Goal: Task Accomplishment & Management: Manage account settings

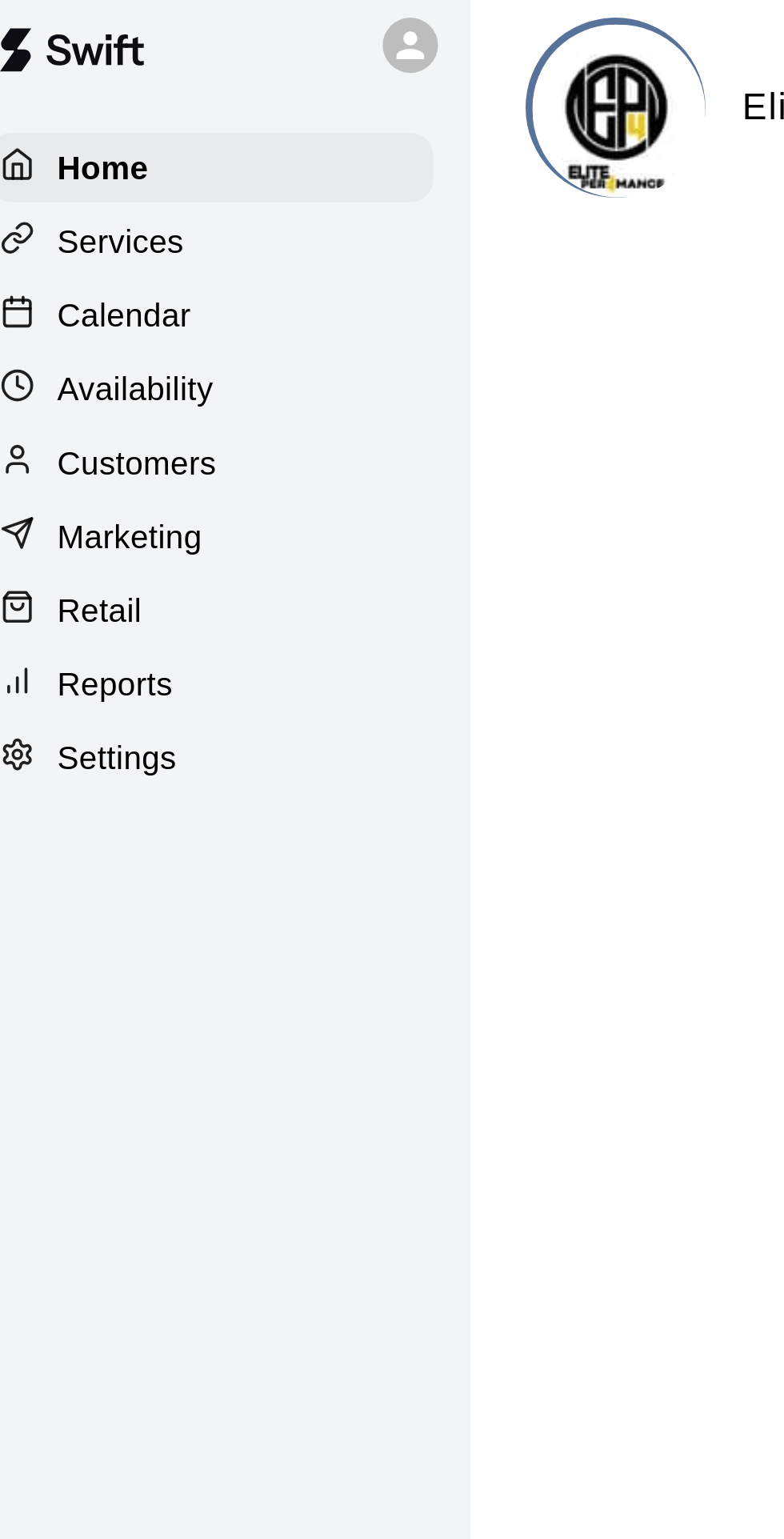
click at [78, 127] on p "Calendar" at bounding box center [60, 122] width 47 height 16
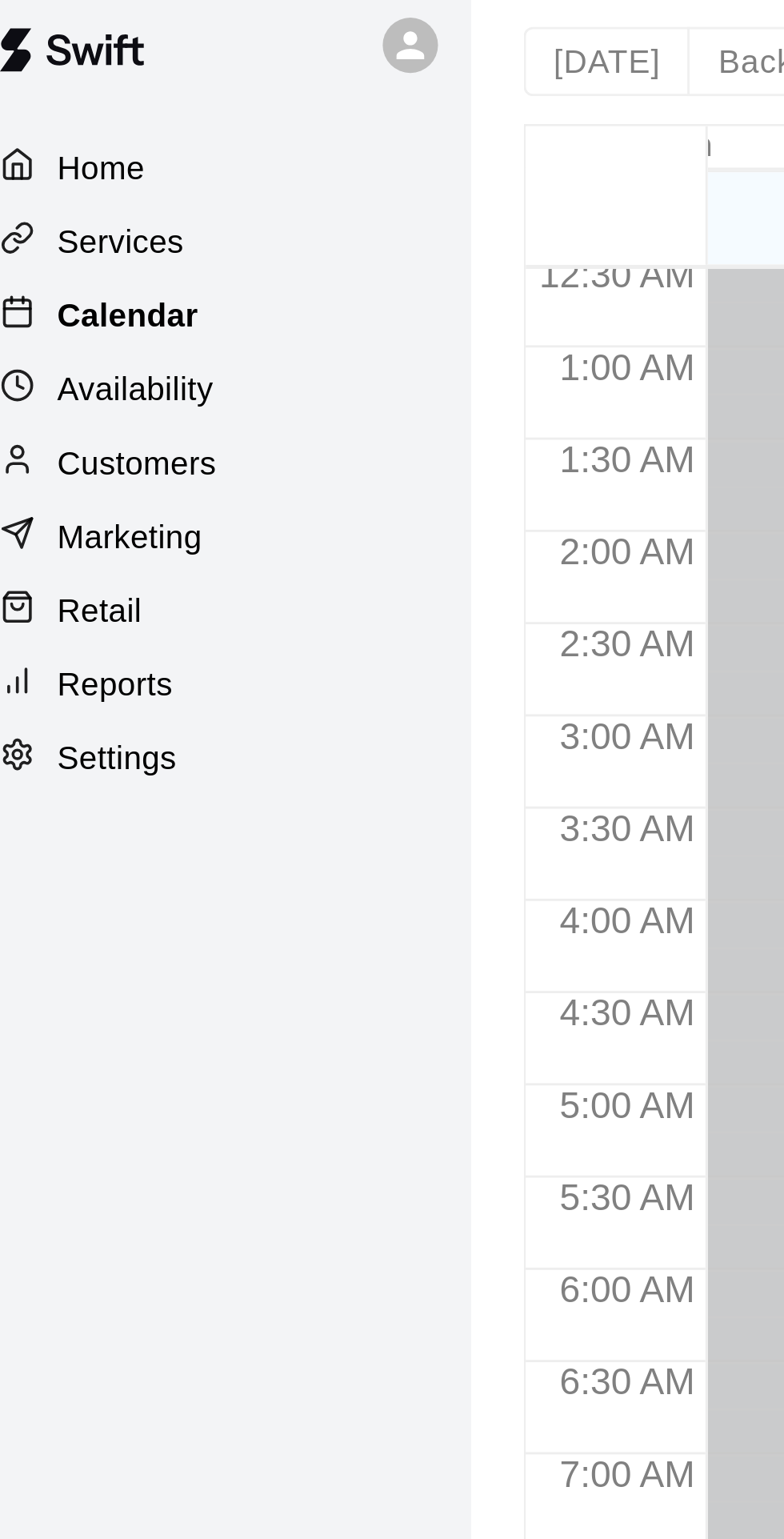
scroll to position [0, 109]
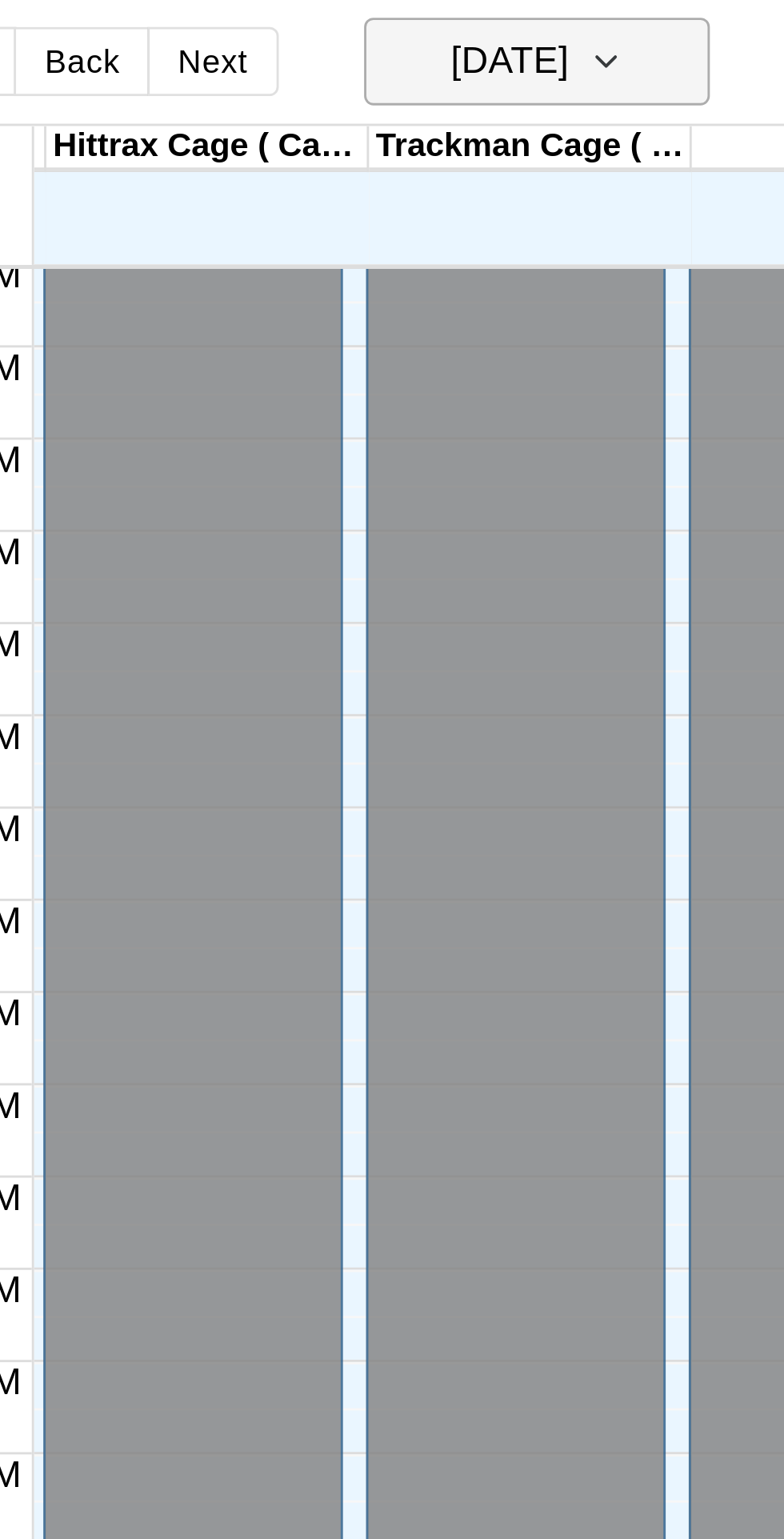
click at [468, 41] on icon "button" at bounding box center [461, 35] width 13 height 20
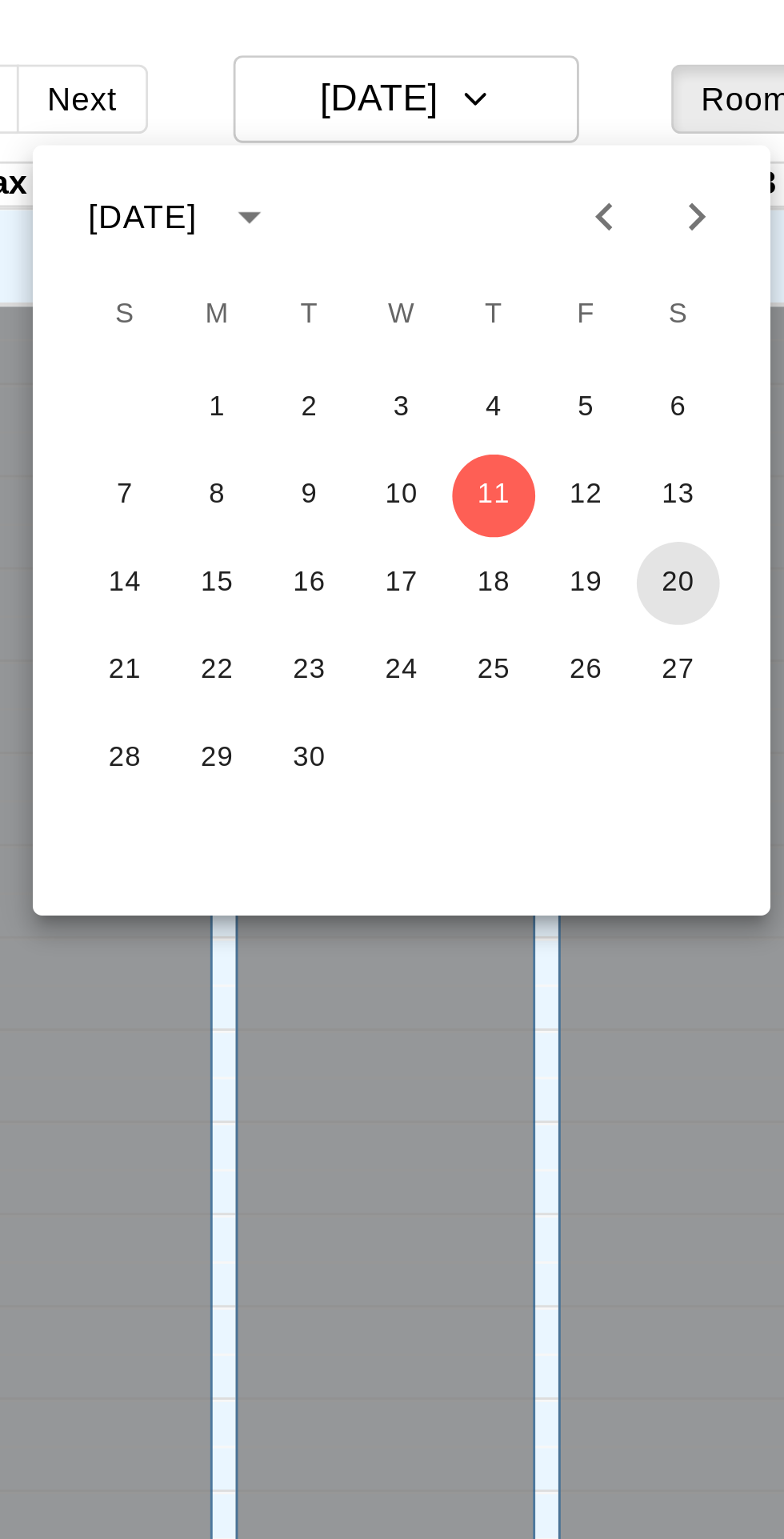
click at [536, 208] on button "20" at bounding box center [531, 202] width 29 height 29
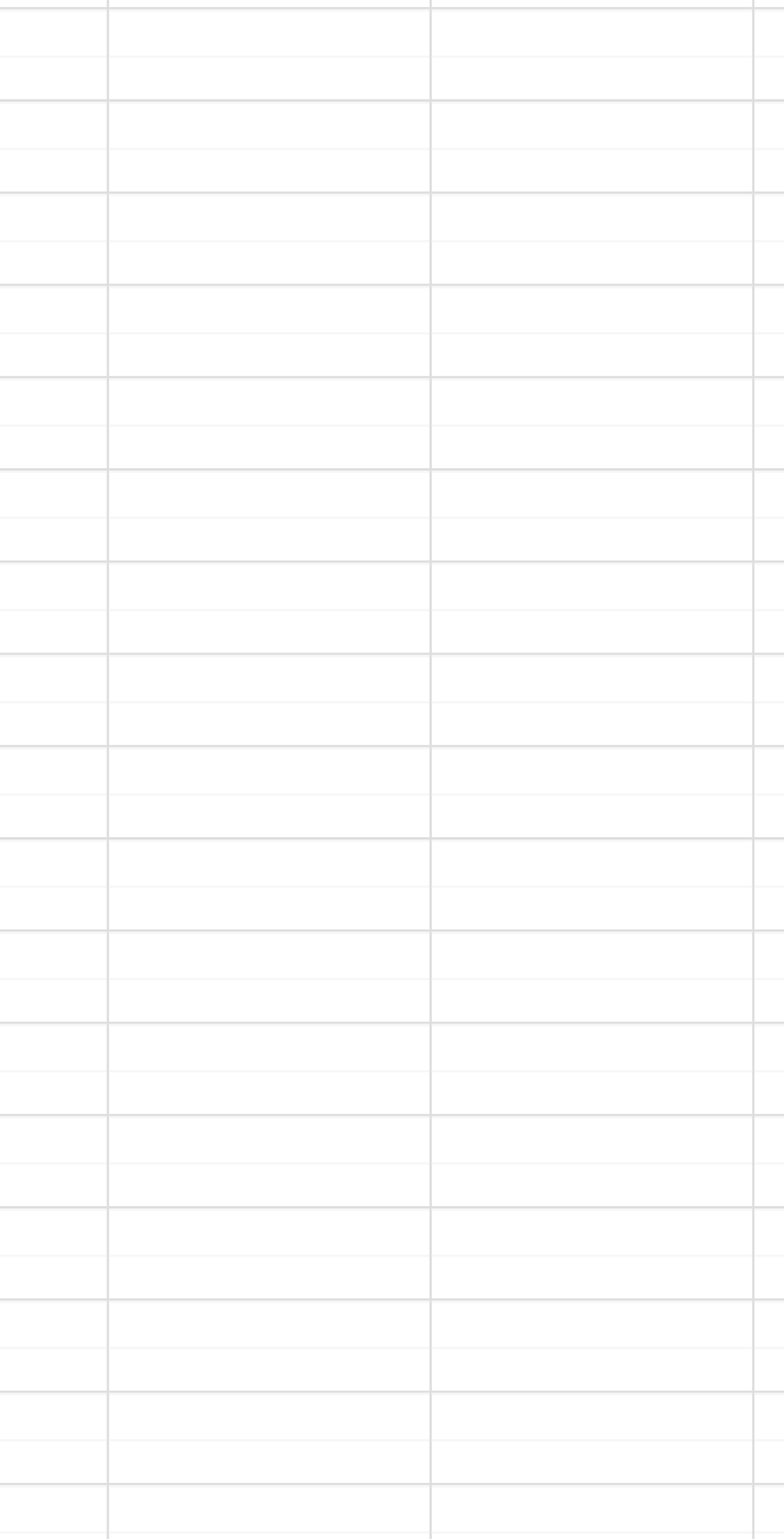
scroll to position [0, 0]
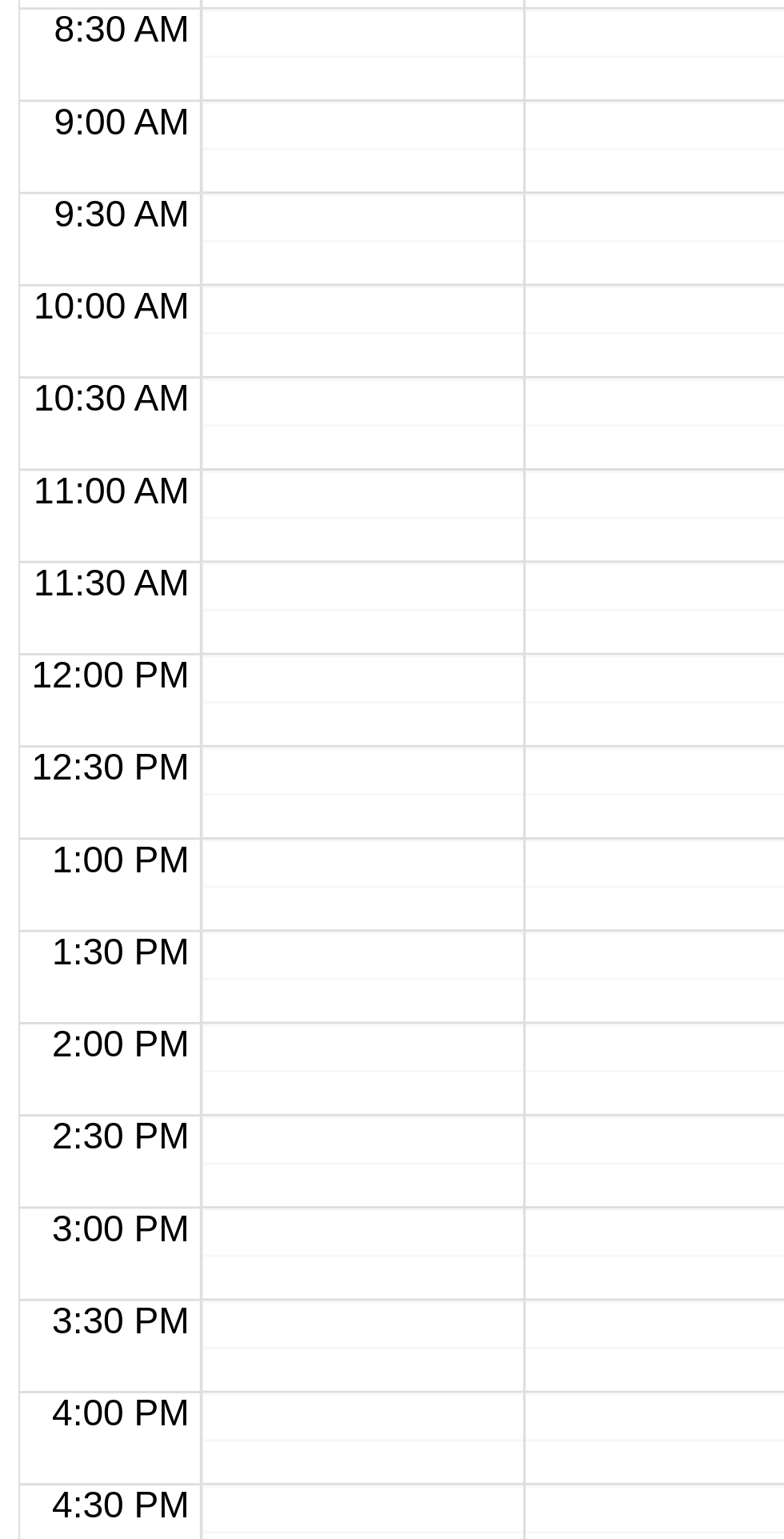
click at [298, 813] on div "12:00 AM – 8:00 AM Closed 5:00 PM – 11:59 PM Closed" at bounding box center [313, 790] width 104 height 1537
click at [307, 801] on div "12:00 AM – 8:00 AM Closed 5:00 PM – 11:59 PM Closed" at bounding box center [313, 790] width 104 height 1537
click at [328, 808] on div "12:00 AM – 8:00 AM Closed 5:00 PM – 11:59 PM Closed" at bounding box center [313, 790] width 104 height 1537
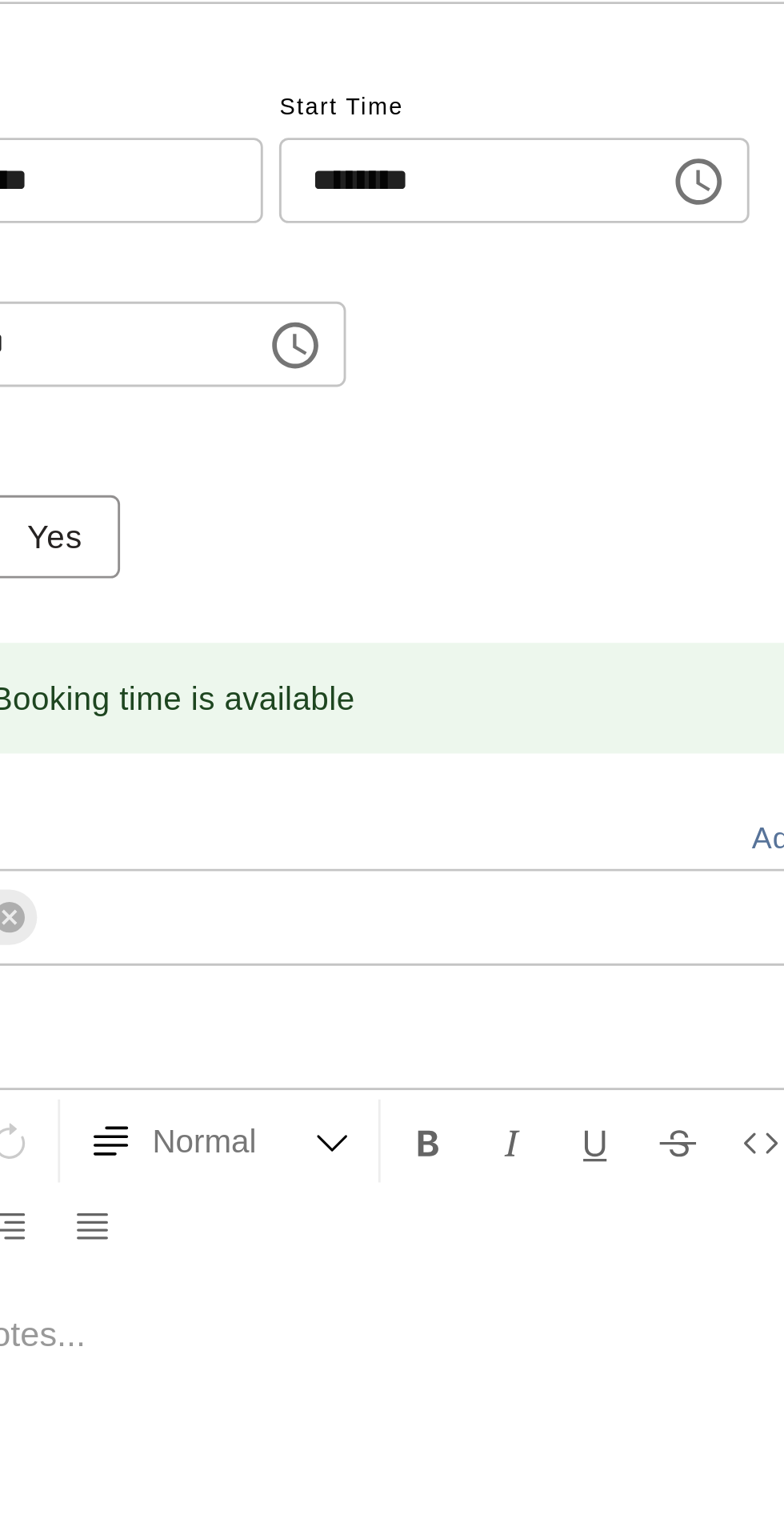
click at [455, 281] on input "********" at bounding box center [405, 267] width 123 height 30
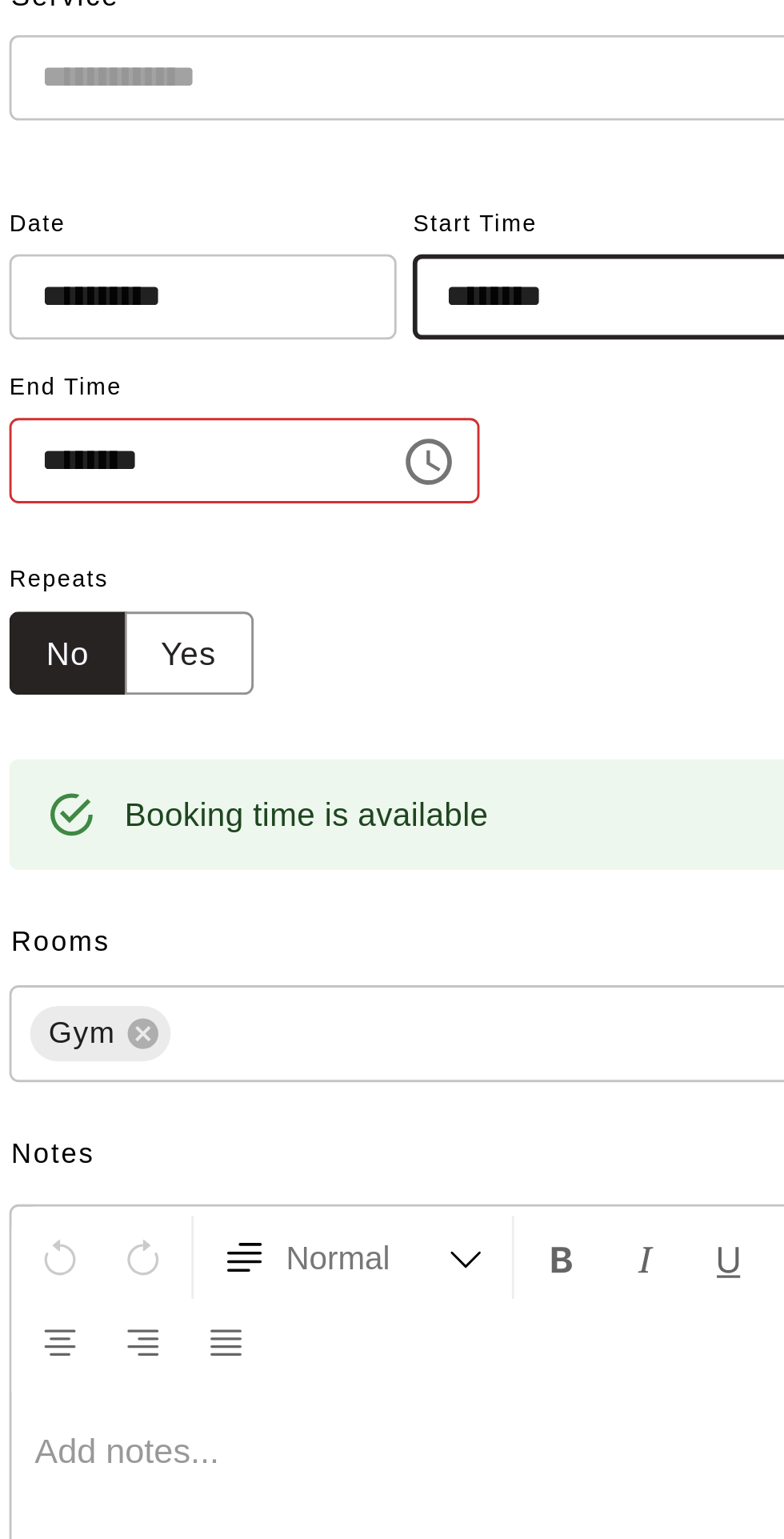
type input "********"
click at [258, 338] on input "********" at bounding box center [265, 323] width 123 height 30
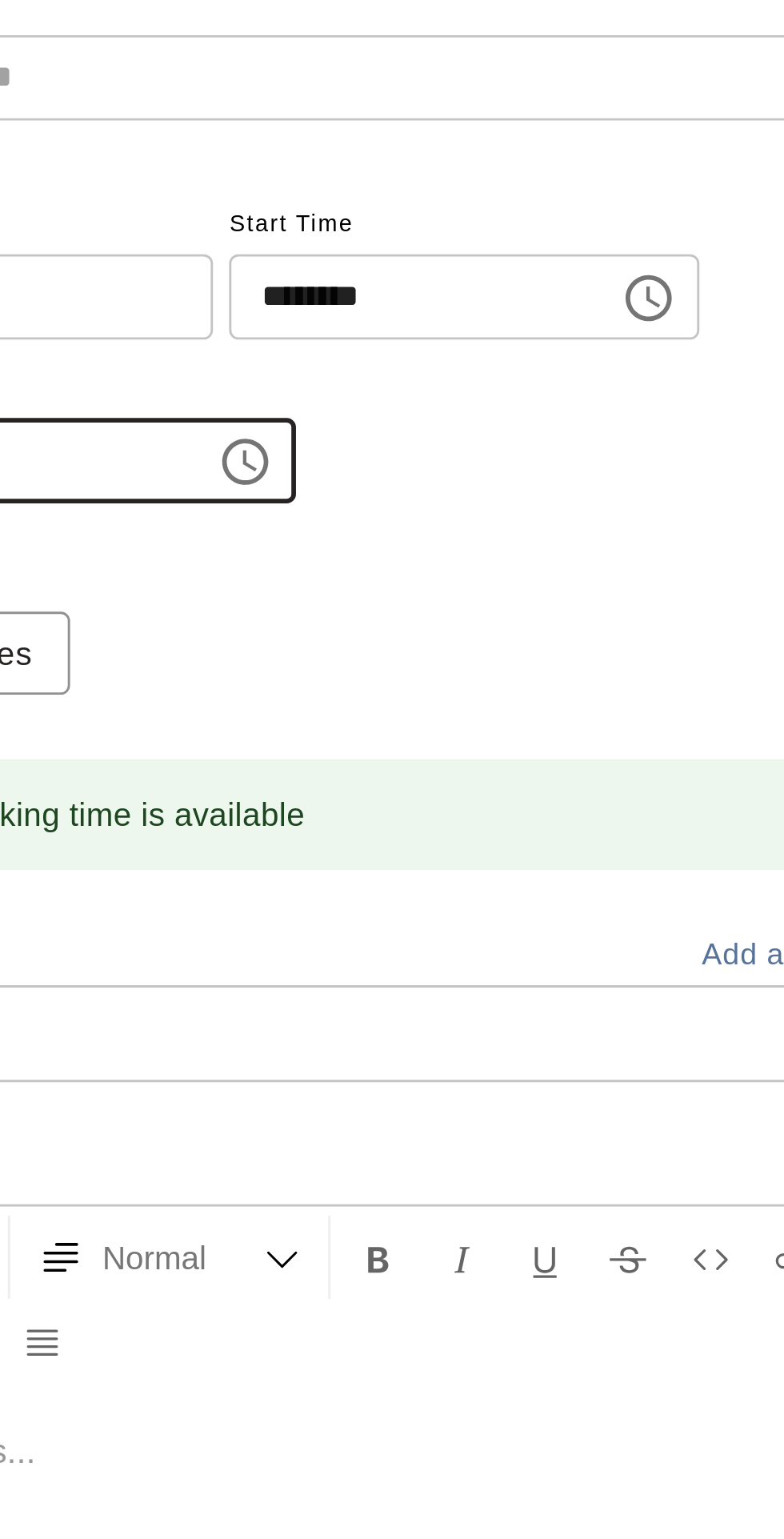
type input "********"
click at [327, 137] on button "Lesson" at bounding box center [297, 123] width 84 height 30
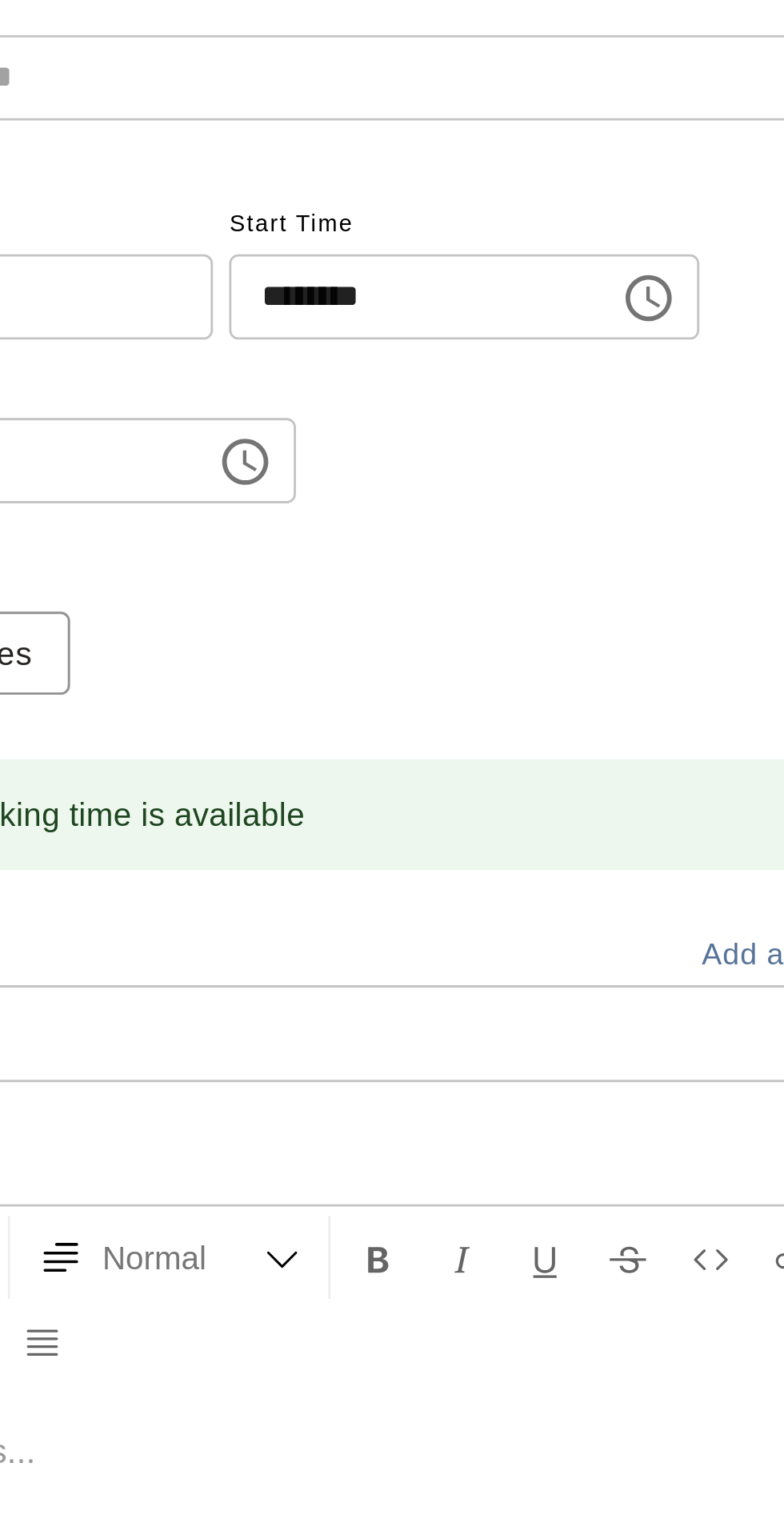
click at [490, 200] on input "text" at bounding box center [384, 190] width 353 height 20
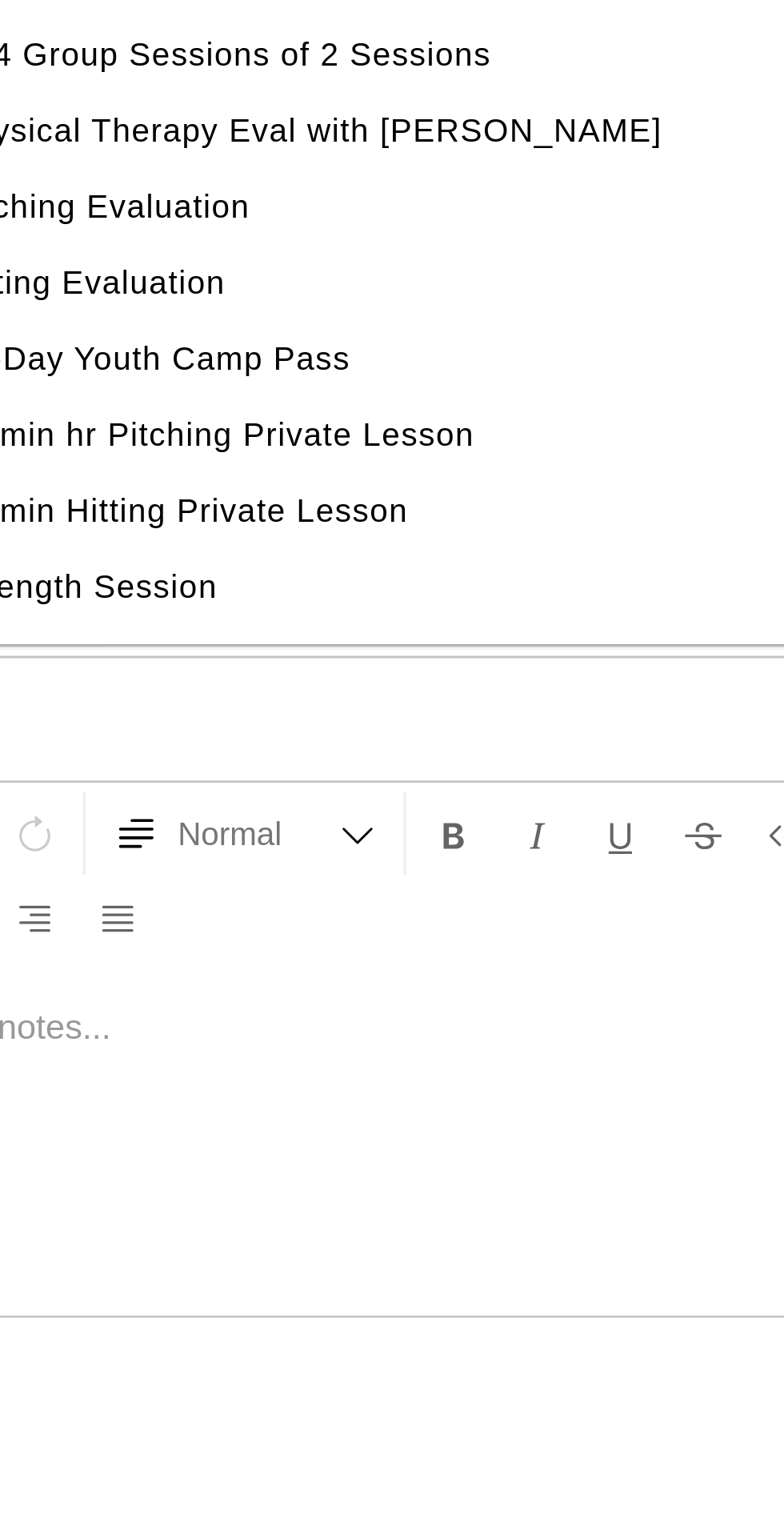
click at [481, 369] on li "Physical Therapy Eval with Dr. Nestor Bautista" at bounding box center [413, 356] width 410 height 26
type input "**********"
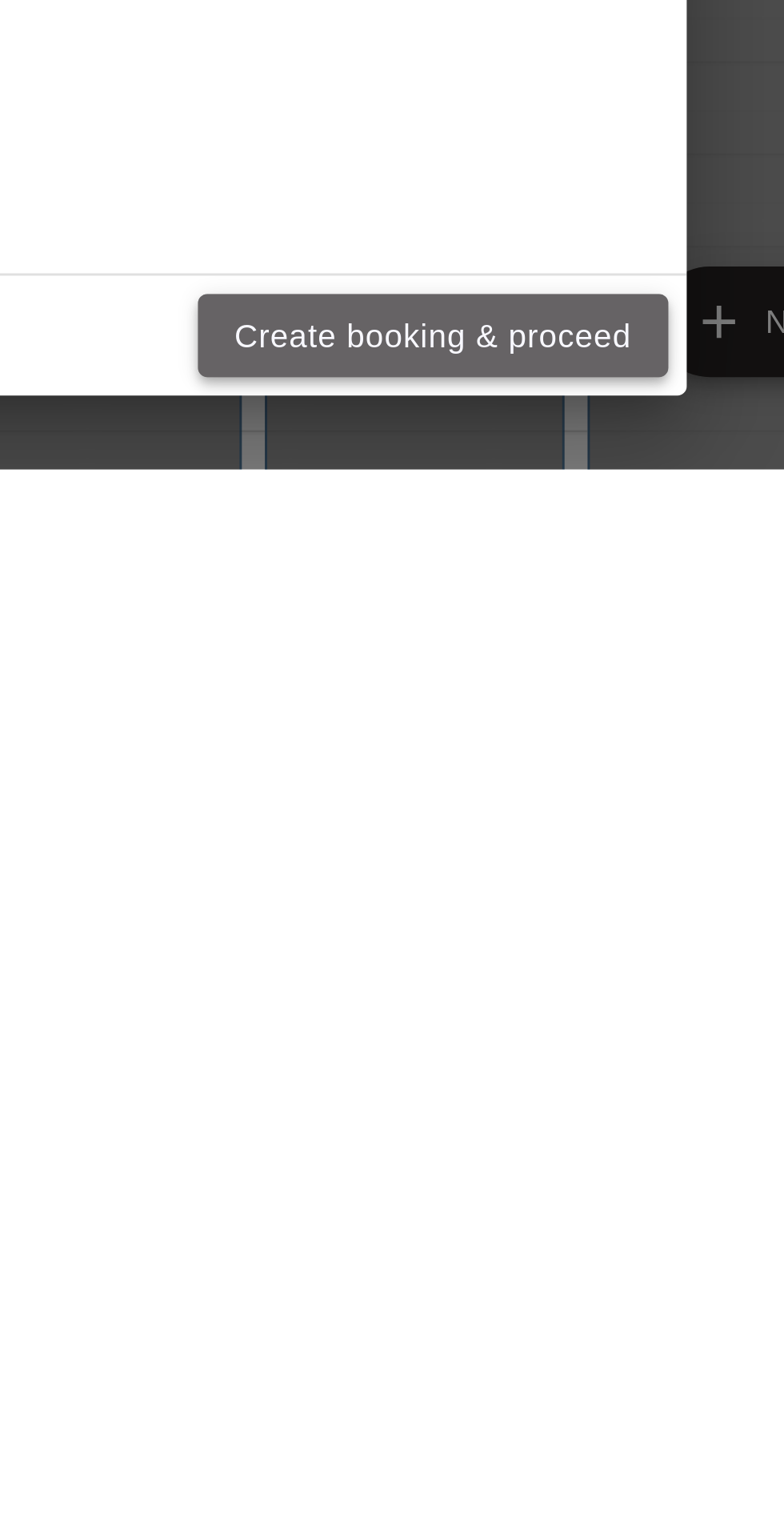
click at [625, 1508] on button "Create booking & proceed" at bounding box center [544, 1493] width 164 height 30
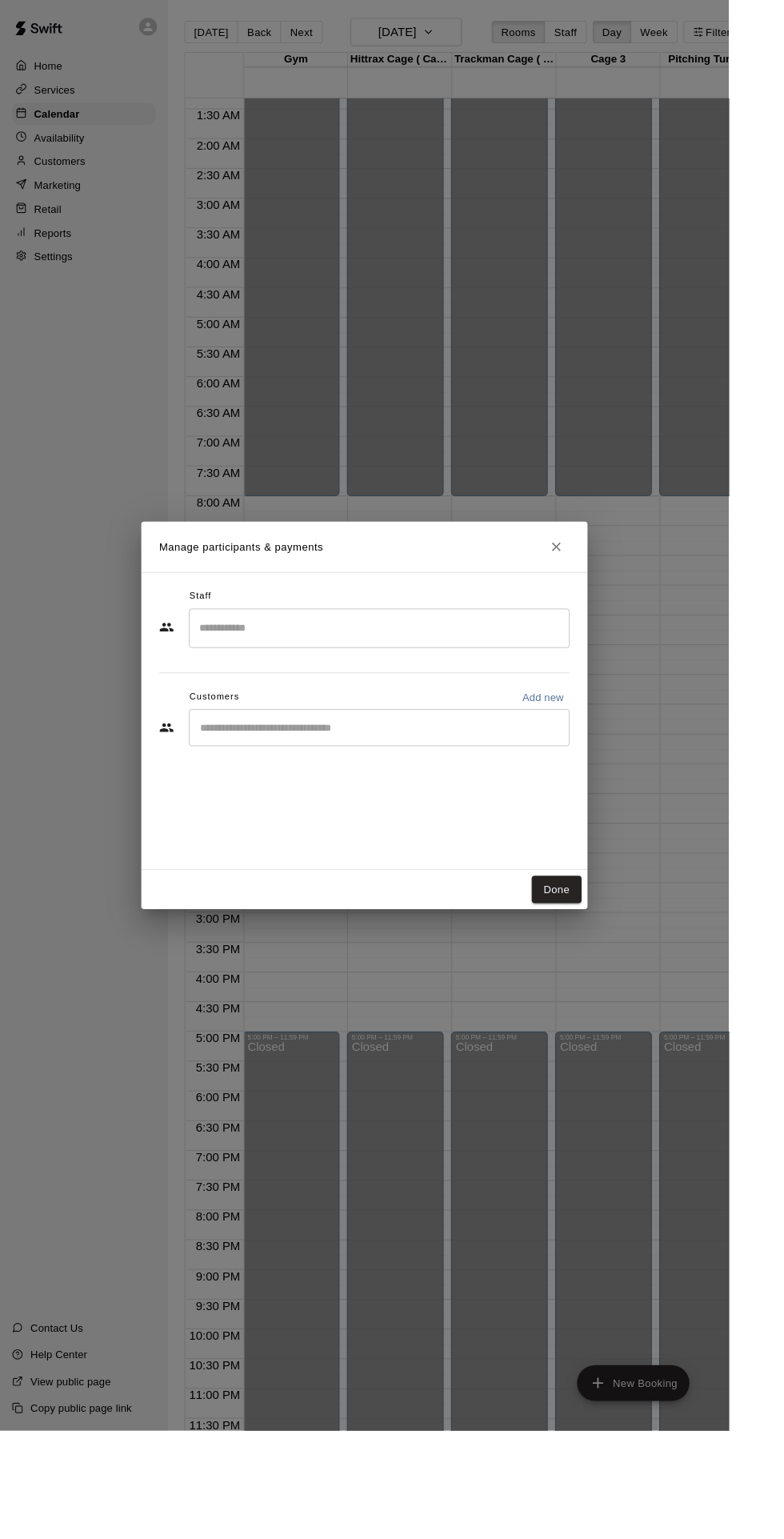
click at [330, 690] on input "Search staff" at bounding box center [408, 676] width 396 height 28
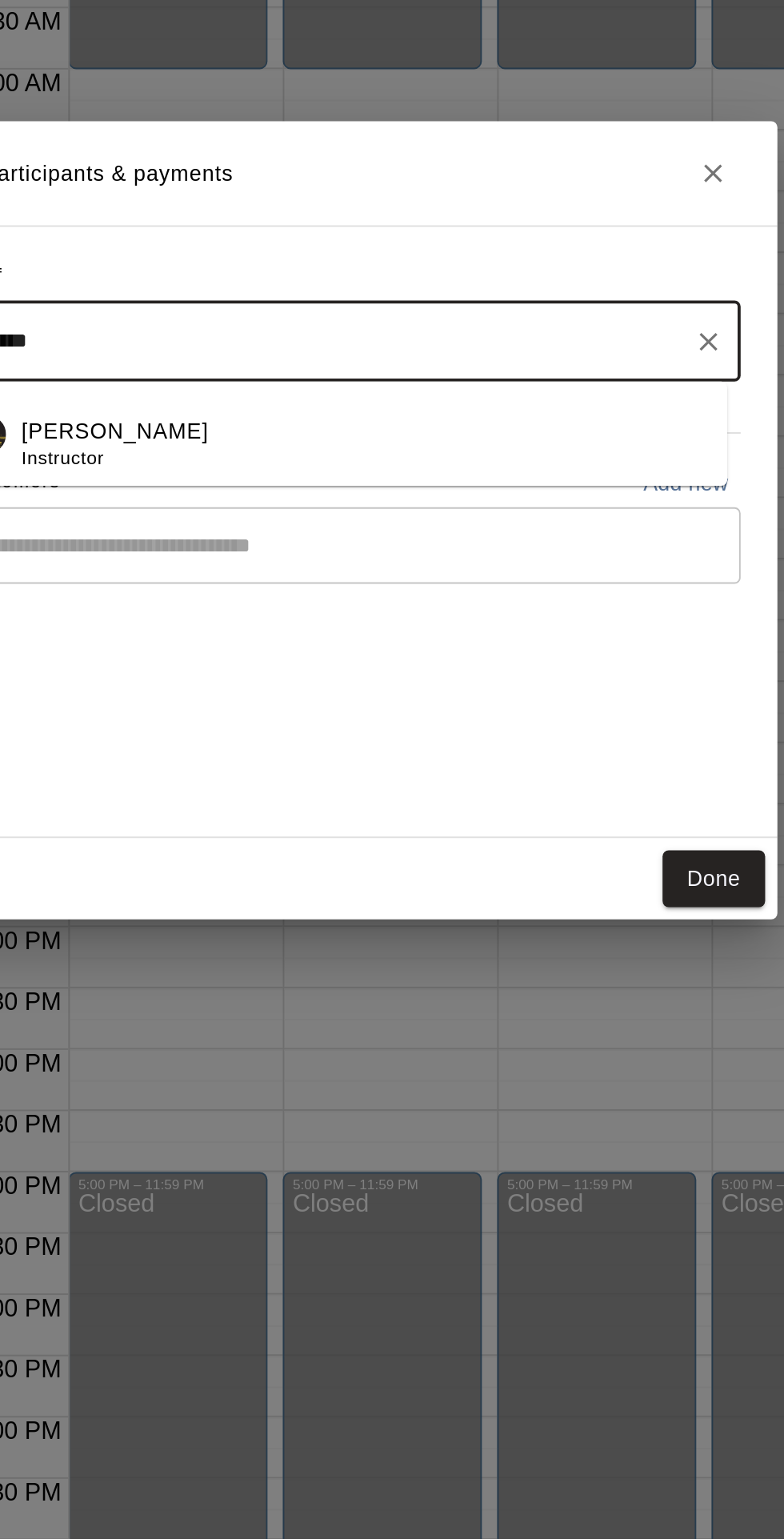
click at [308, 732] on p "Nestor Bautista" at bounding box center [285, 723] width 97 height 17
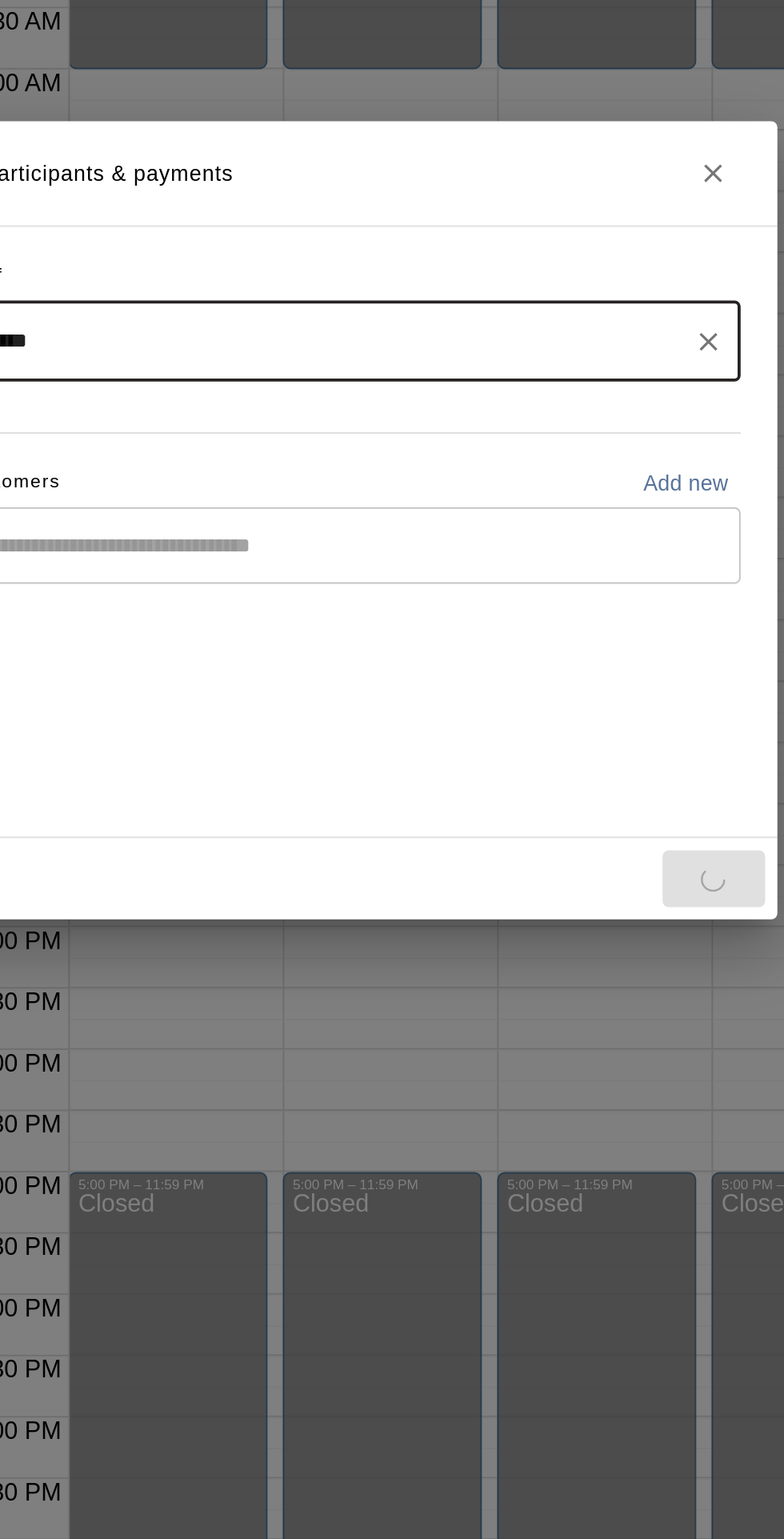
type input "******"
click at [280, 791] on input "Start typing to search customers..." at bounding box center [408, 782] width 396 height 16
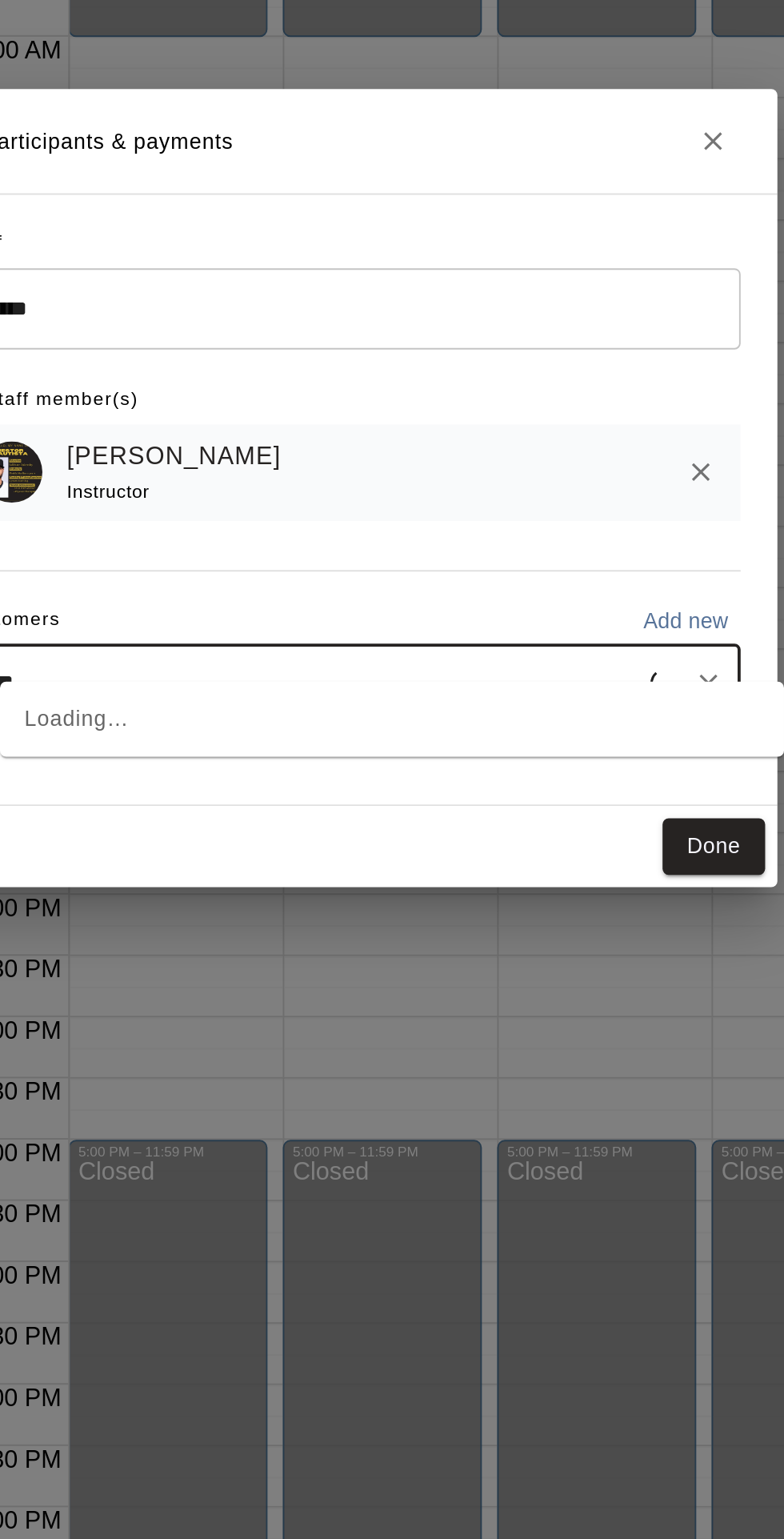
type input "*****"
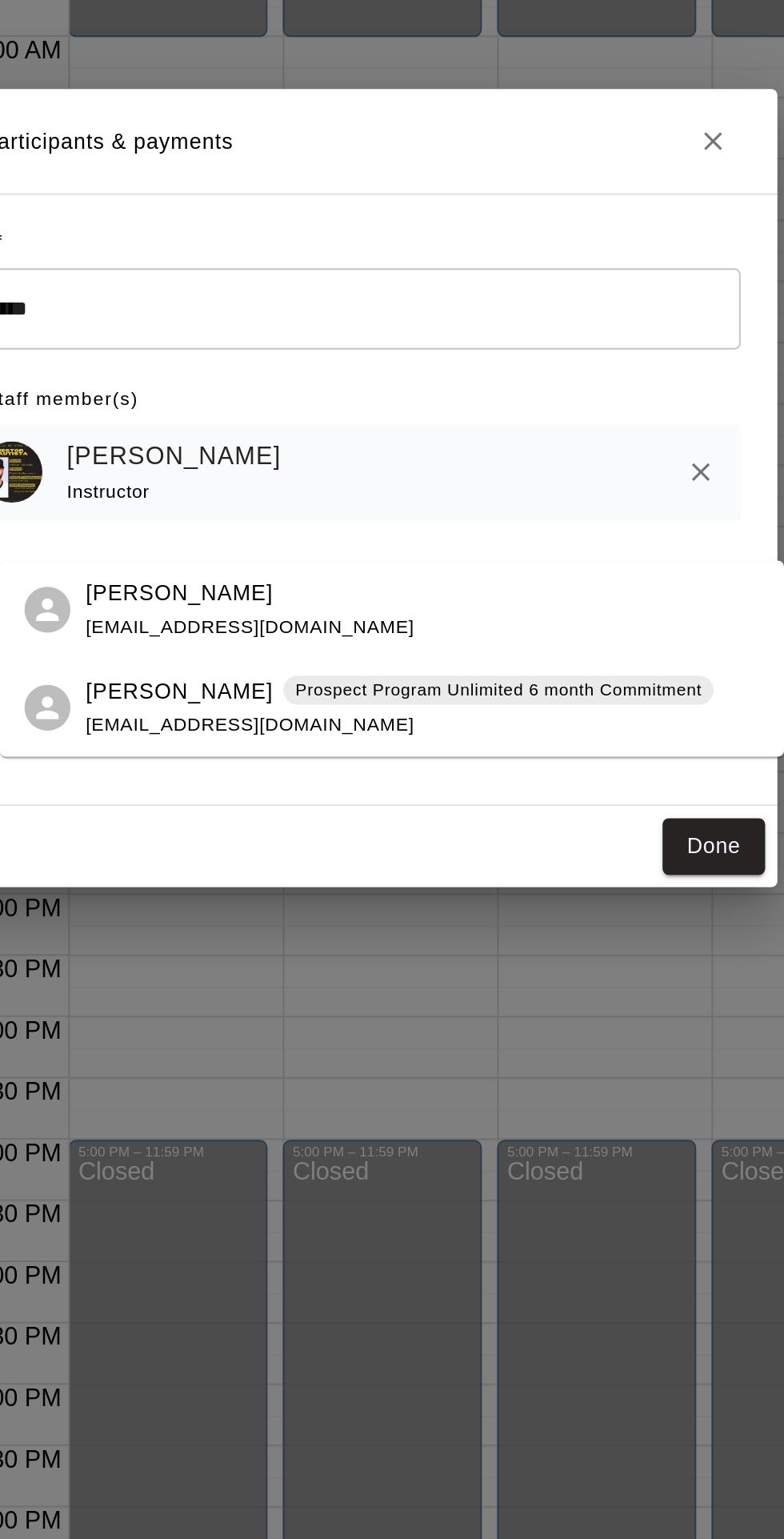
click at [324, 885] on div "Brett Siegal Prospect Program Unlimited 6 month Commitment samjsiegal@yahoo.com" at bounding box center [434, 884] width 328 height 35
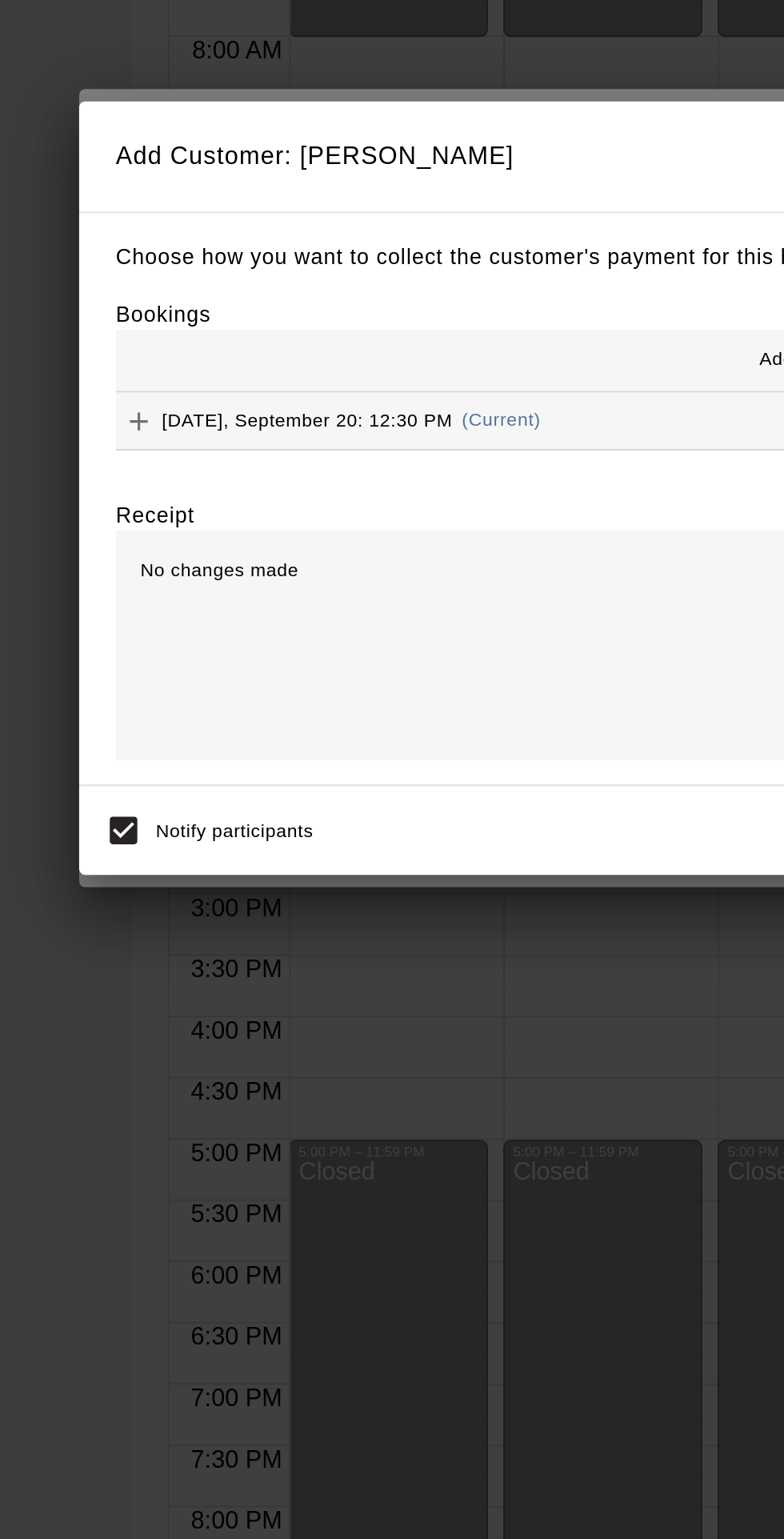
click at [188, 740] on icon "Add" at bounding box center [183, 734] width 9 height 9
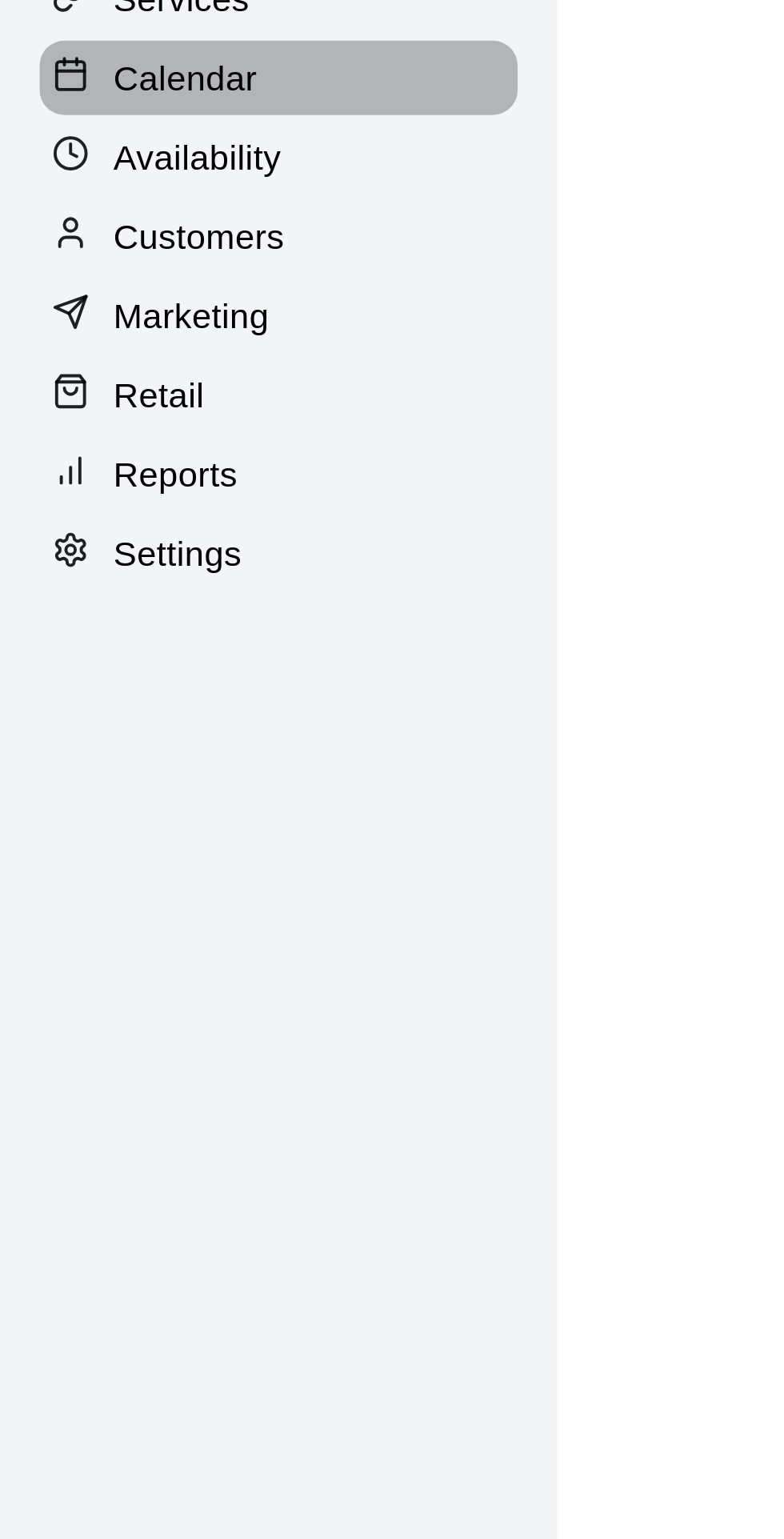
click at [66, 116] on p "Calendar" at bounding box center [60, 122] width 47 height 16
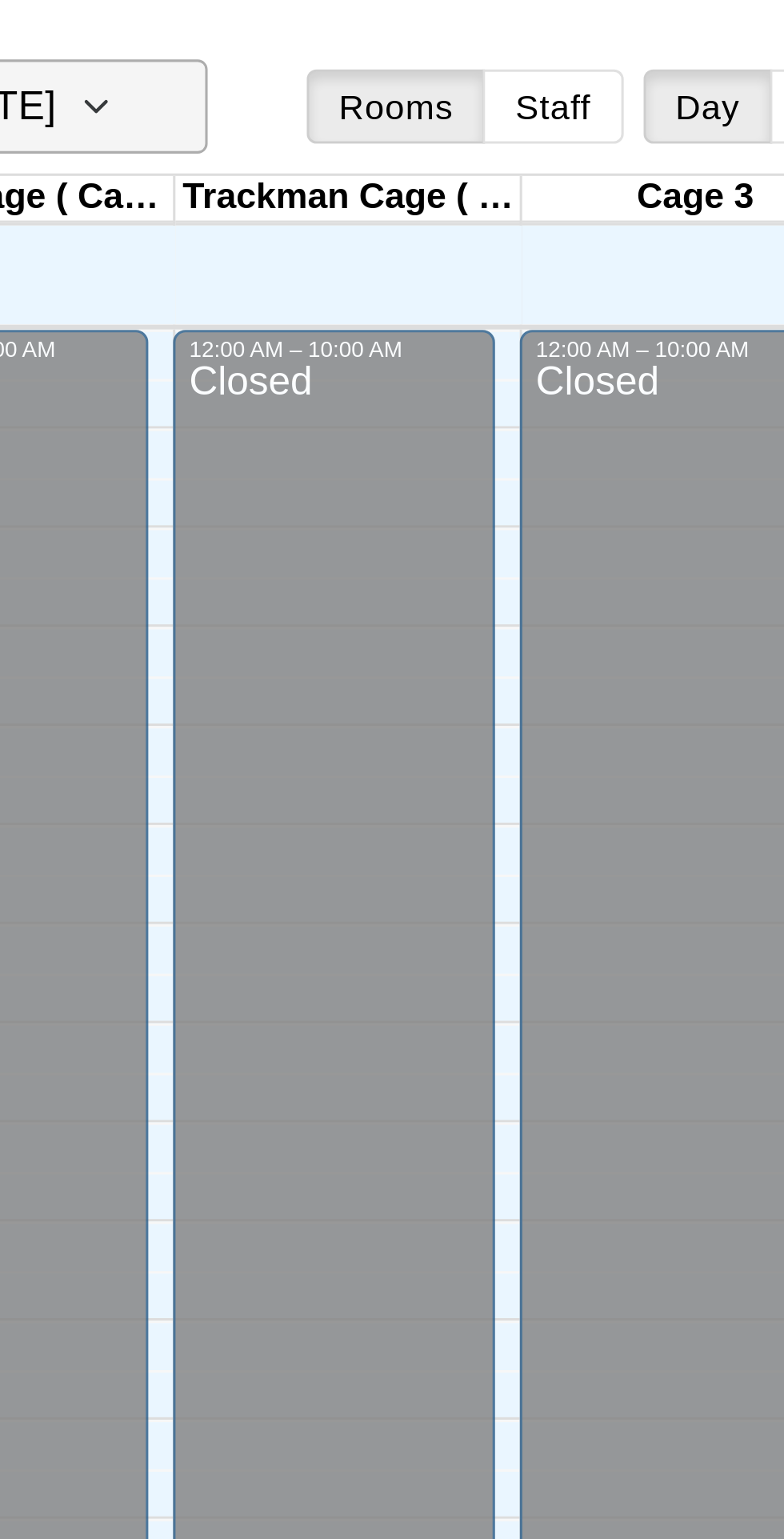
click at [468, 32] on icon "button" at bounding box center [461, 35] width 13 height 20
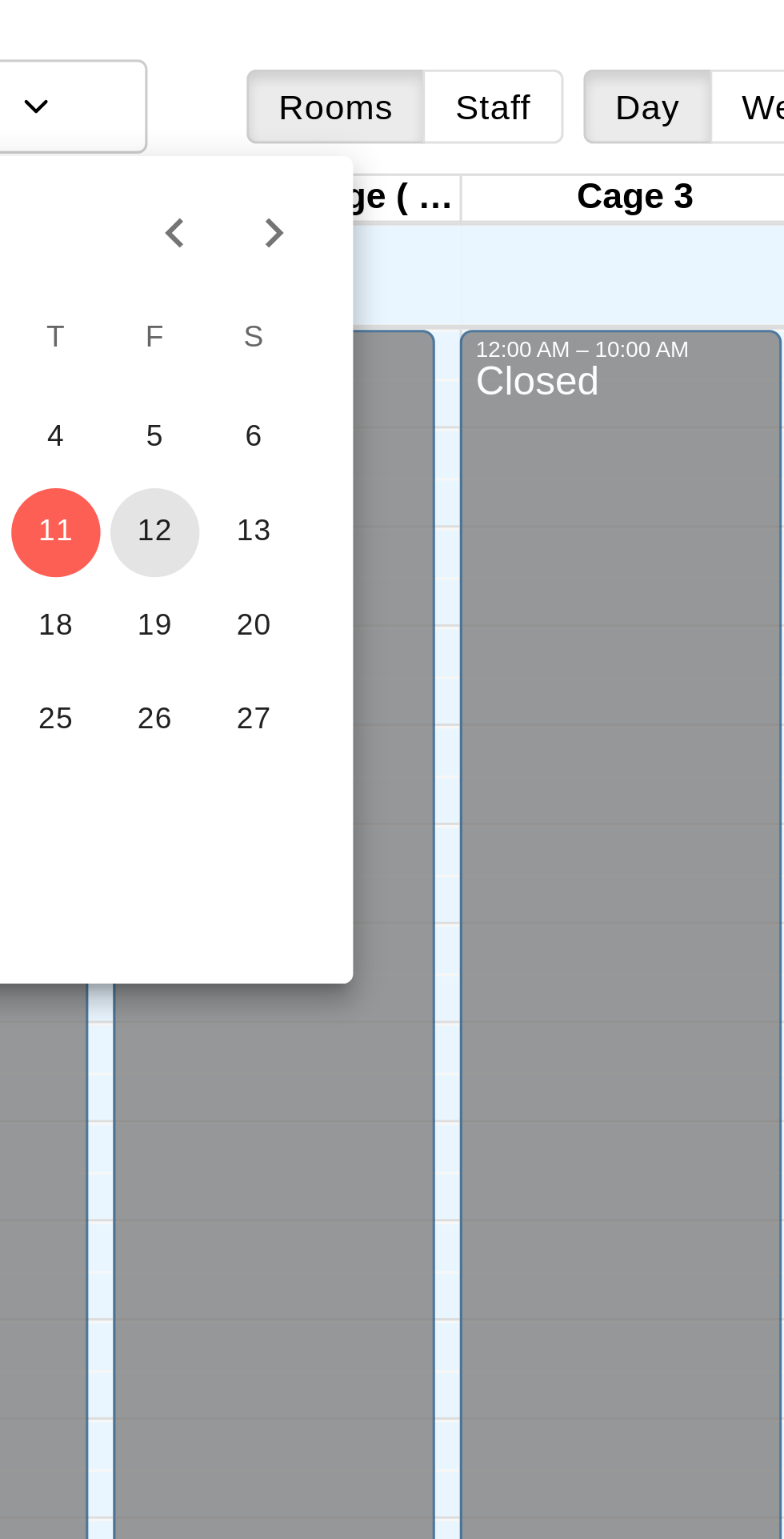
click at [500, 172] on button "12" at bounding box center [499, 172] width 29 height 29
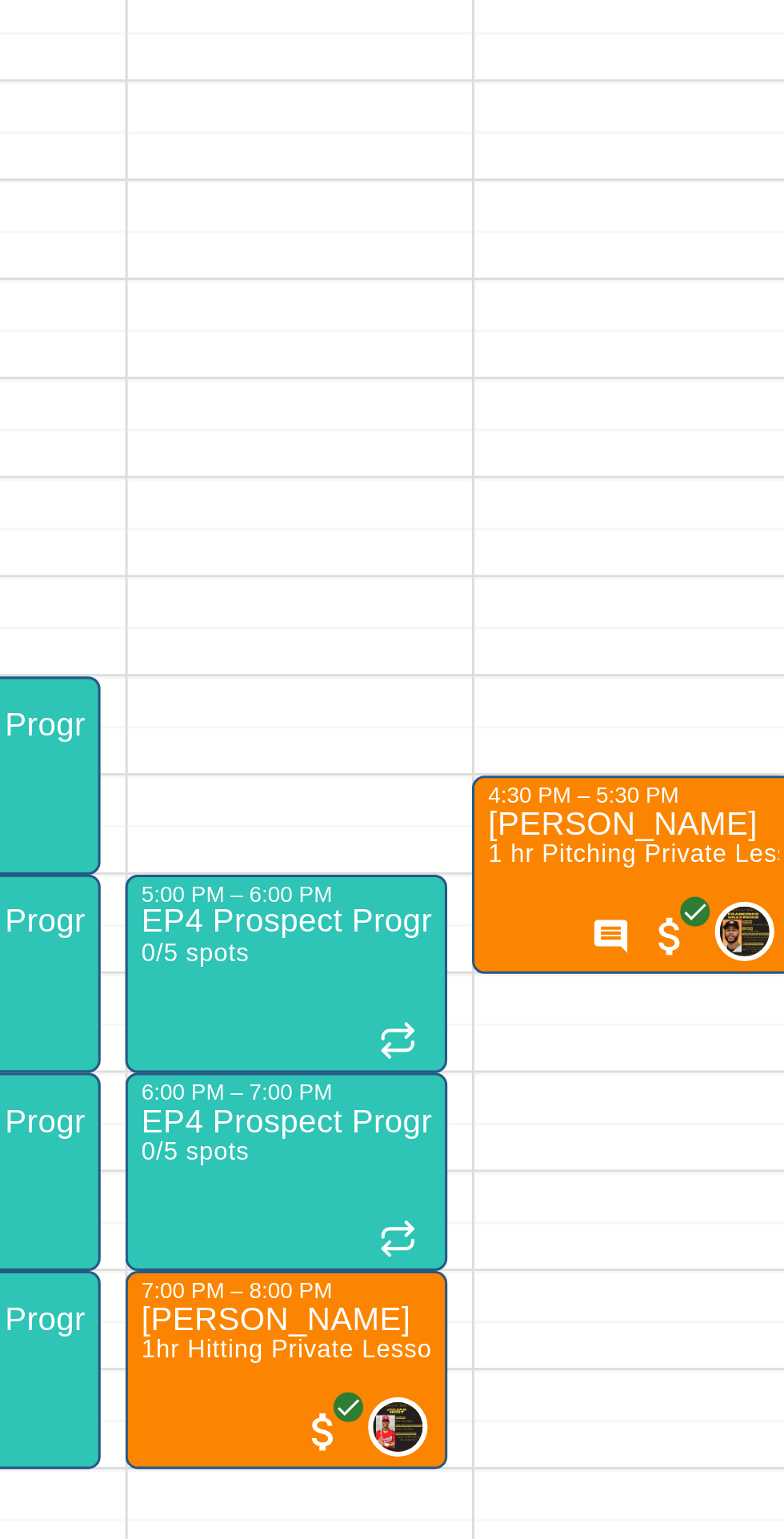
scroll to position [0, 105]
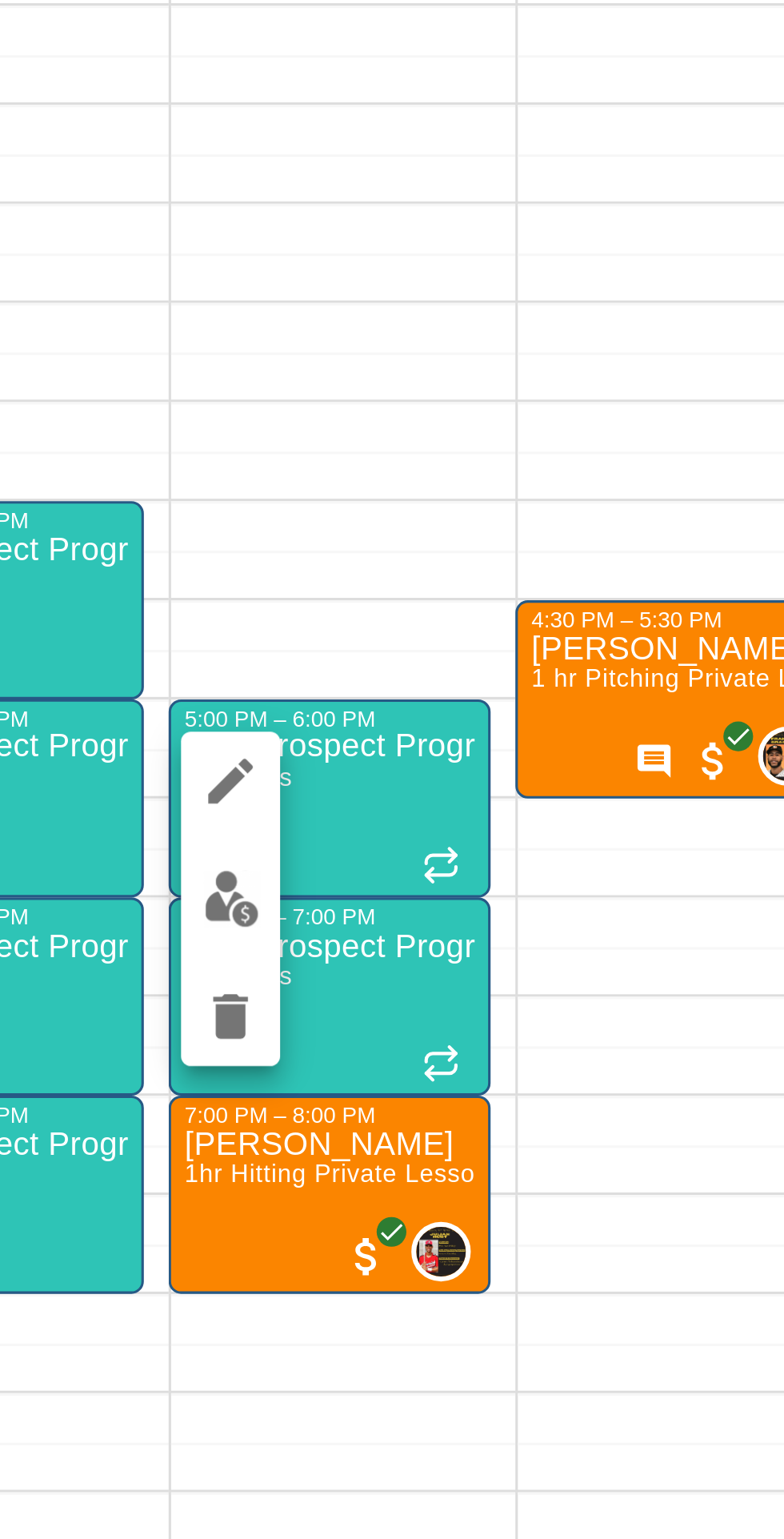
click at [509, 1134] on icon "edit" at bounding box center [513, 1137] width 20 height 20
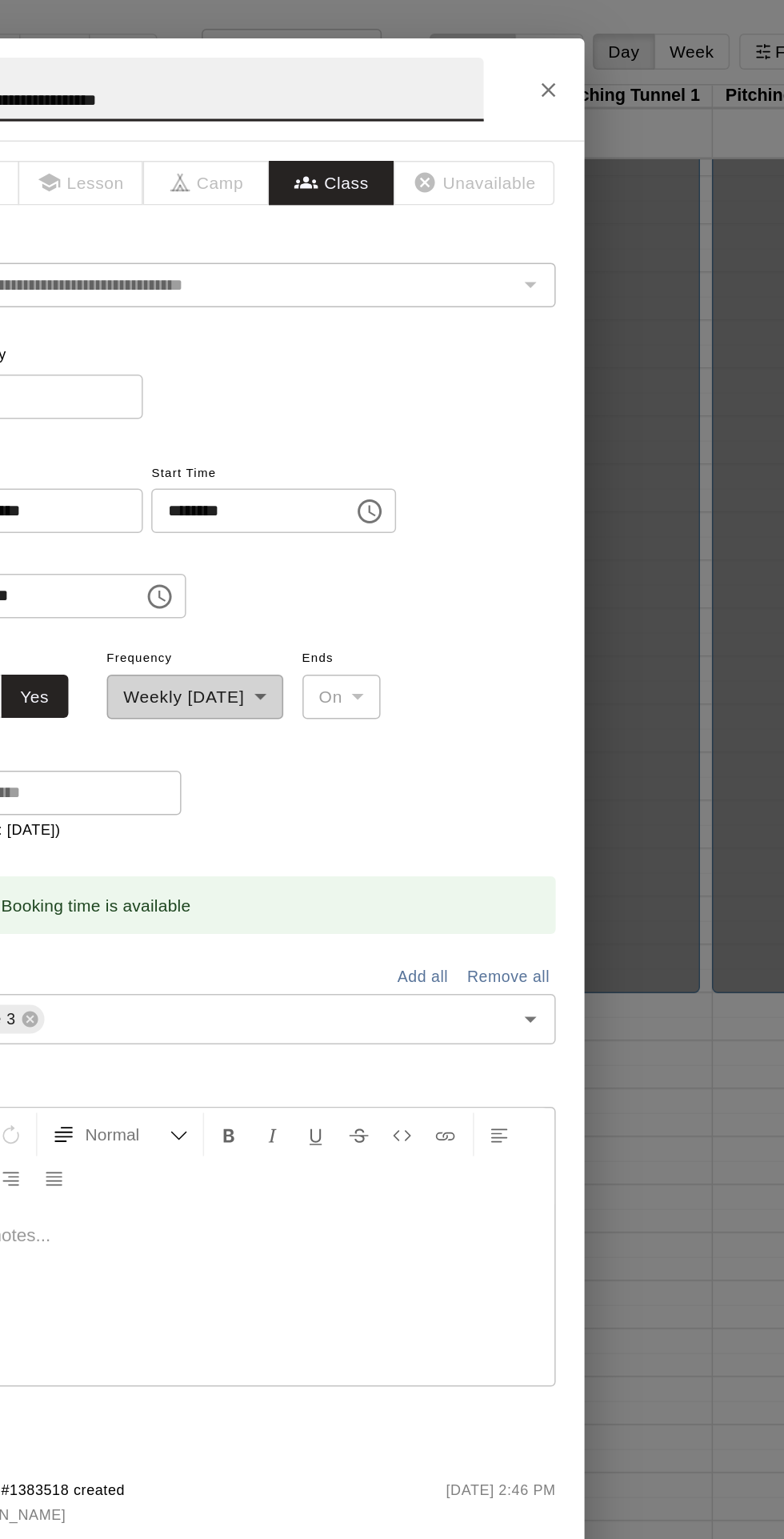
click at [613, 65] on icon "Close" at bounding box center [608, 60] width 9 height 9
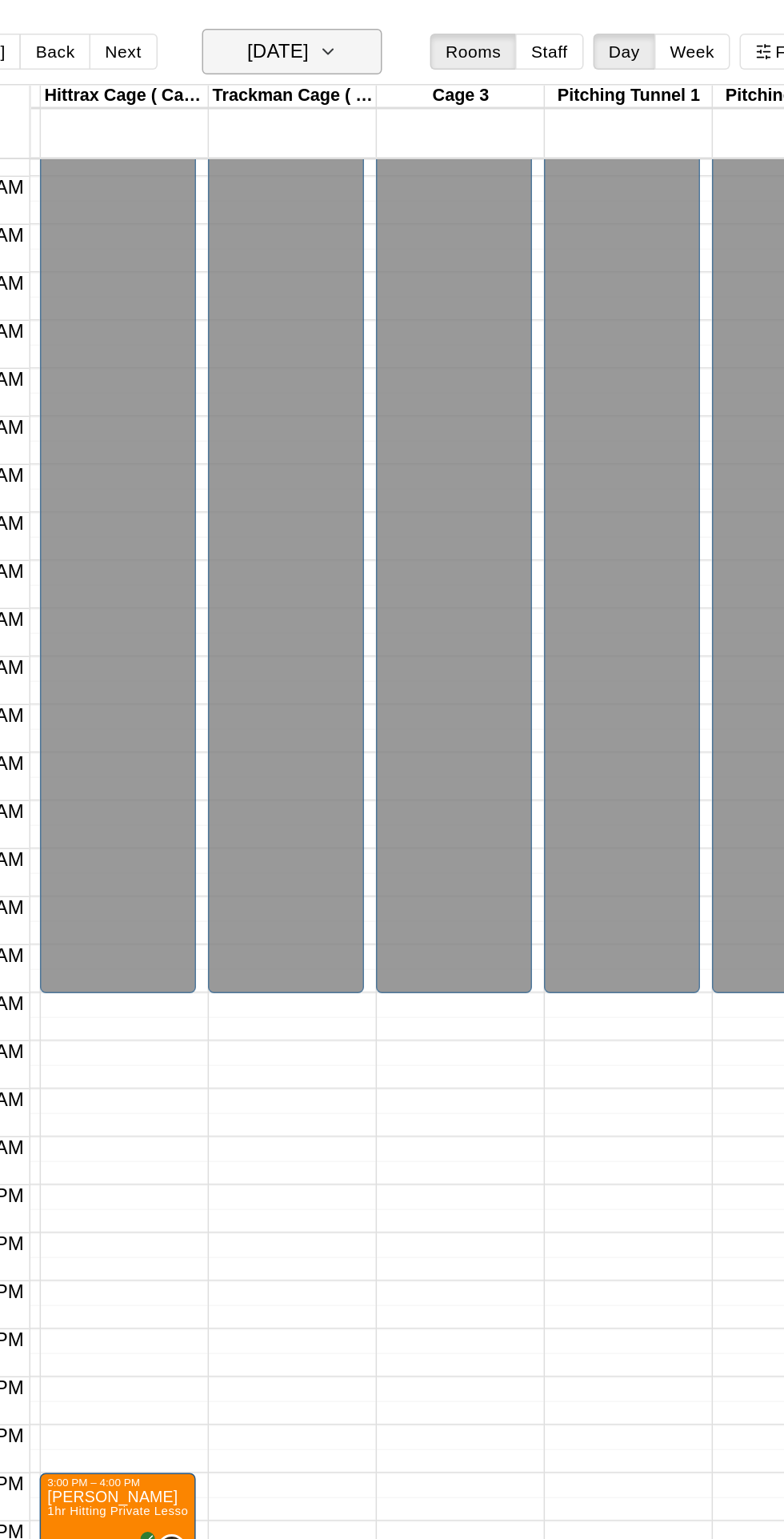
click at [468, 35] on icon "button" at bounding box center [461, 35] width 13 height 20
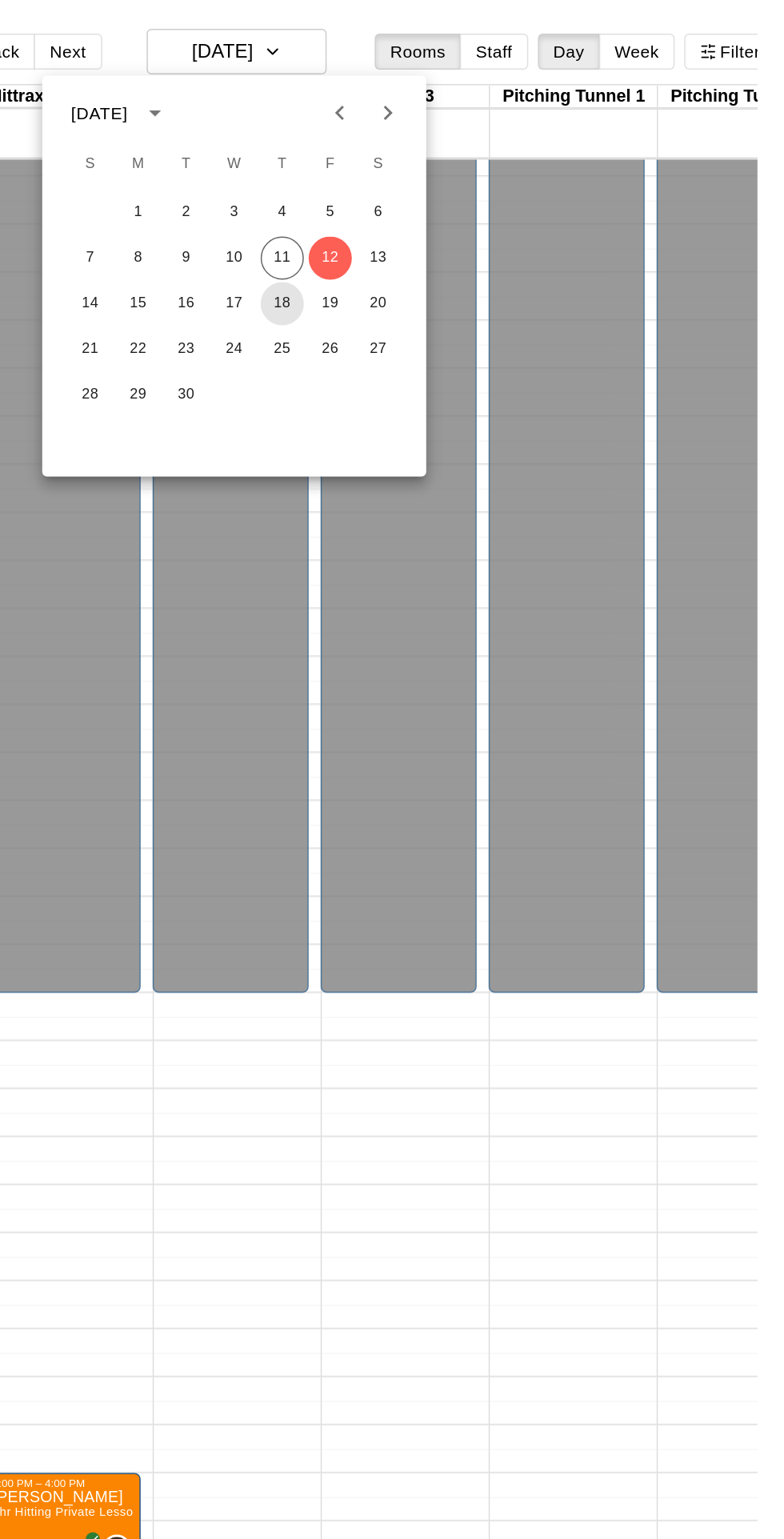
click at [462, 196] on button "18" at bounding box center [467, 202] width 29 height 29
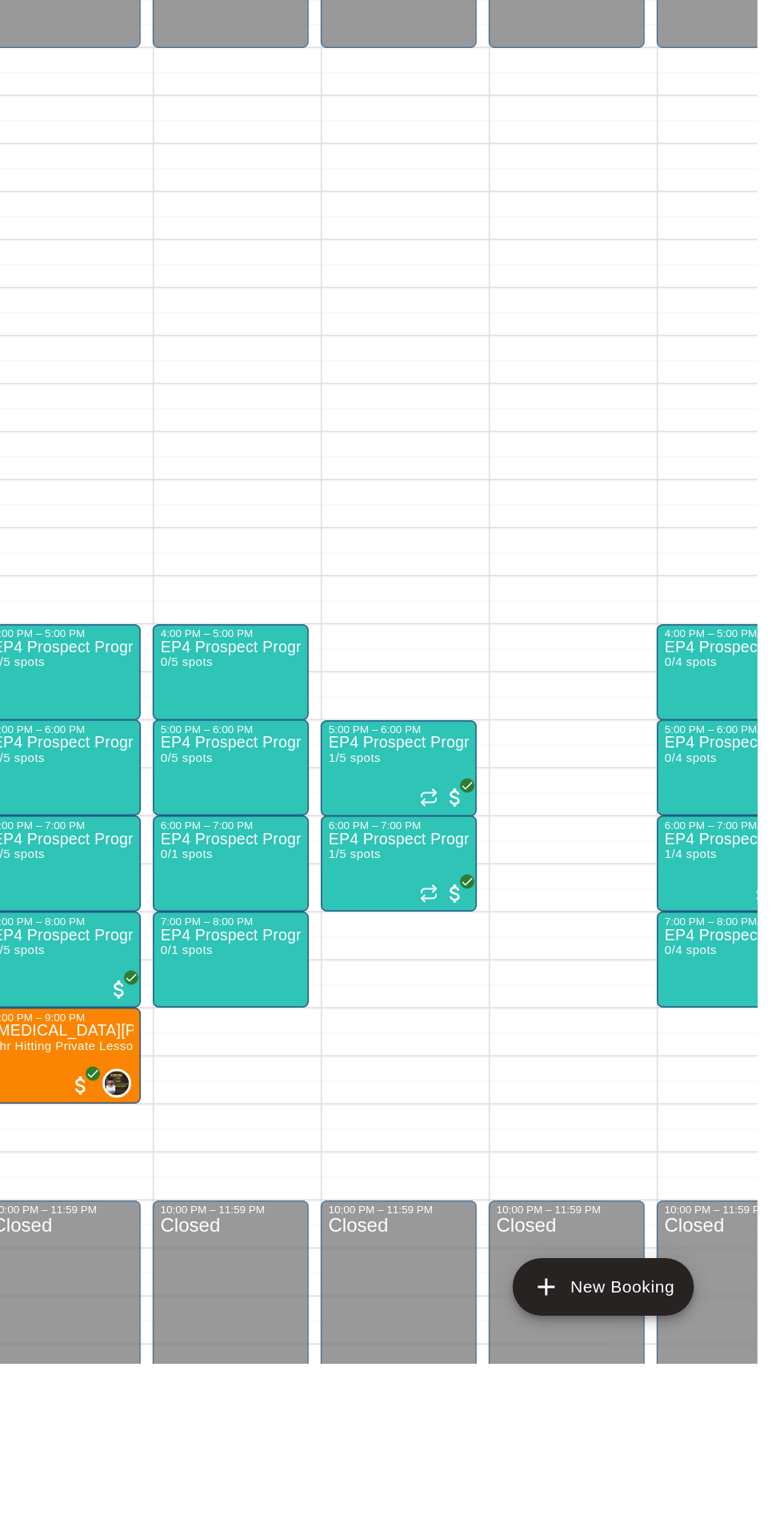
scroll to position [0, 0]
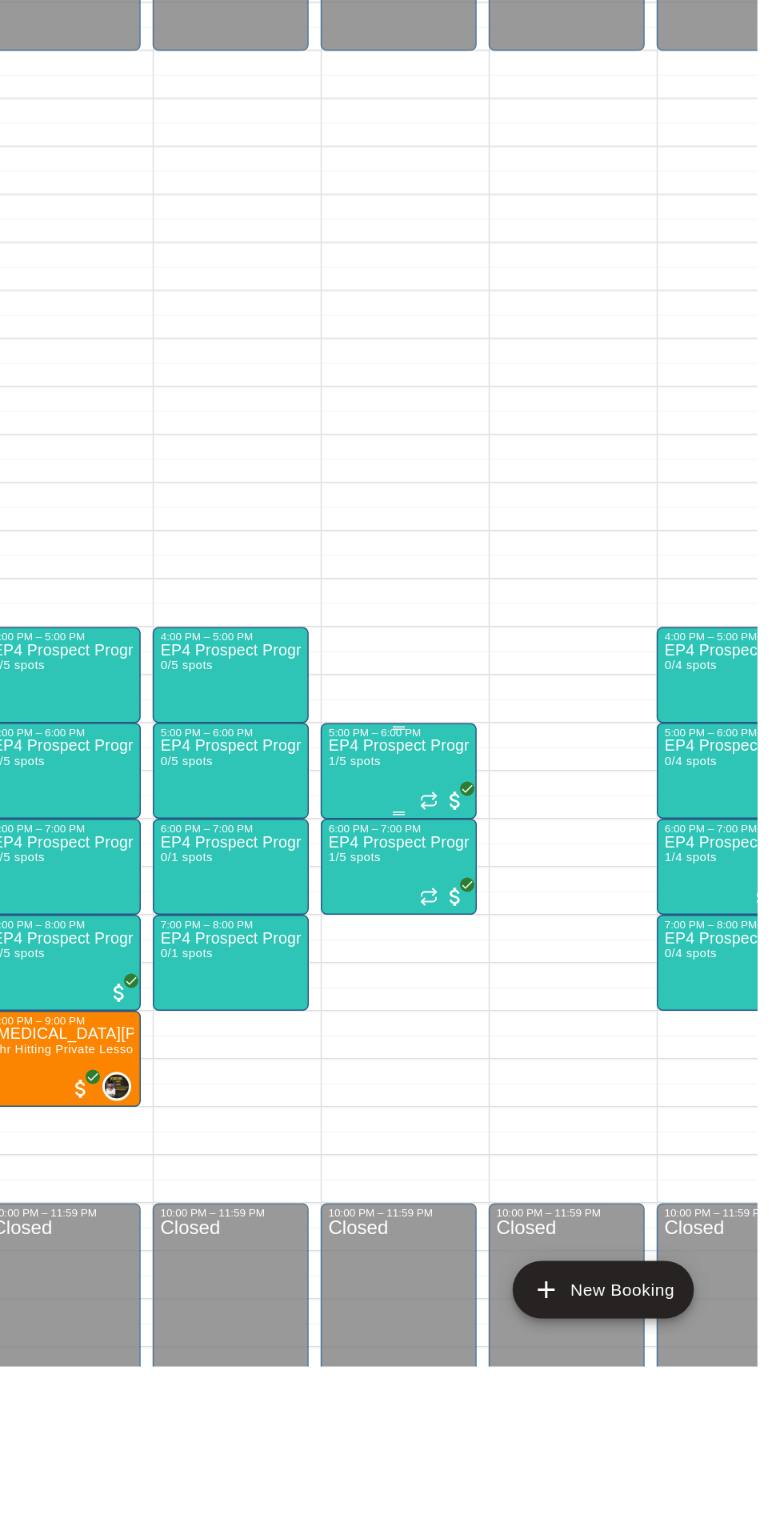
click at [560, 1125] on p "EP4 Prospect Program ages 11-12" at bounding box center [544, 1125] width 94 height 0
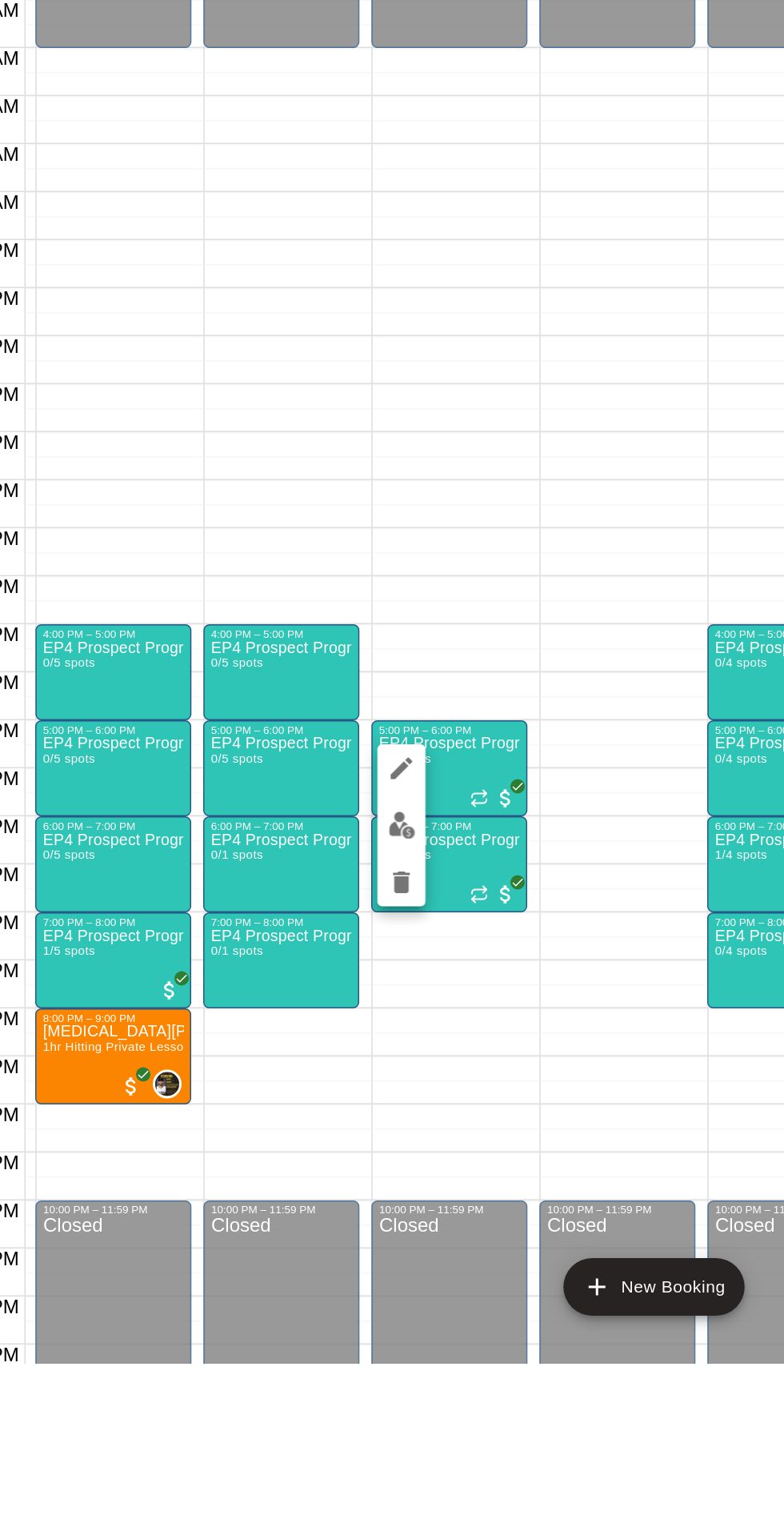
click at [509, 1224] on icon "delete" at bounding box center [513, 1218] width 11 height 14
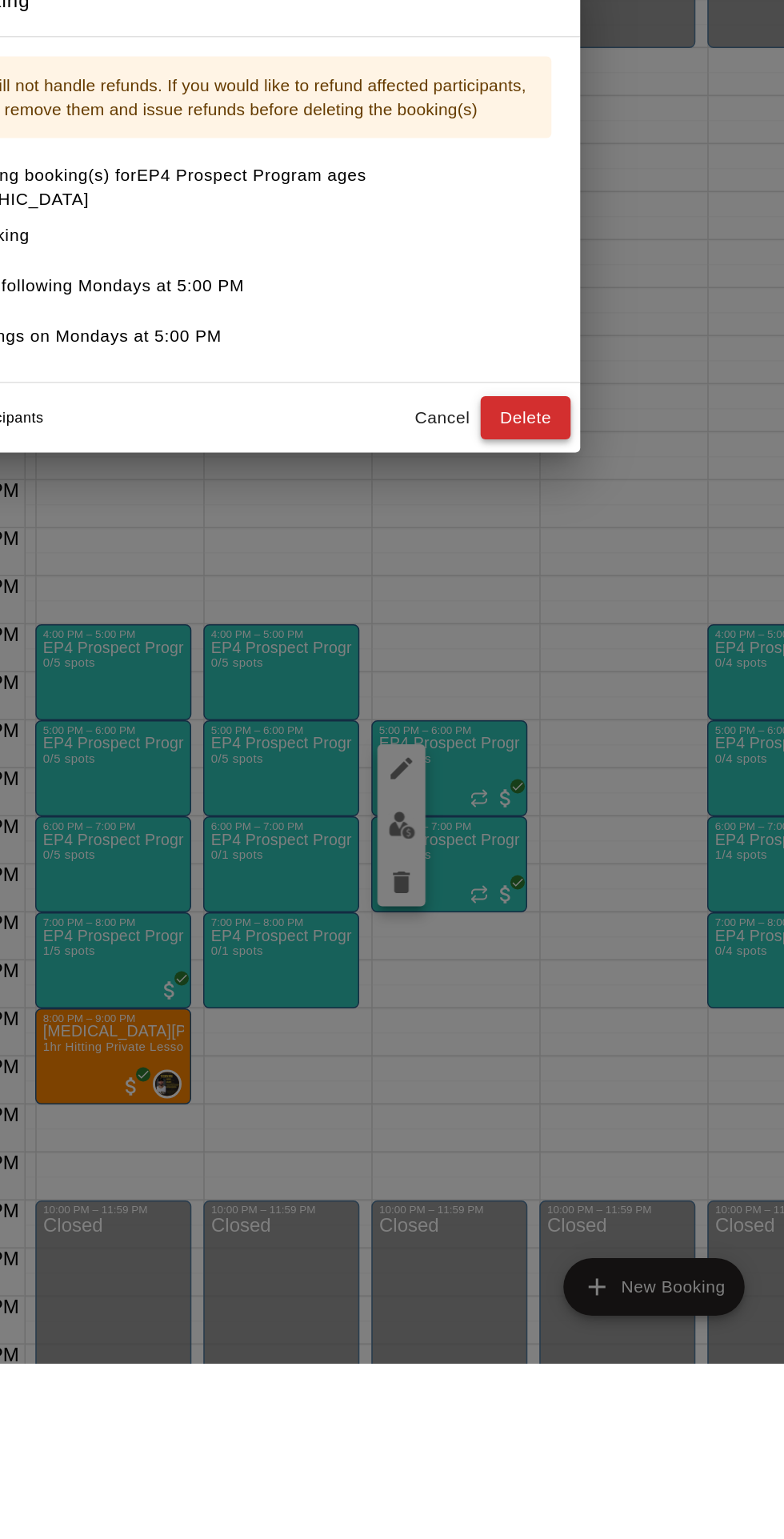
click at [626, 923] on button "Delete" at bounding box center [596, 909] width 60 height 30
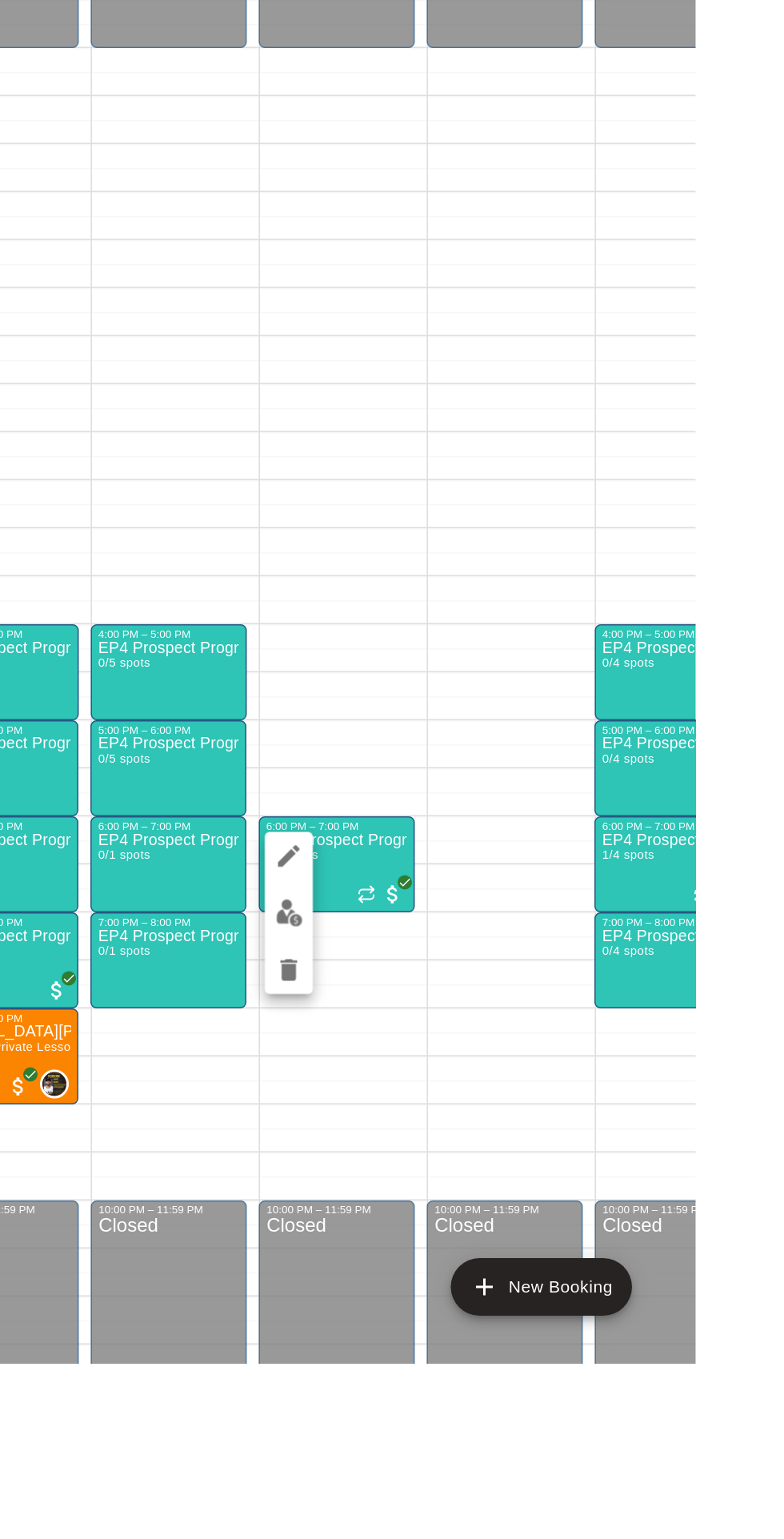
click at [513, 1284] on icon "delete" at bounding box center [513, 1276] width 20 height 20
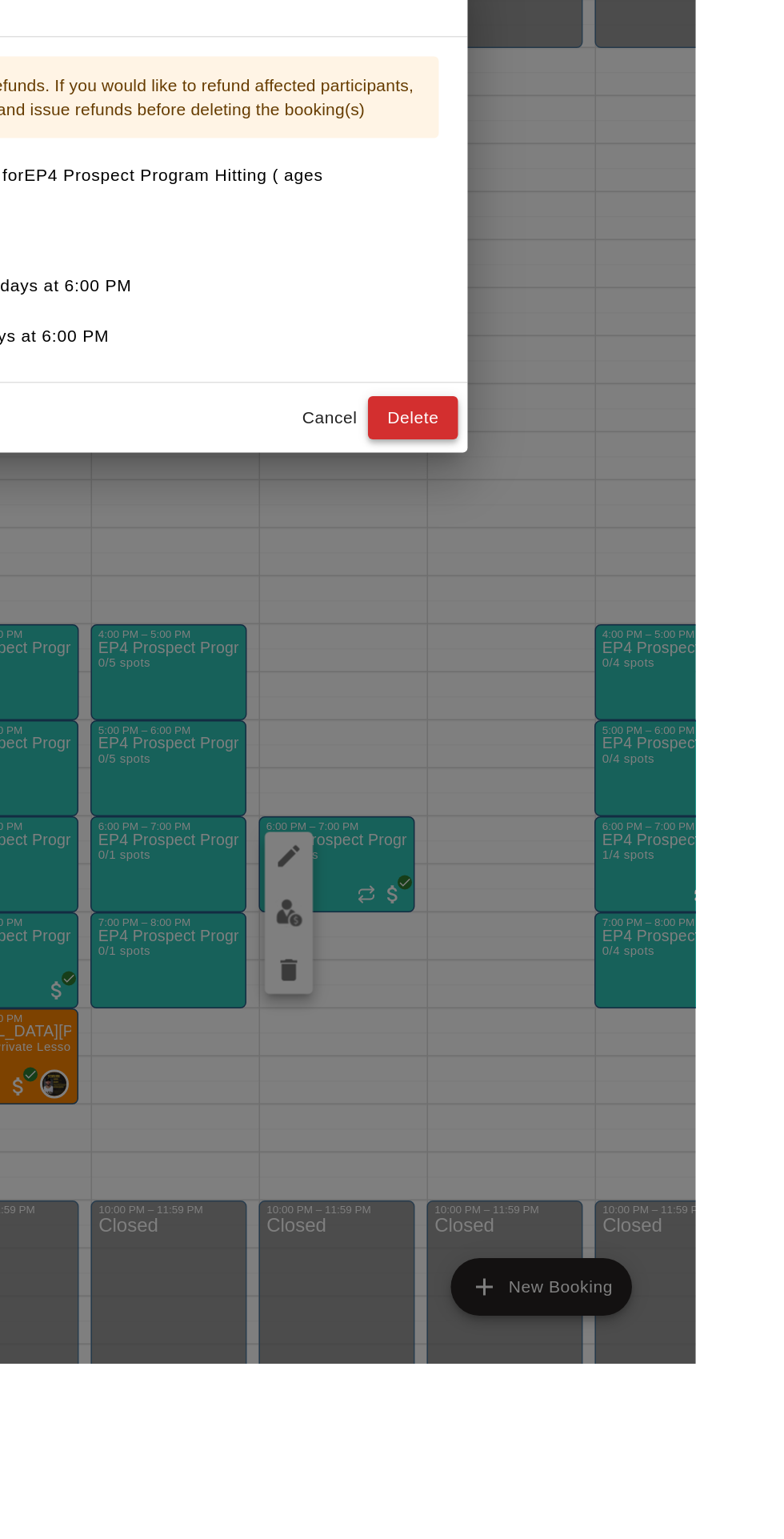
click at [626, 923] on button "Delete" at bounding box center [596, 909] width 60 height 30
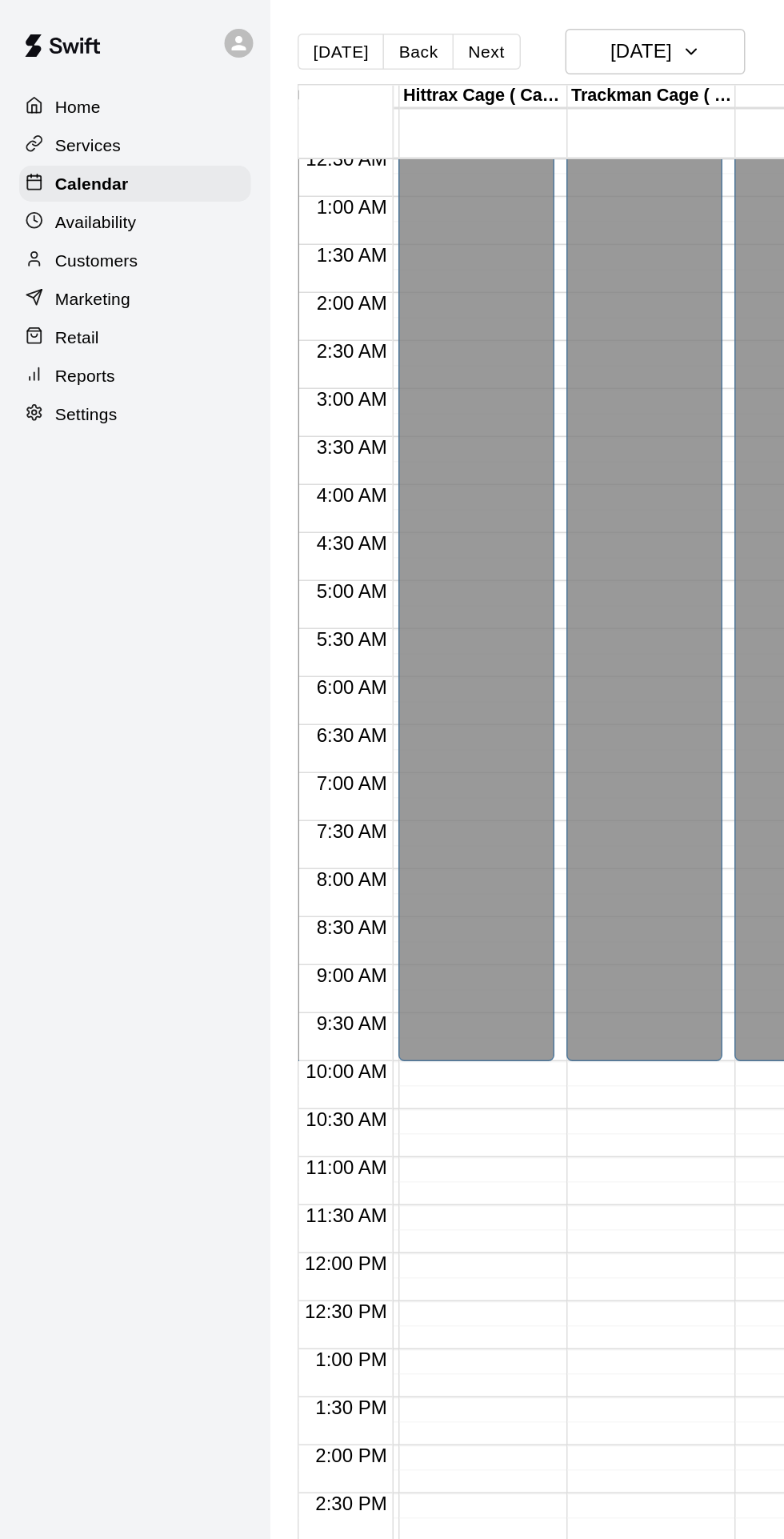
scroll to position [0, 109]
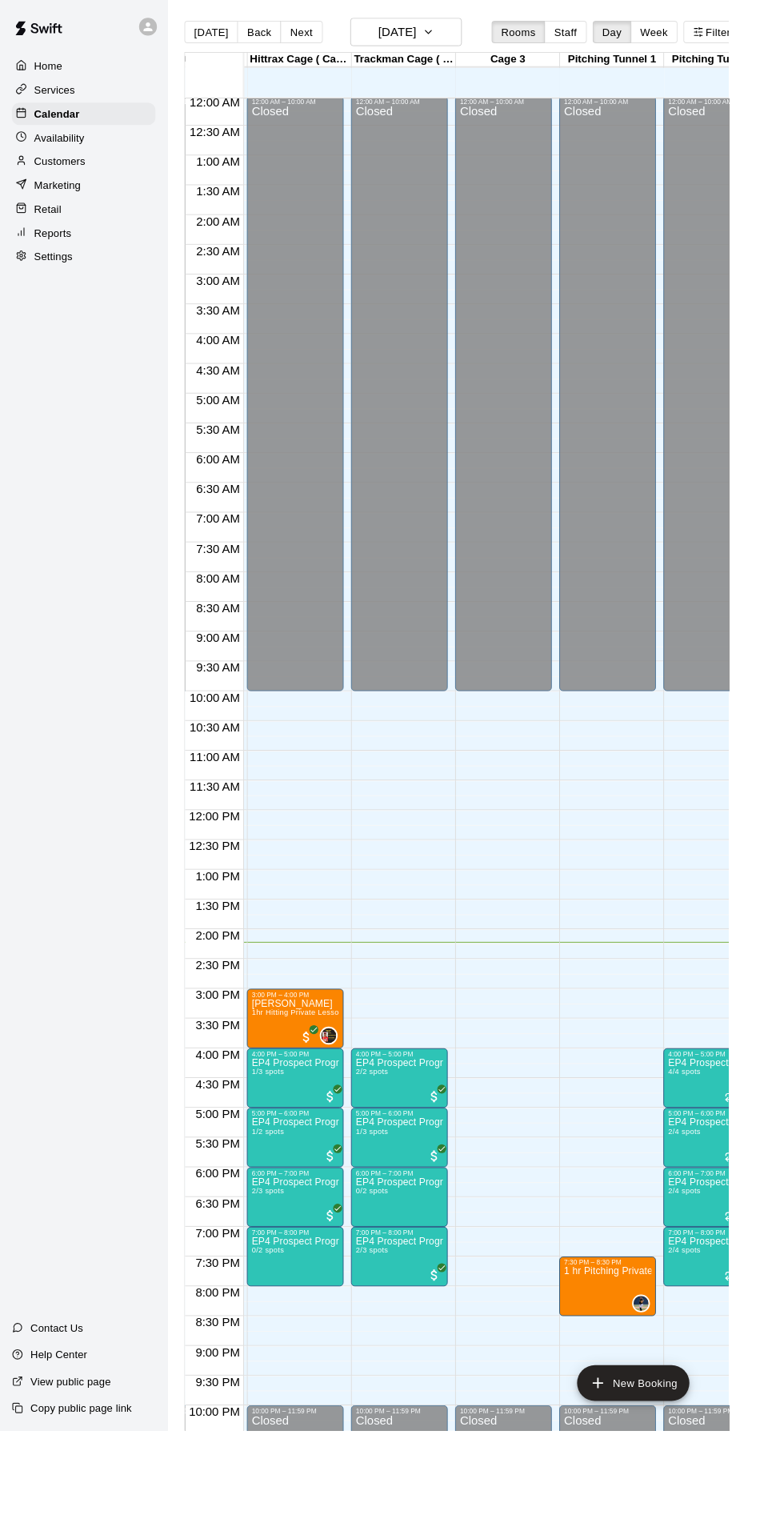
scroll to position [0, 109]
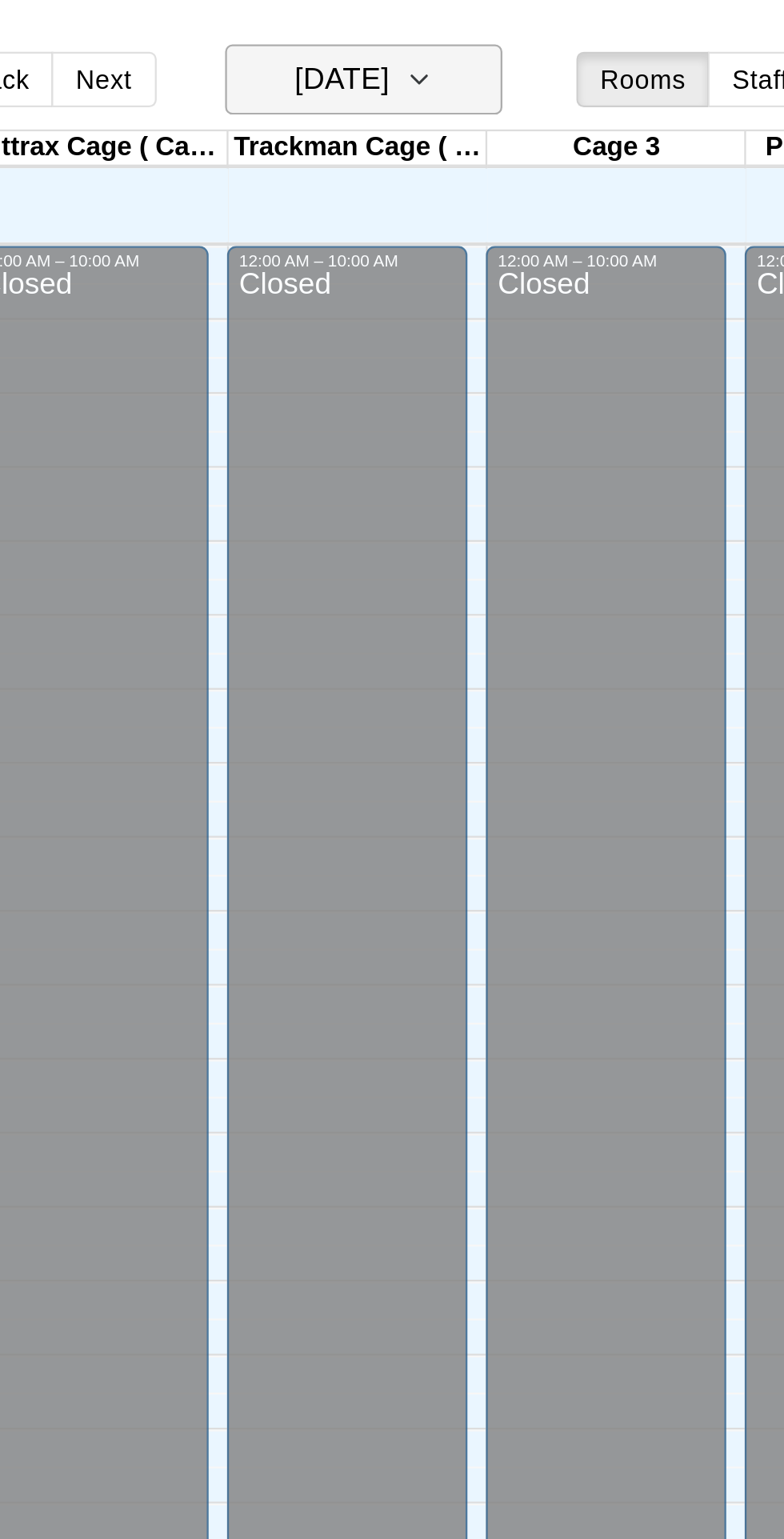
click at [468, 31] on icon "button" at bounding box center [461, 35] width 13 height 20
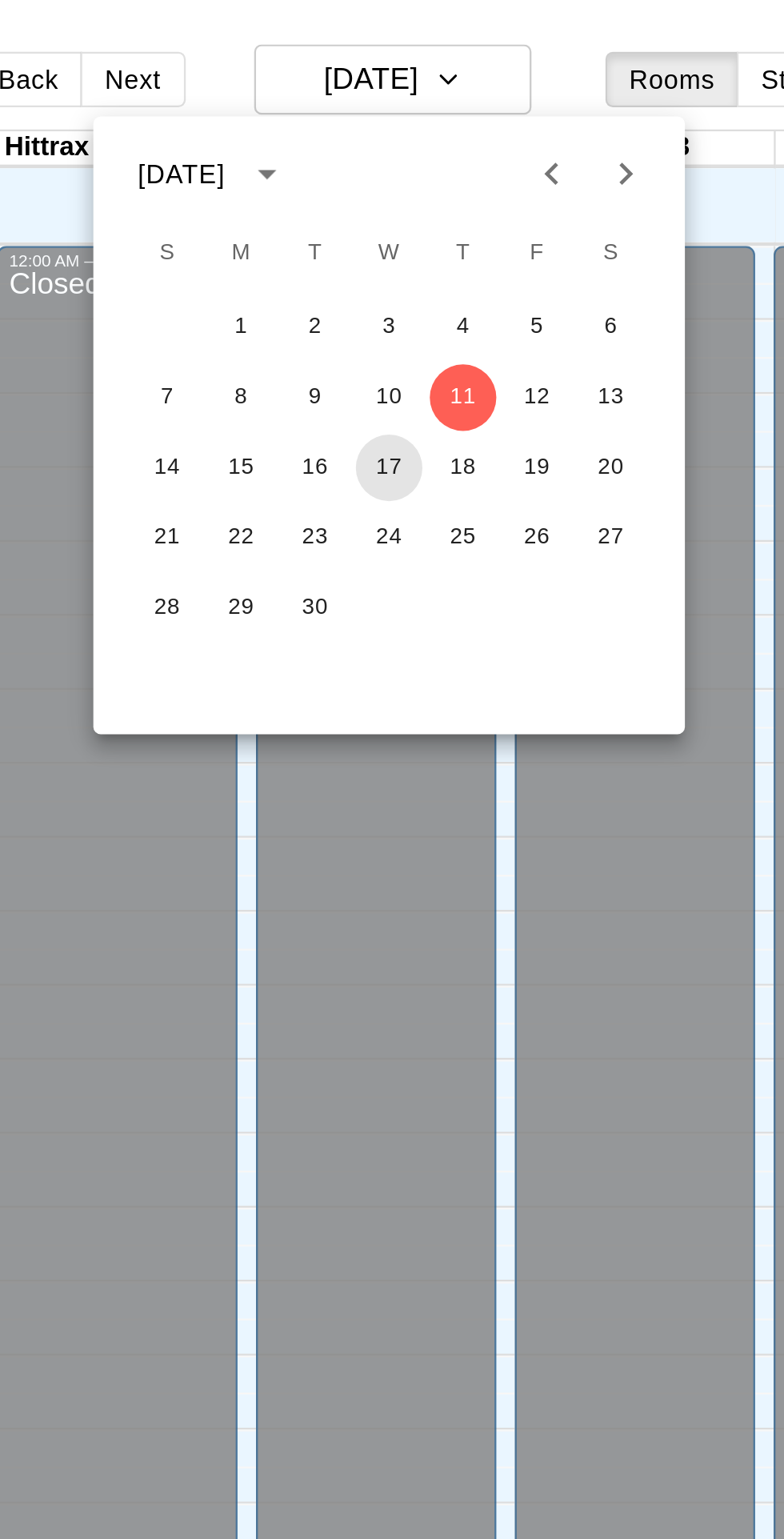
click at [434, 202] on button "17" at bounding box center [435, 202] width 29 height 29
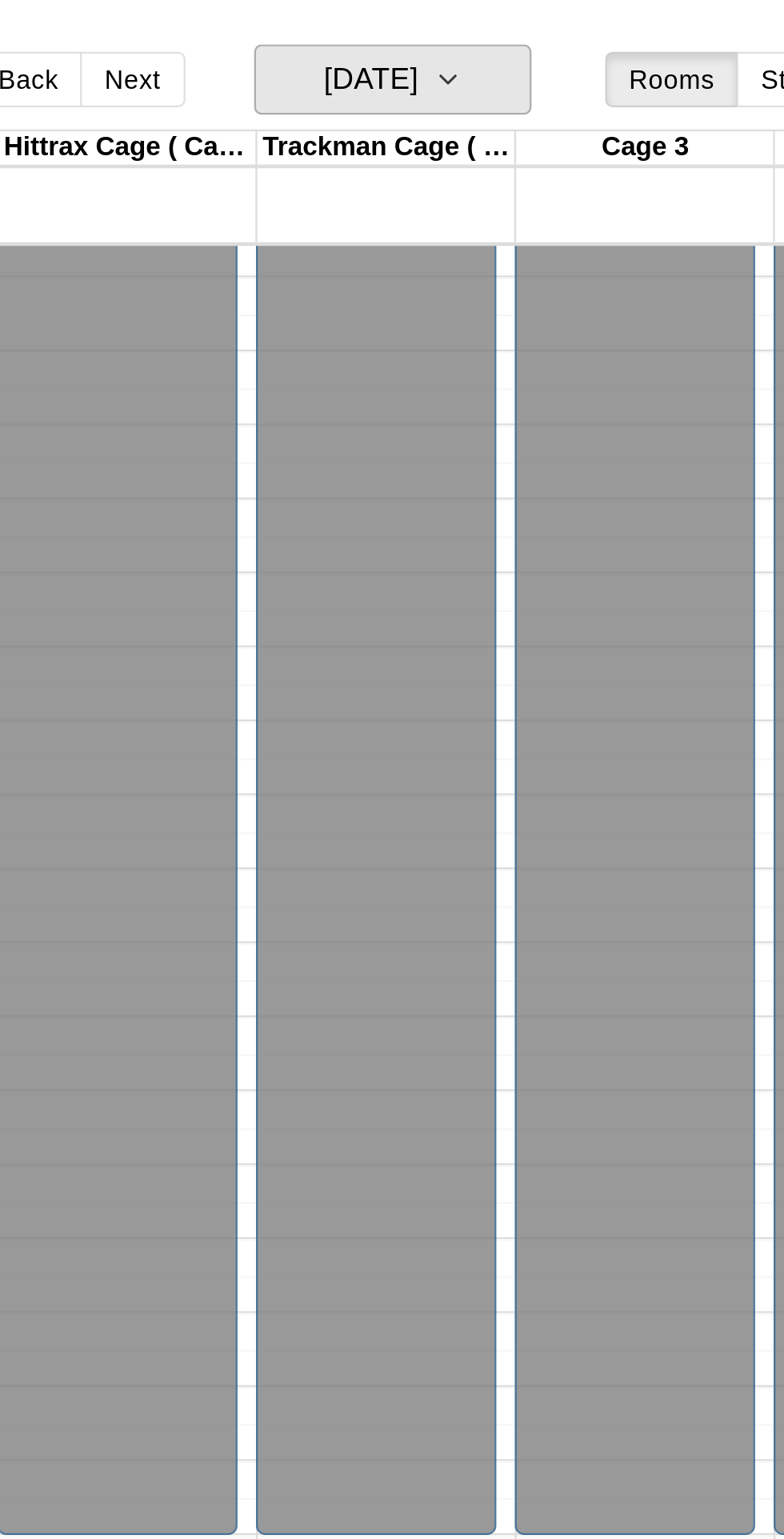
scroll to position [85, 109]
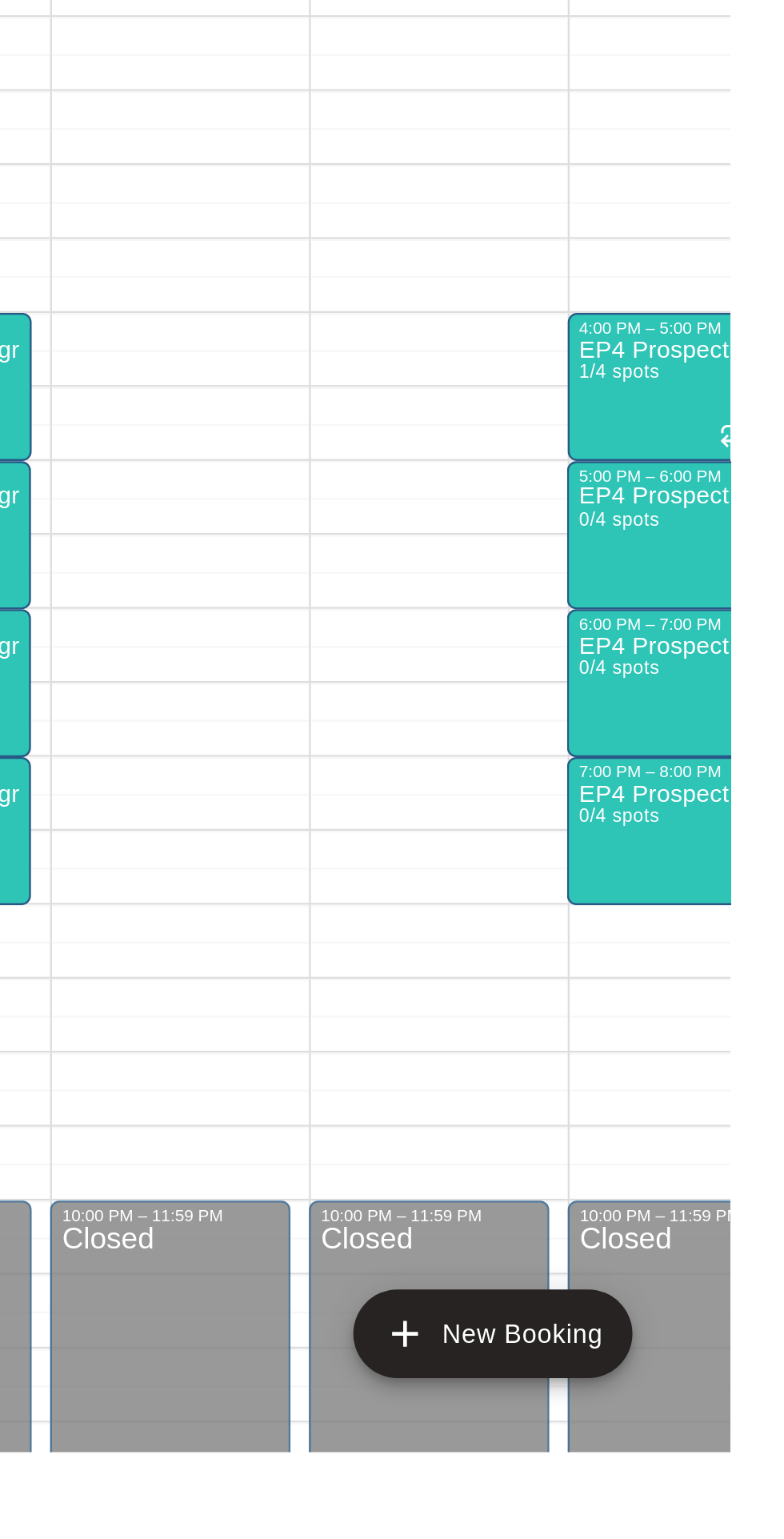
click at [541, 1181] on div "12:00 AM – 10:00 AM Closed 10:00 PM – 11:59 PM Closed" at bounding box center [542, 790] width 104 height 1537
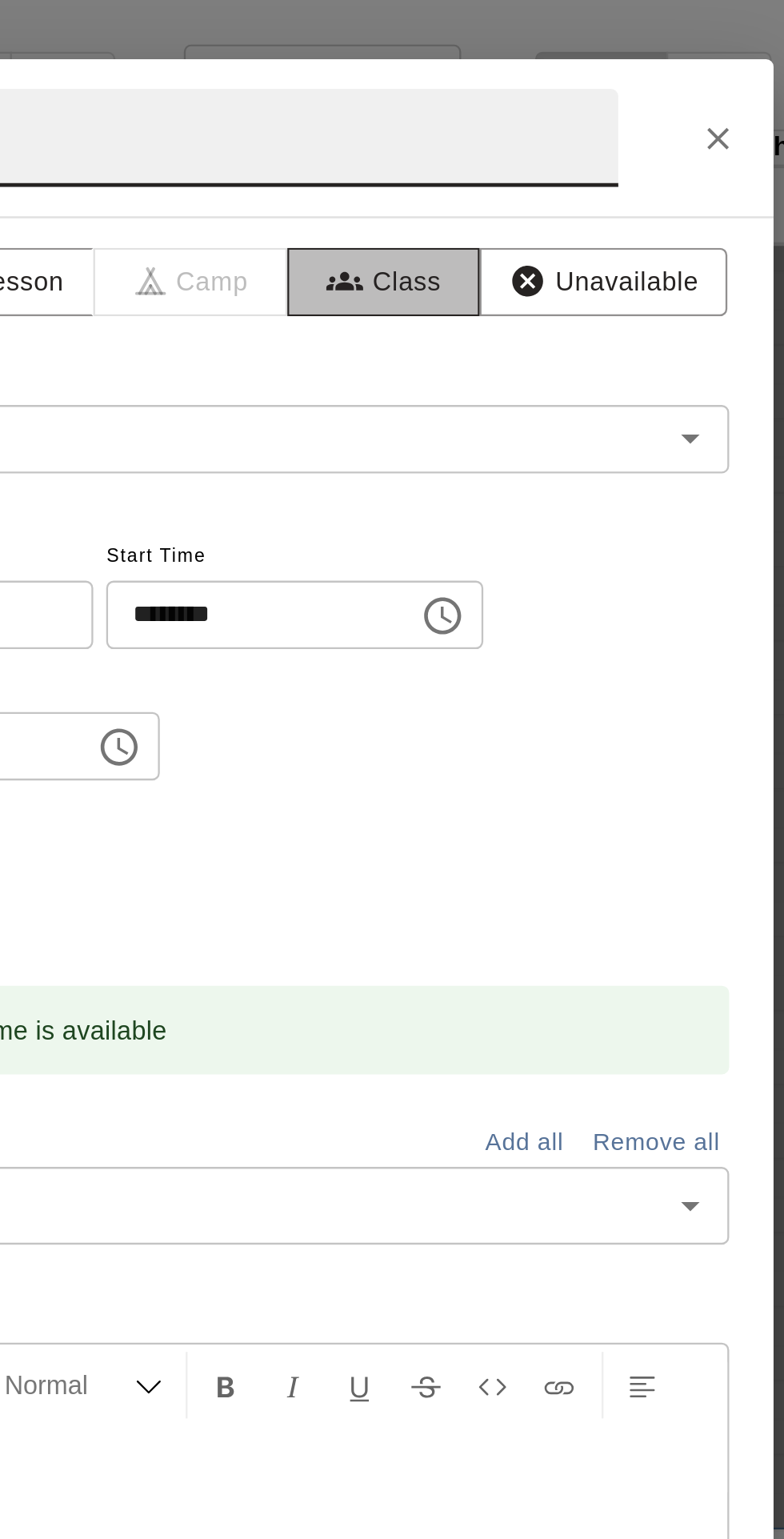
click at [495, 137] on button "Class" at bounding box center [464, 123] width 84 height 30
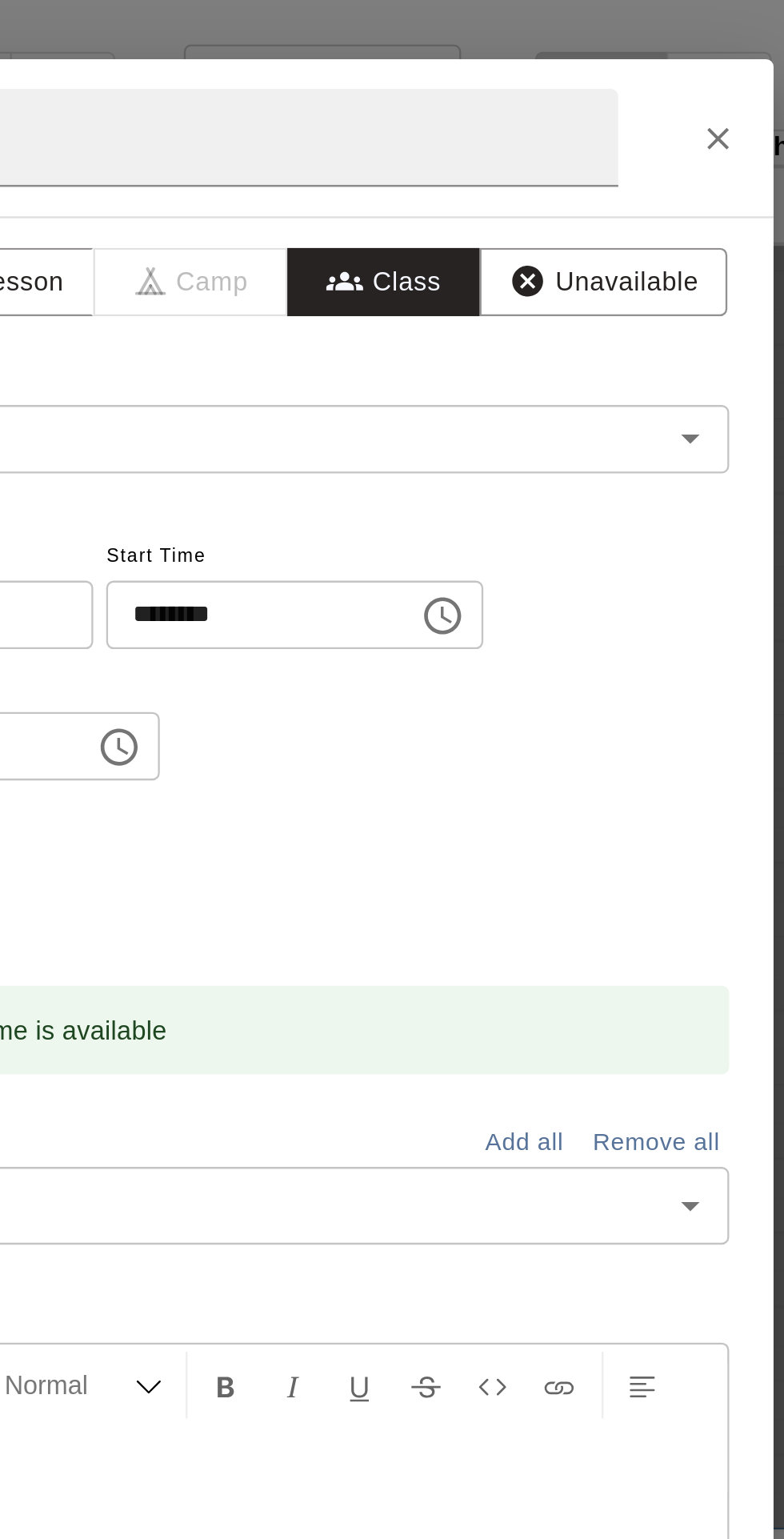
click at [582, 200] on input "text" at bounding box center [395, 190] width 374 height 20
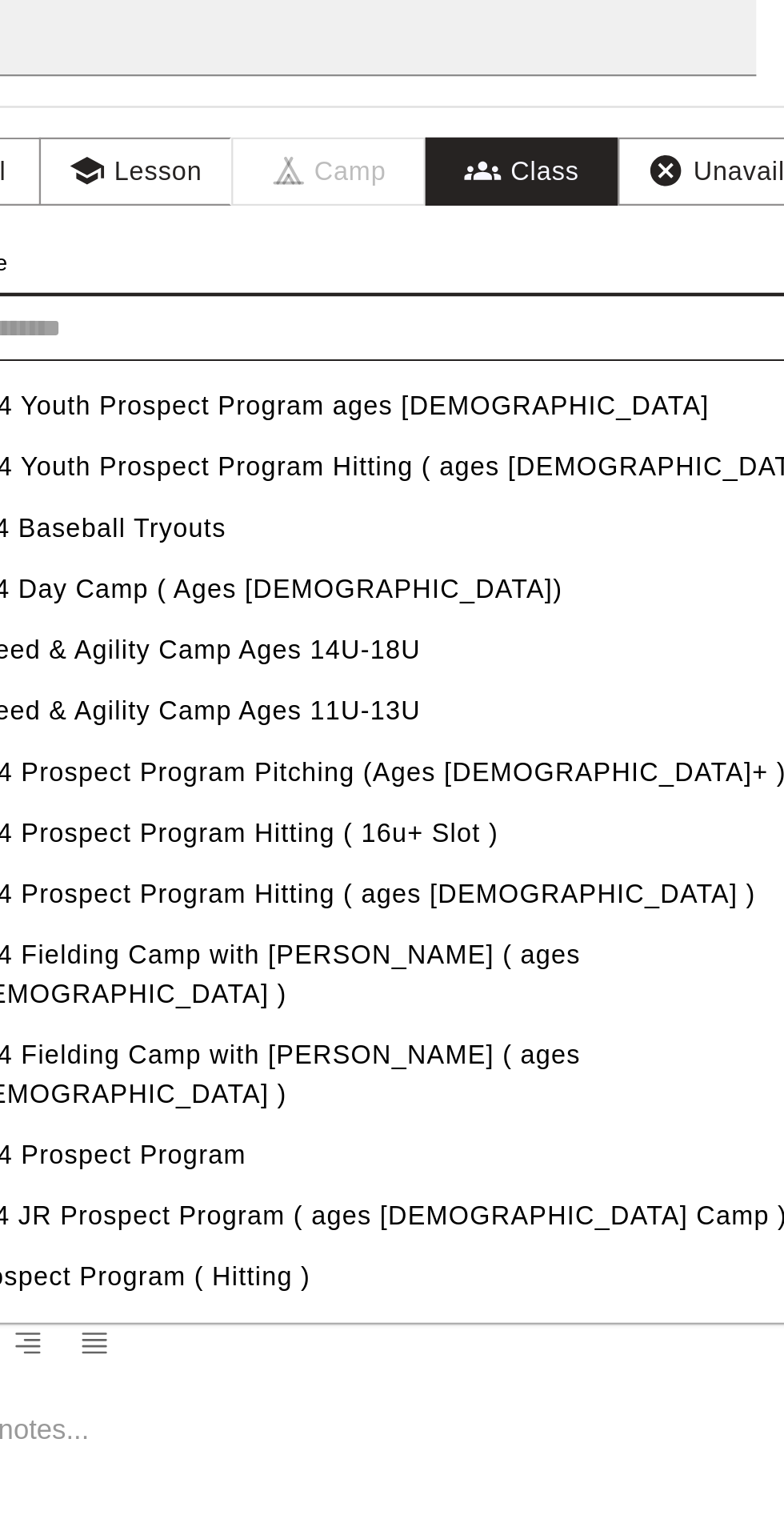
click at [443, 237] on li "EP4 Youth Prospect Program ages 11-12" at bounding box center [413, 224] width 410 height 26
type input "**********"
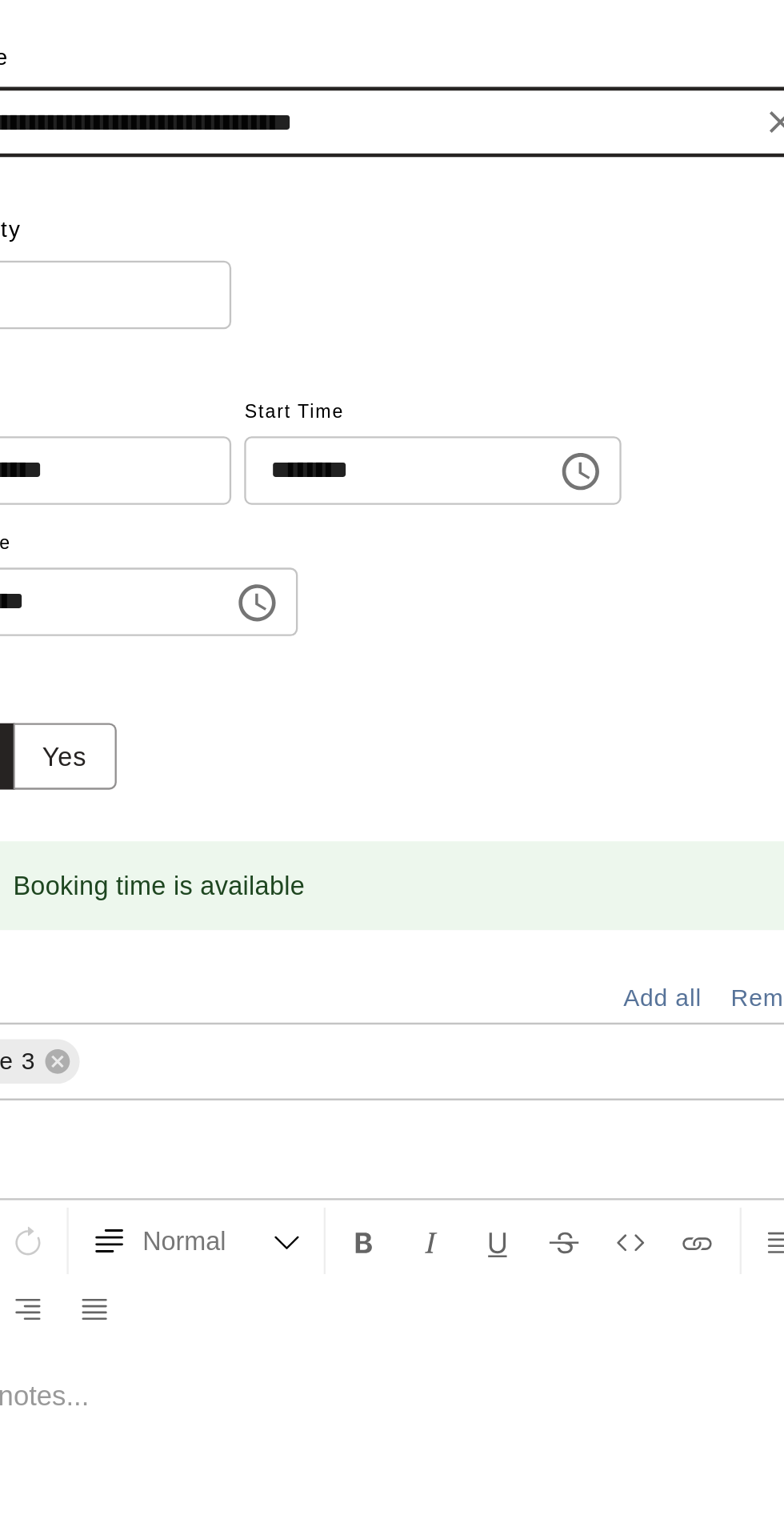
click at [289, 280] on input "*" at bounding box center [270, 265] width 135 height 30
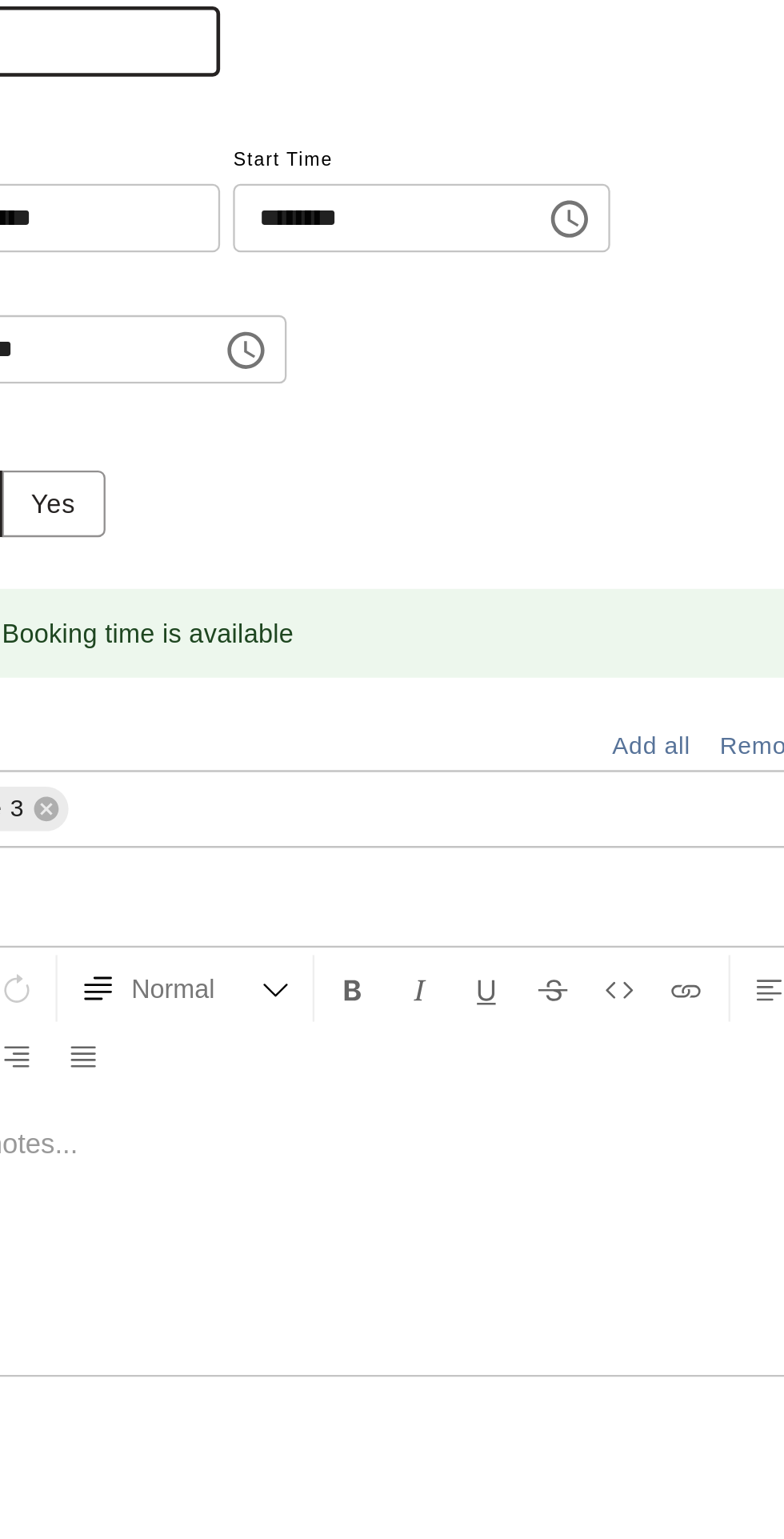
type input "*"
click at [436, 356] on input "********" at bounding box center [405, 341] width 123 height 30
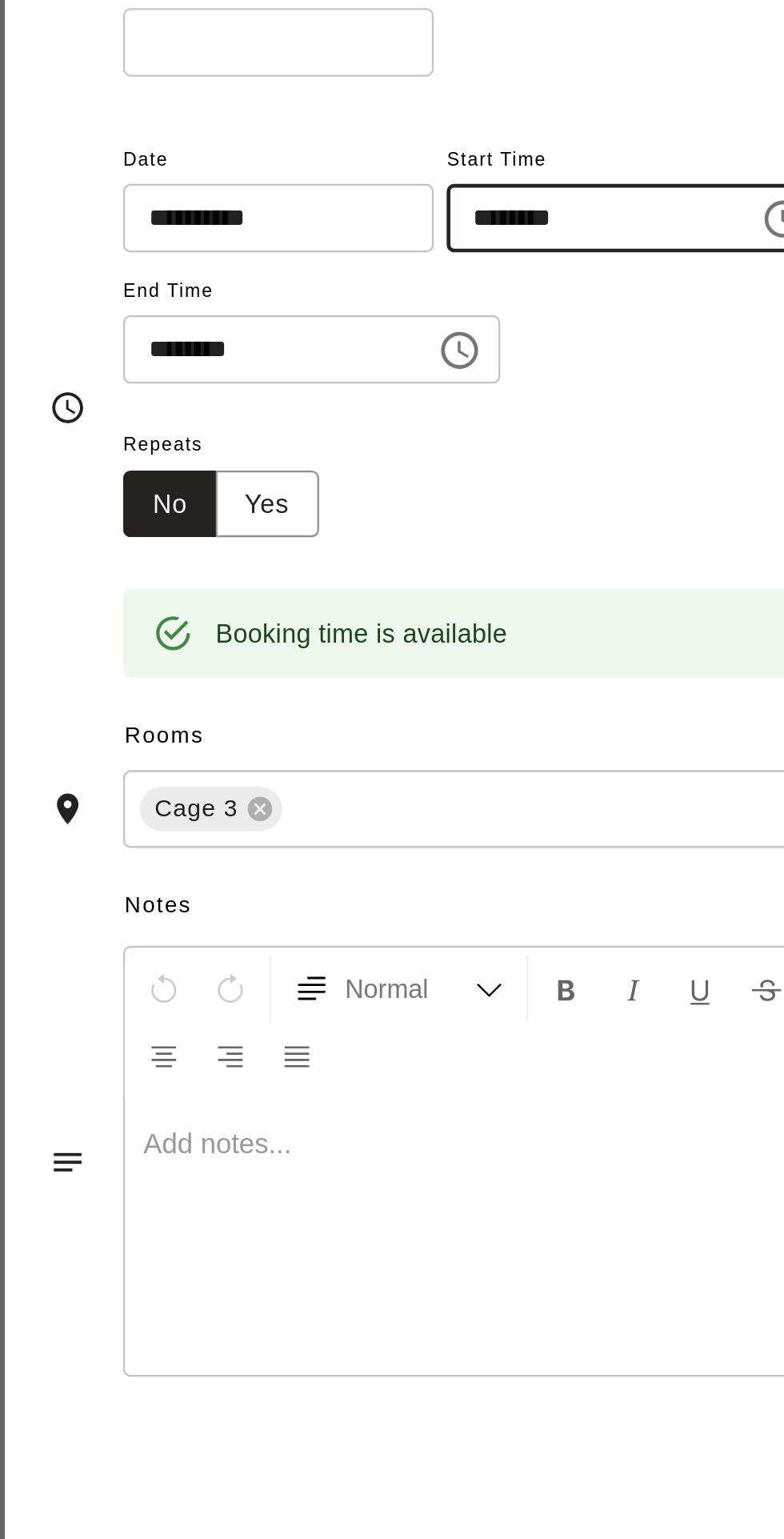
type input "********"
click at [275, 413] on input "********" at bounding box center [265, 398] width 123 height 30
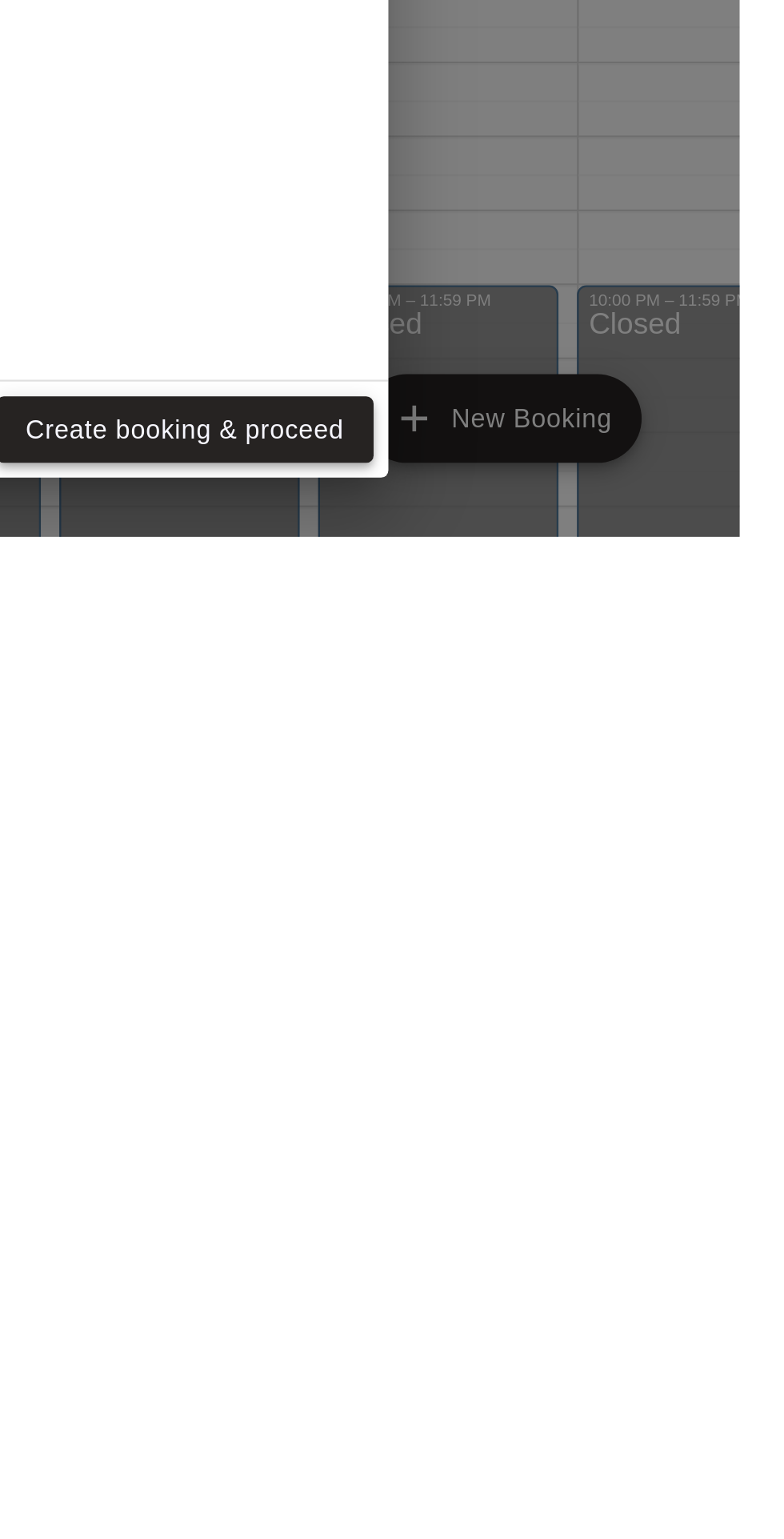
type input "********"
click at [585, 1508] on button "Create booking & proceed" at bounding box center [544, 1493] width 164 height 30
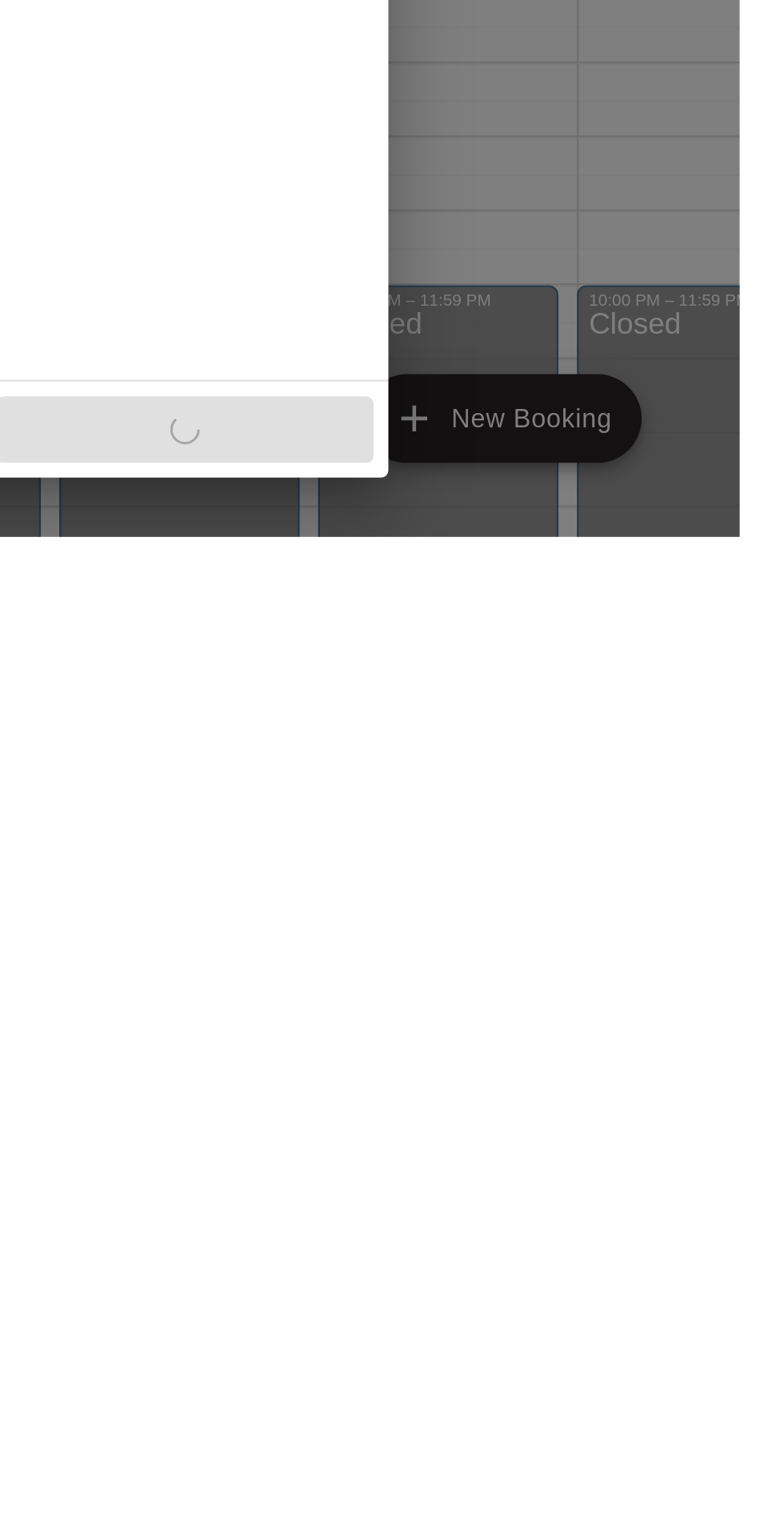
scroll to position [0, 0]
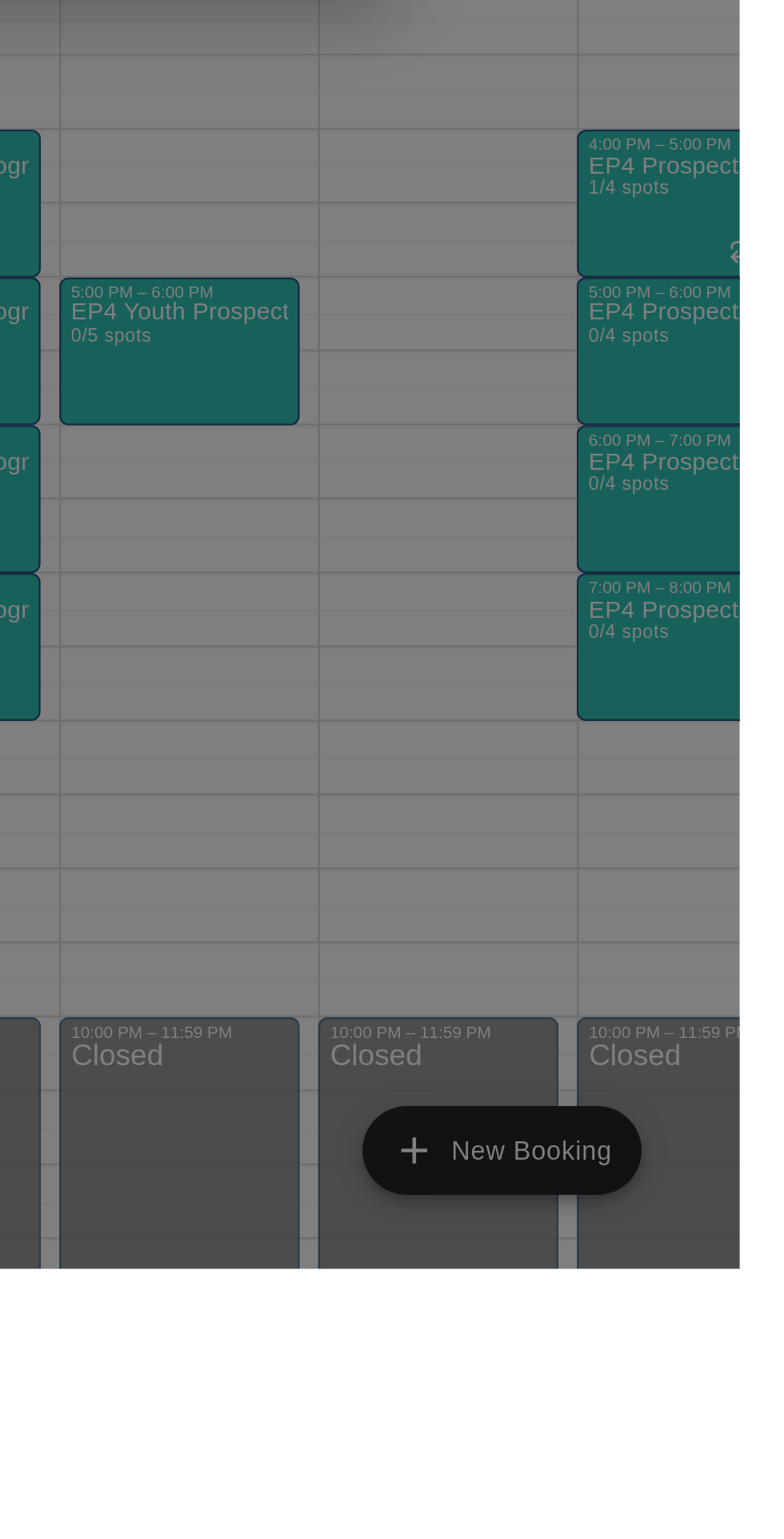
click at [618, 972] on button "Done" at bounding box center [599, 957] width 53 height 30
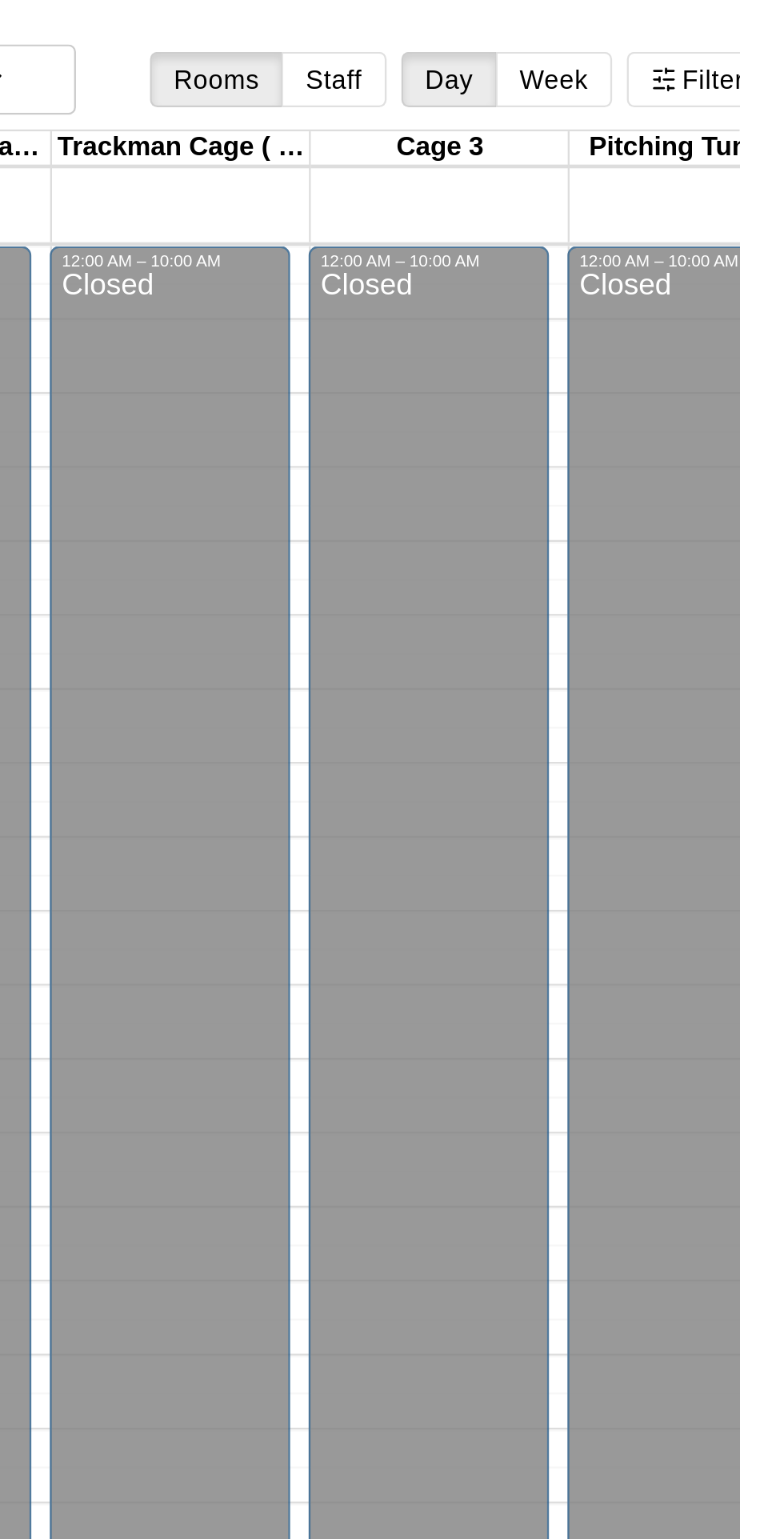
scroll to position [0, 3]
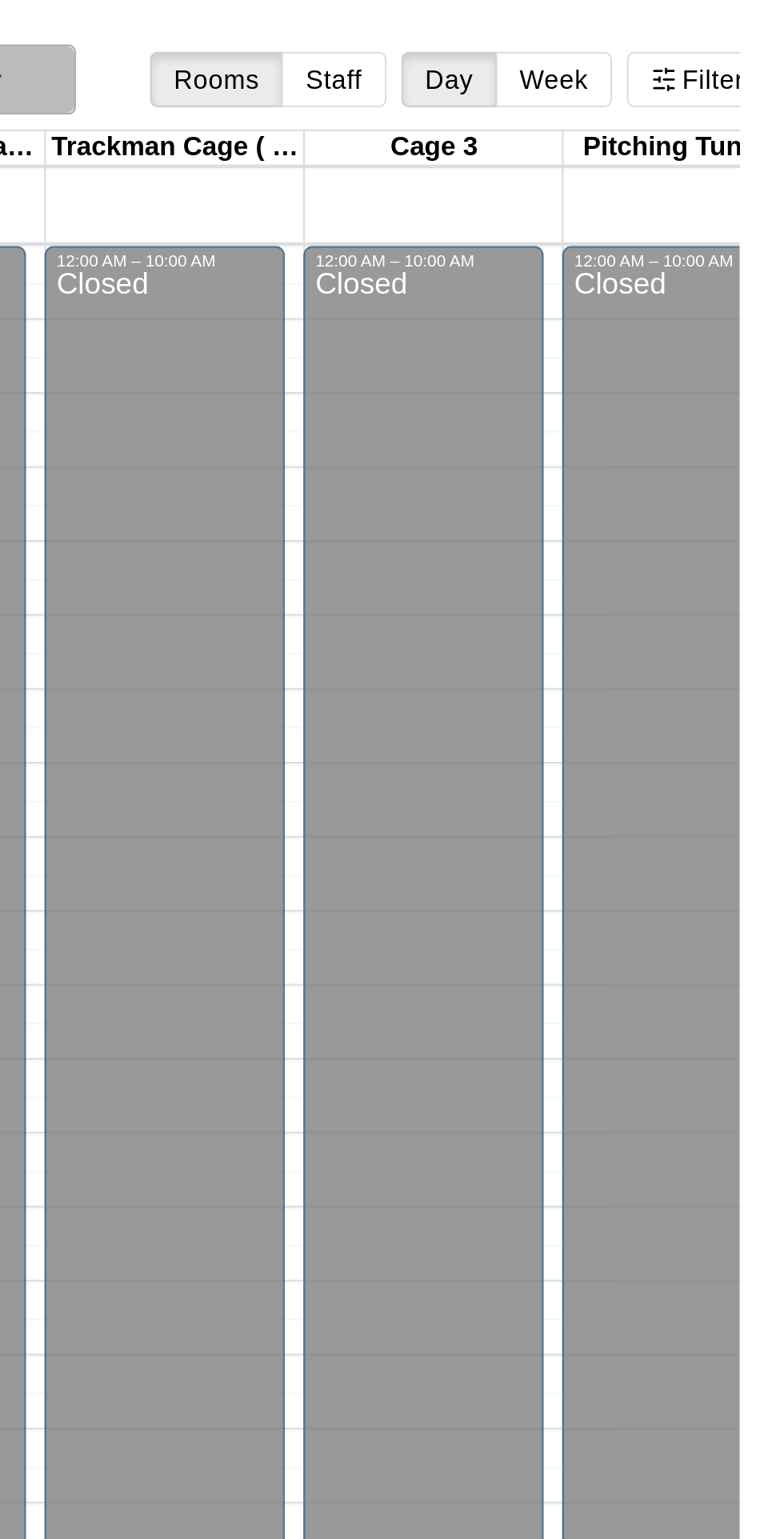
click at [497, 39] on button "Wednesday Sep 17" at bounding box center [437, 35] width 120 height 31
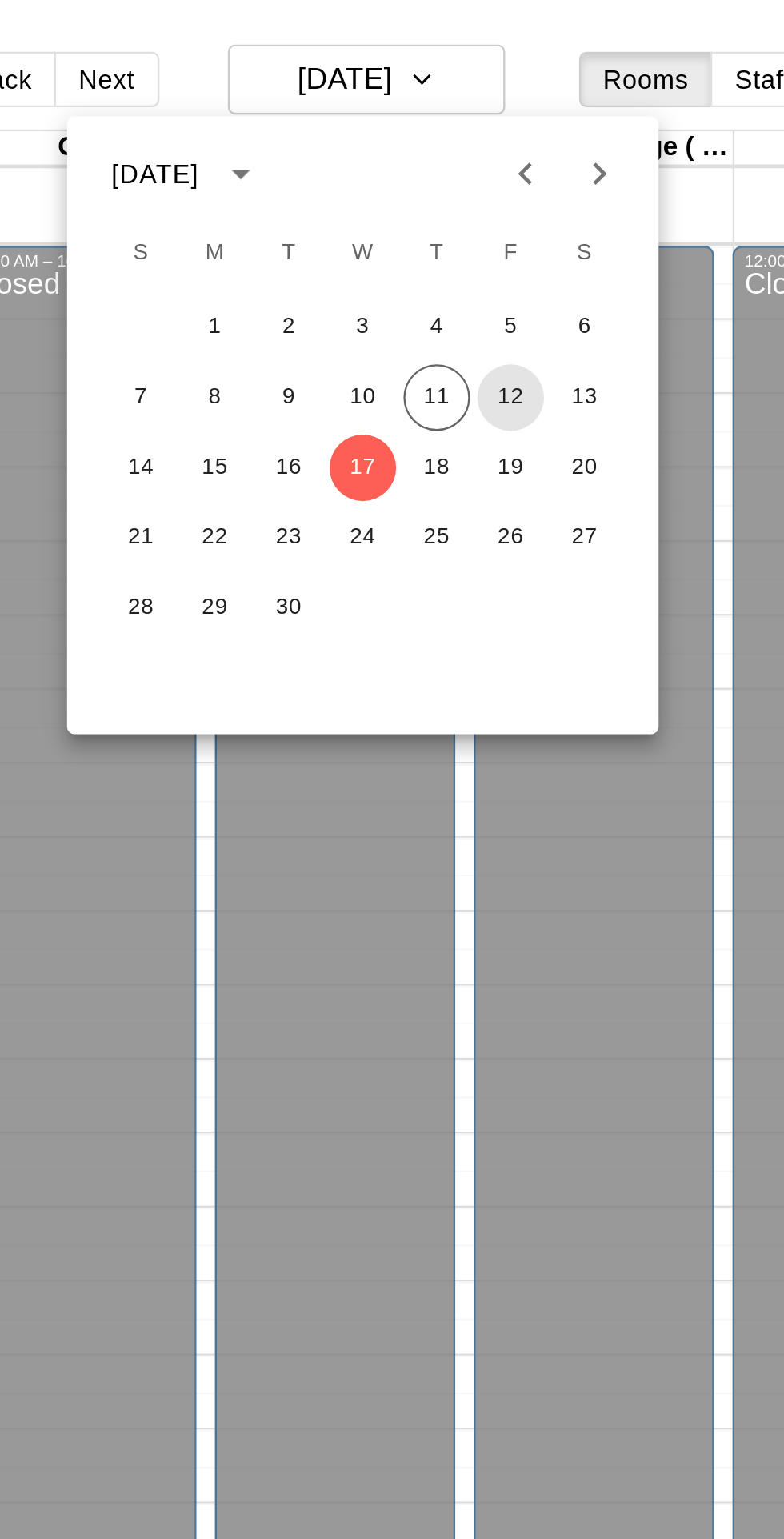
click at [500, 173] on button "12" at bounding box center [499, 172] width 29 height 29
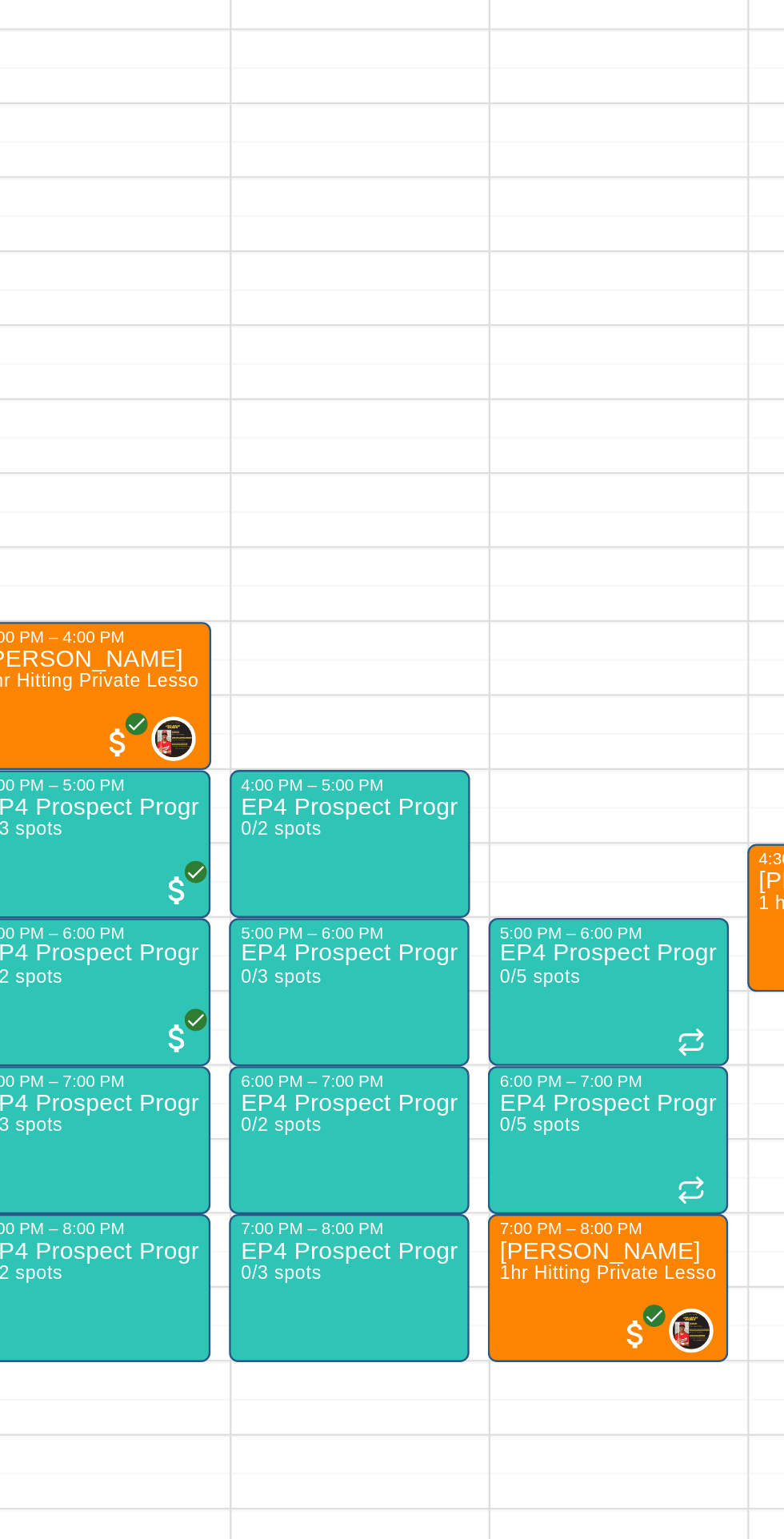
scroll to position [85, 109]
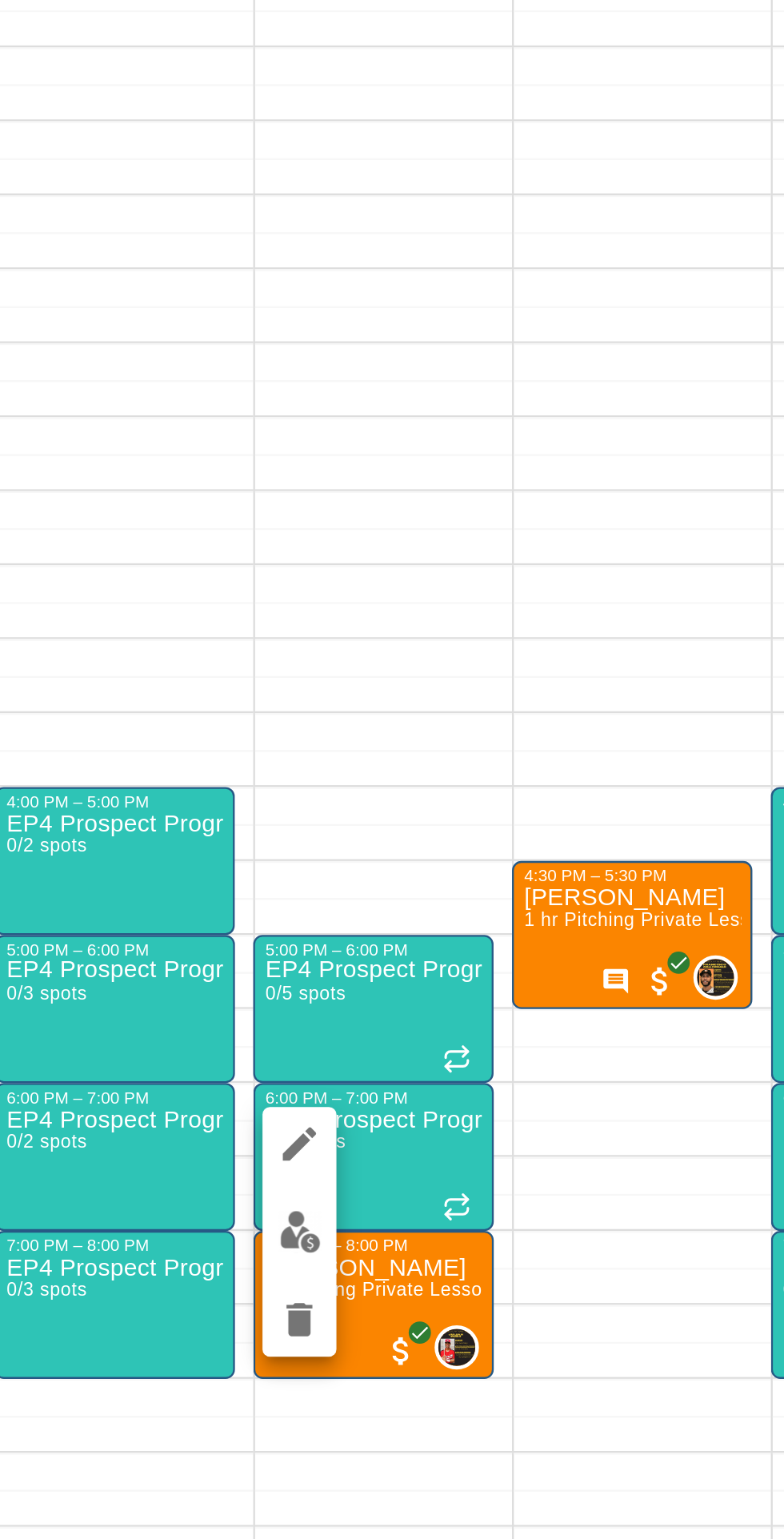
click at [515, 1198] on icon "edit" at bounding box center [510, 1200] width 20 height 20
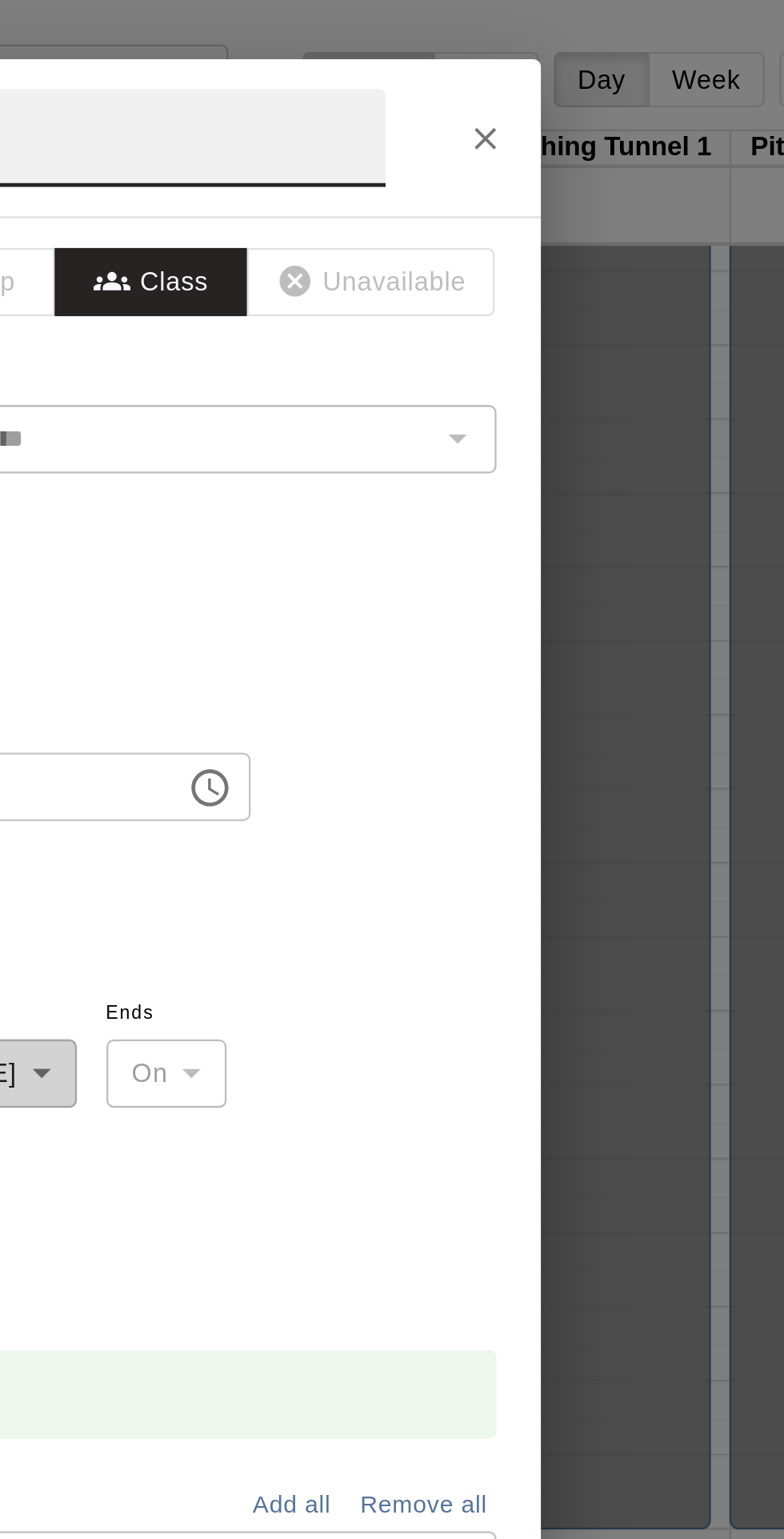
click at [623, 75] on button "Close" at bounding box center [608, 60] width 29 height 29
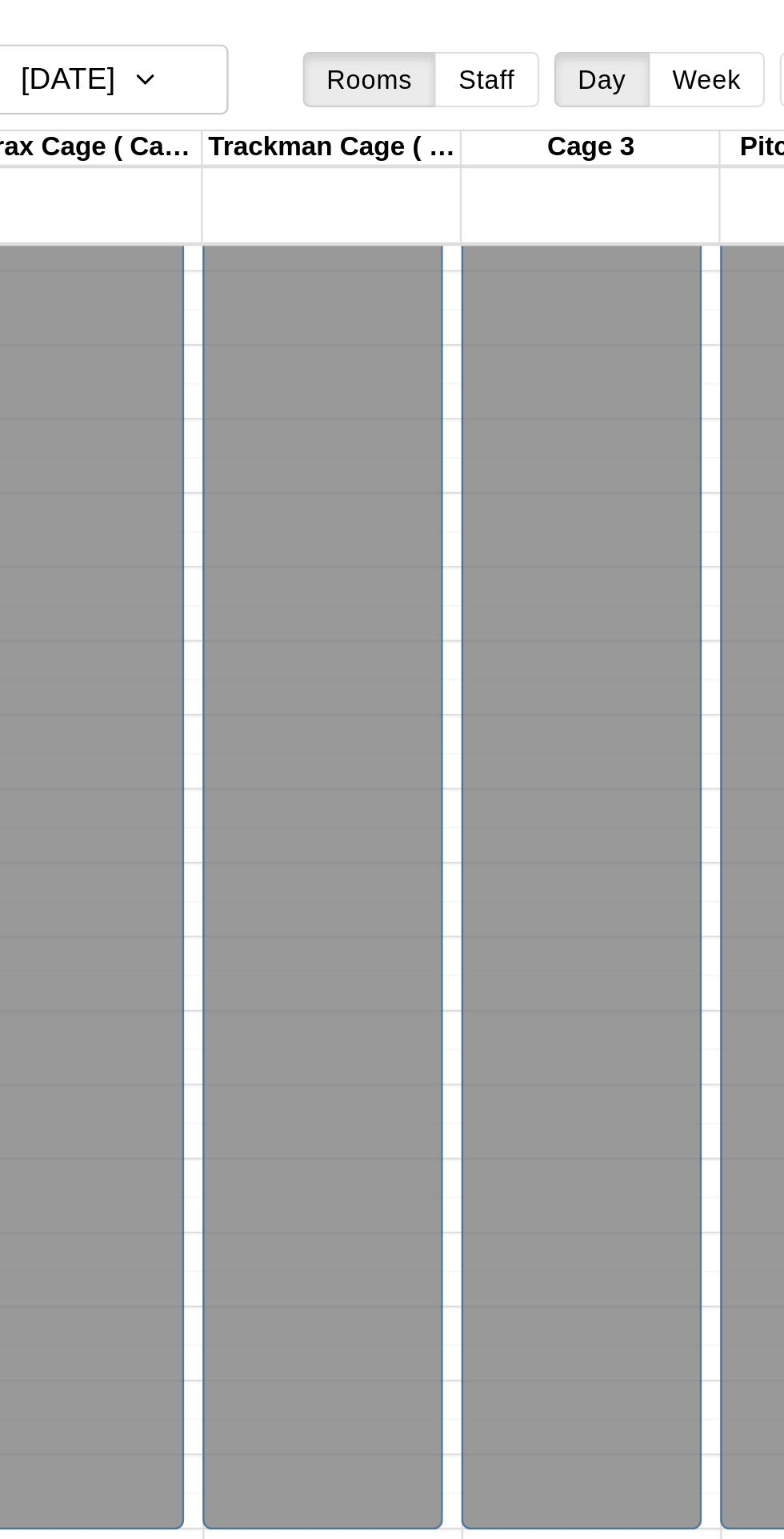
scroll to position [0, 0]
click at [468, 40] on icon "button" at bounding box center [461, 35] width 13 height 20
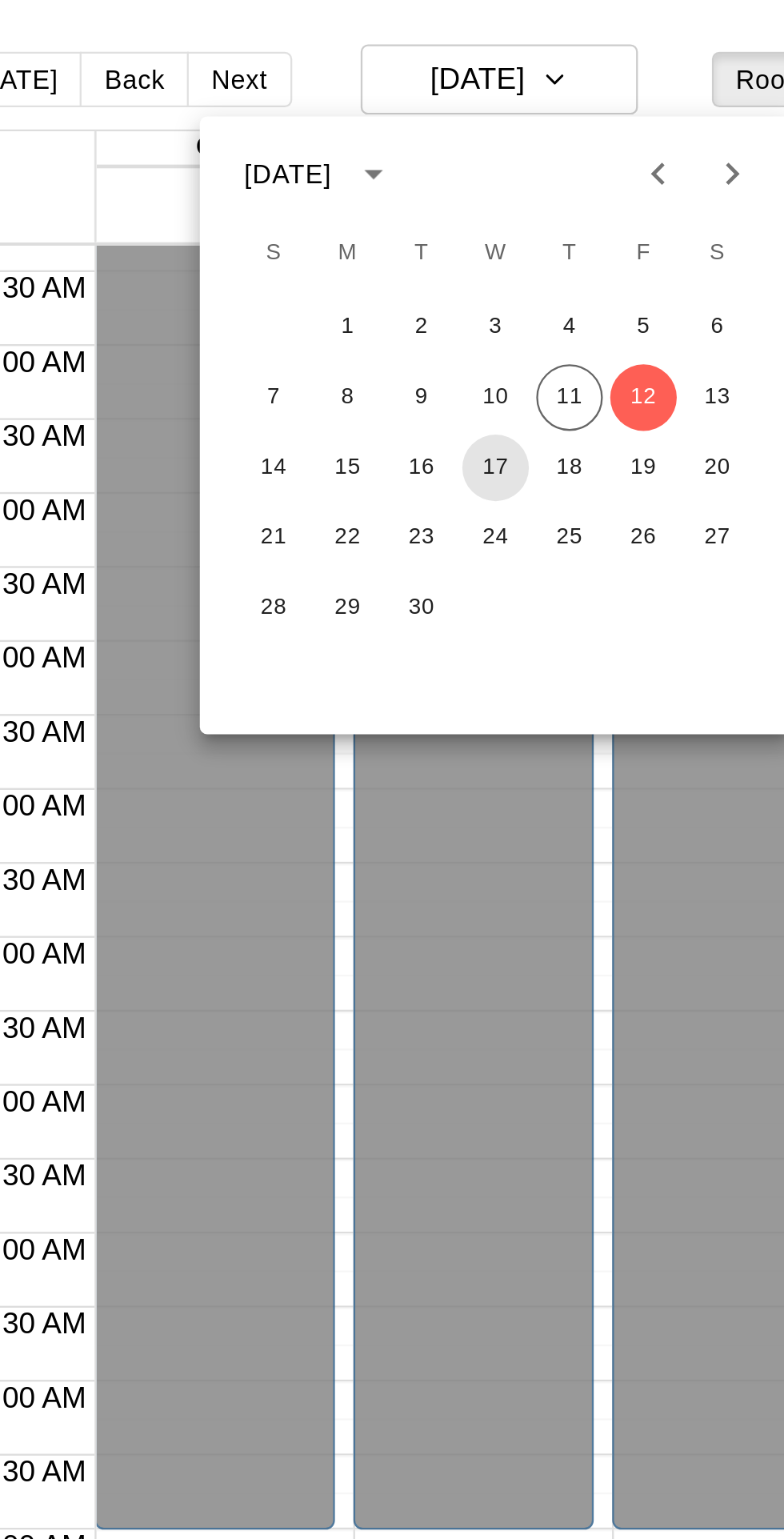
click at [430, 207] on button "17" at bounding box center [435, 202] width 29 height 29
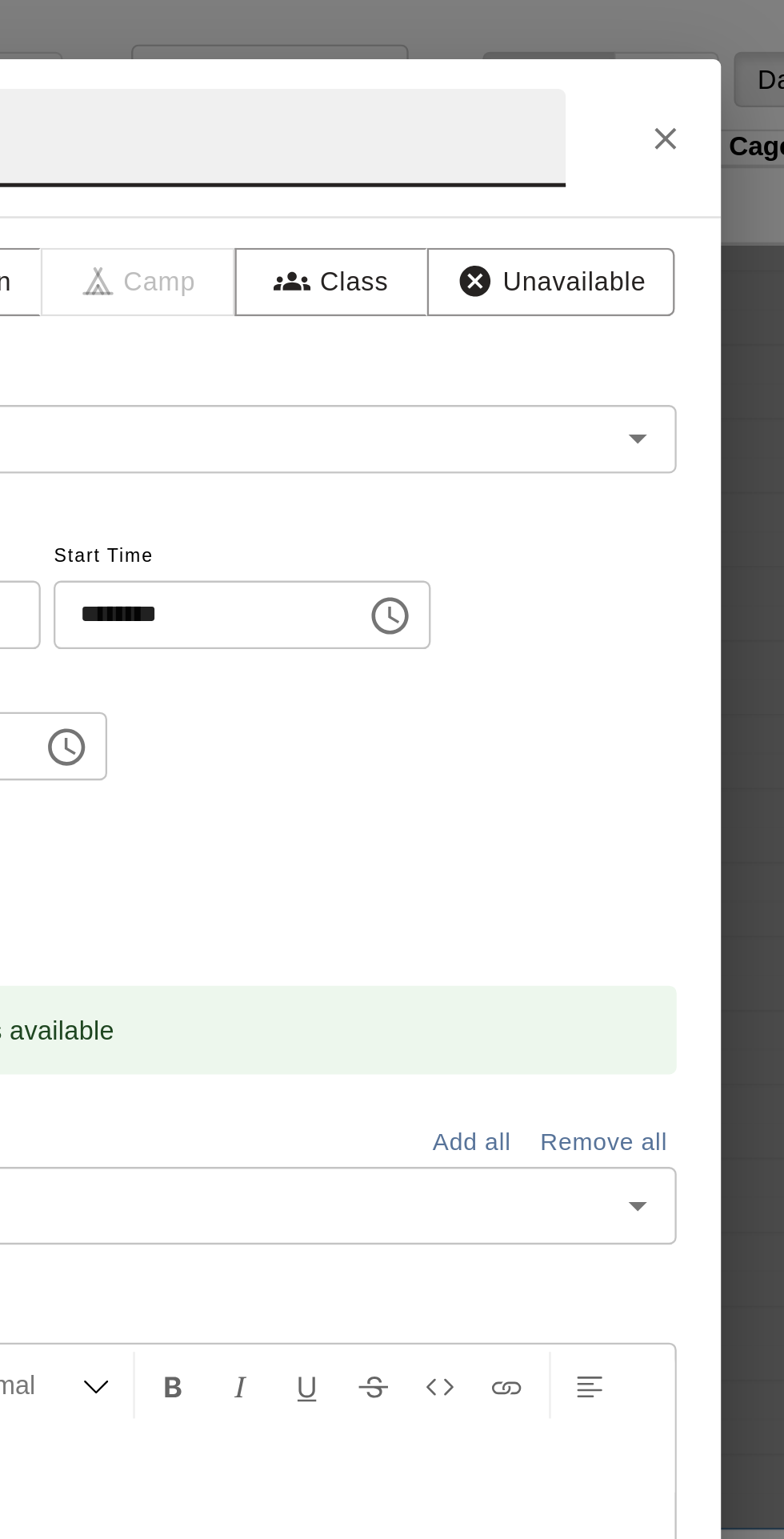
click at [526, 80] on input "text" at bounding box center [368, 59] width 394 height 42
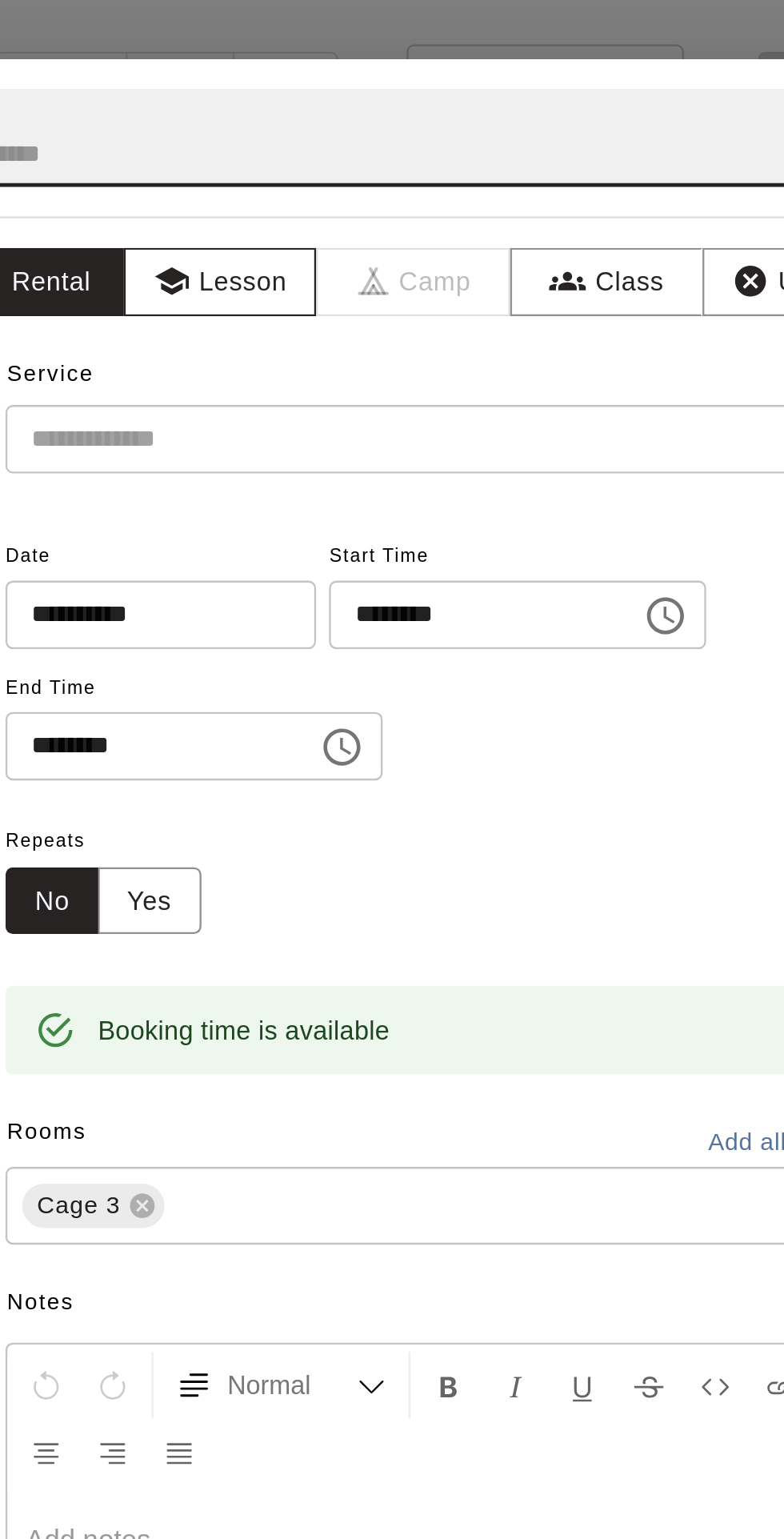
click at [336, 137] on button "Lesson" at bounding box center [297, 123] width 84 height 30
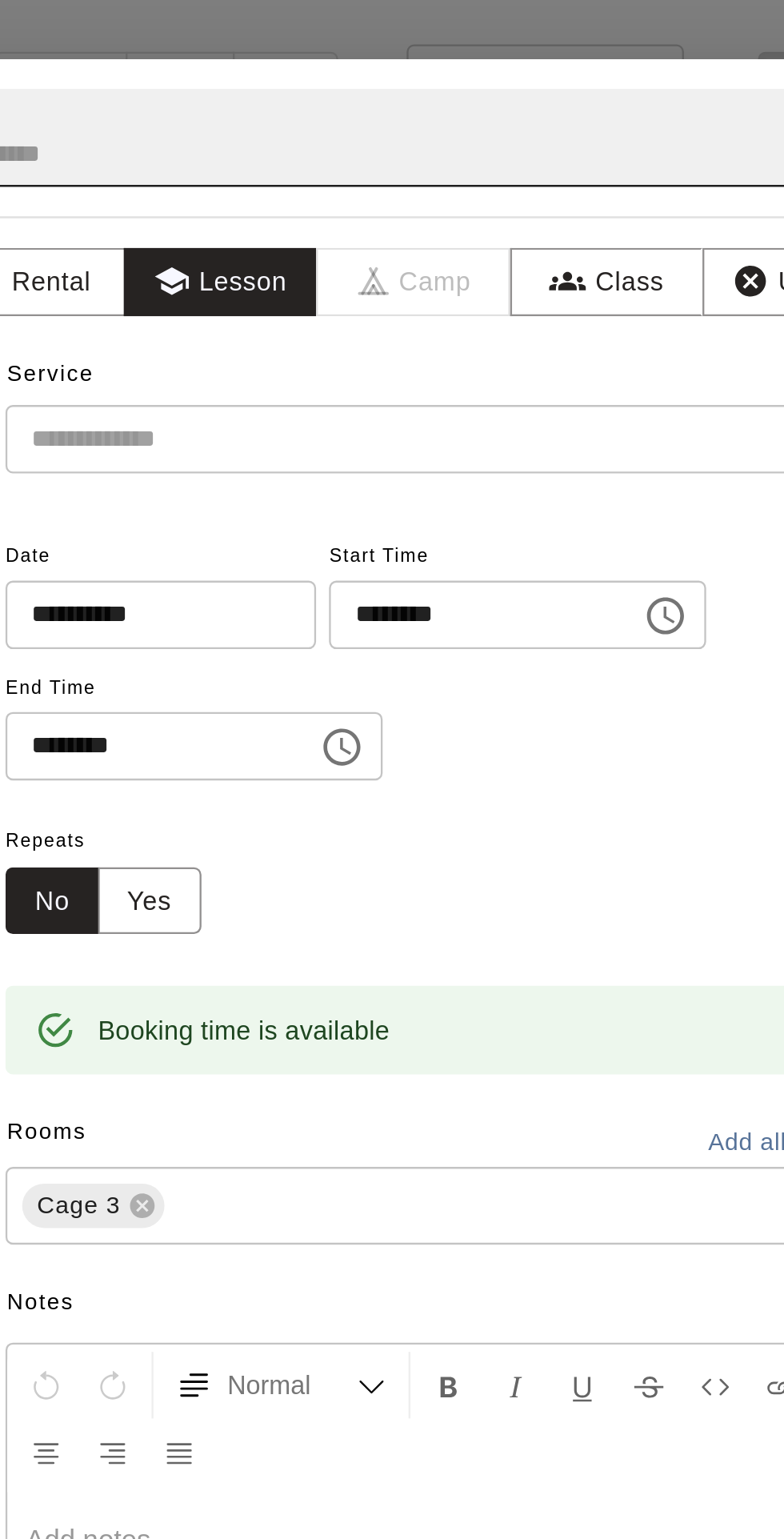
click at [420, 80] on input "text" at bounding box center [368, 59] width 394 height 42
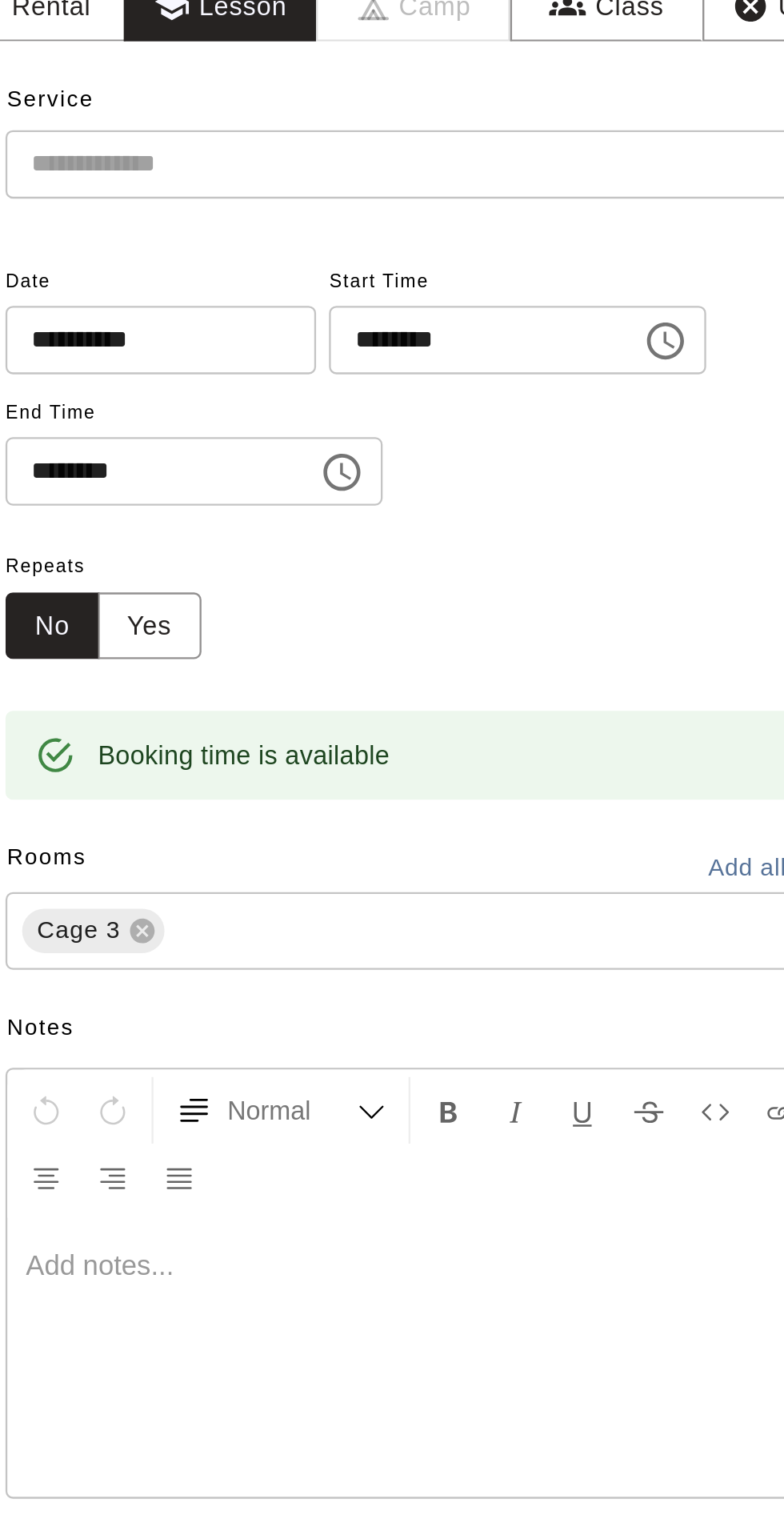
click at [428, 200] on input "text" at bounding box center [384, 190] width 353 height 20
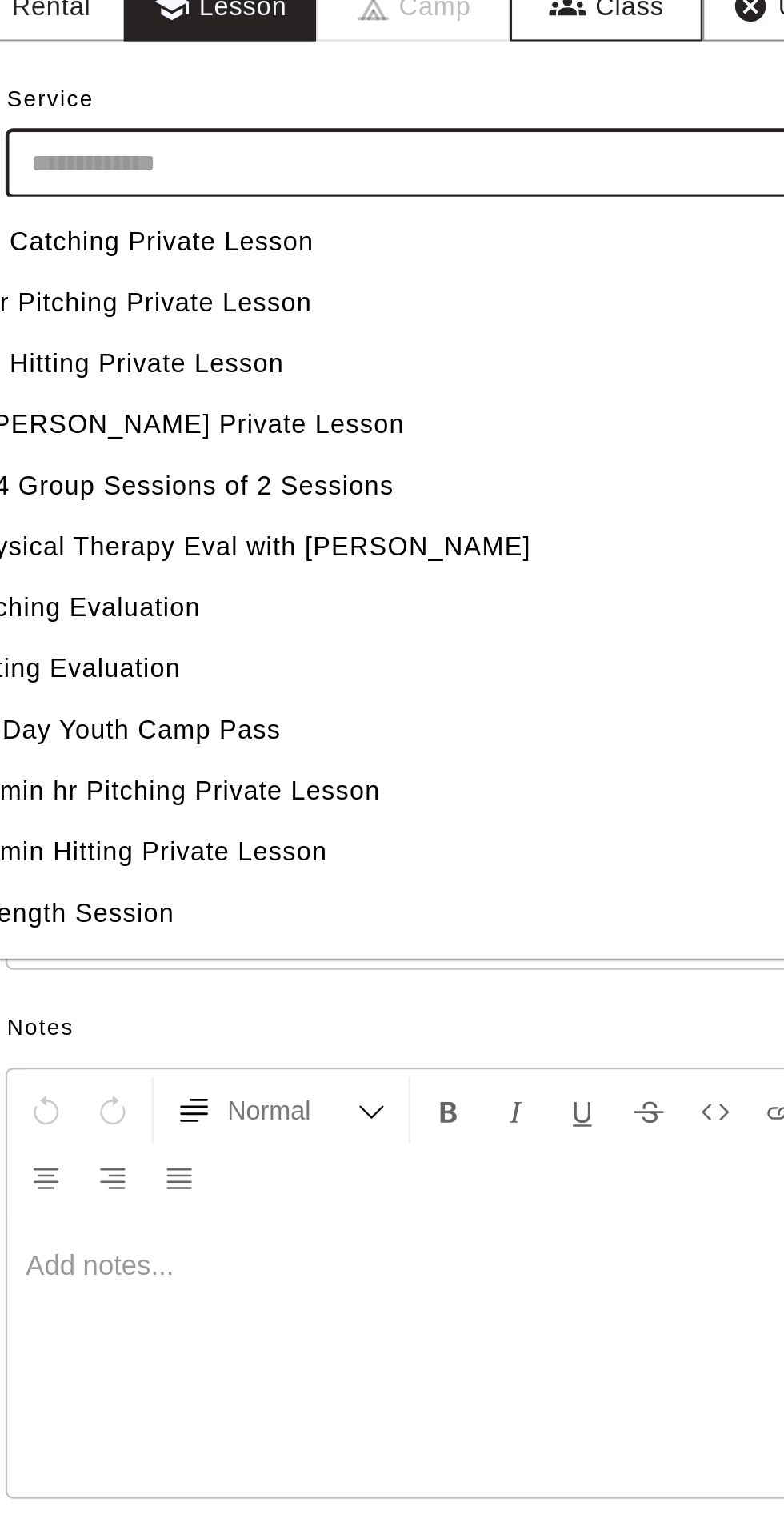
click at [497, 137] on button "Class" at bounding box center [464, 123] width 84 height 30
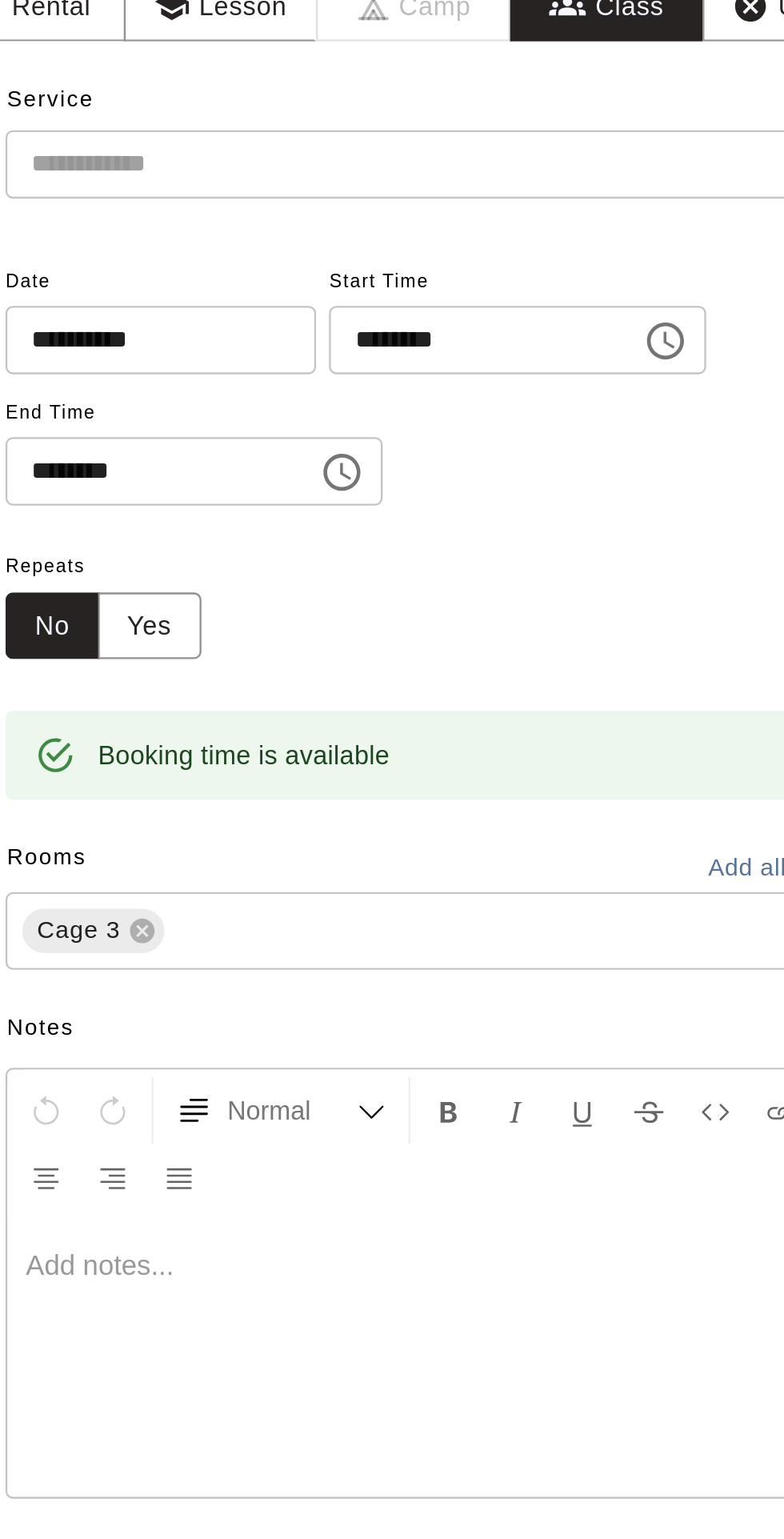
click at [410, 200] on input "text" at bounding box center [395, 190] width 374 height 20
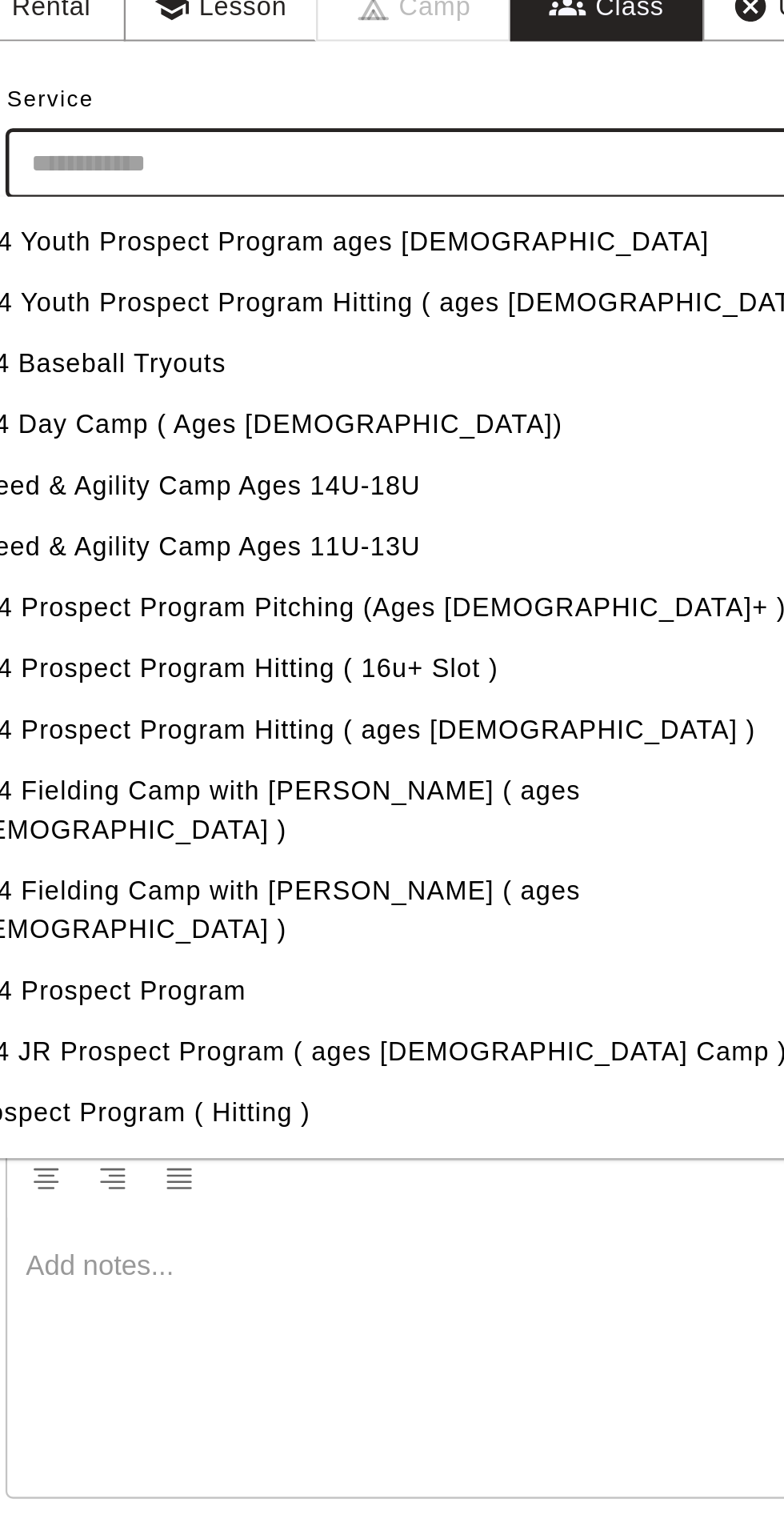
click at [462, 263] on li "EP4 Youth Prospect Program Hitting ( ages 8-10 )" at bounding box center [376, 250] width 410 height 26
type input "**********"
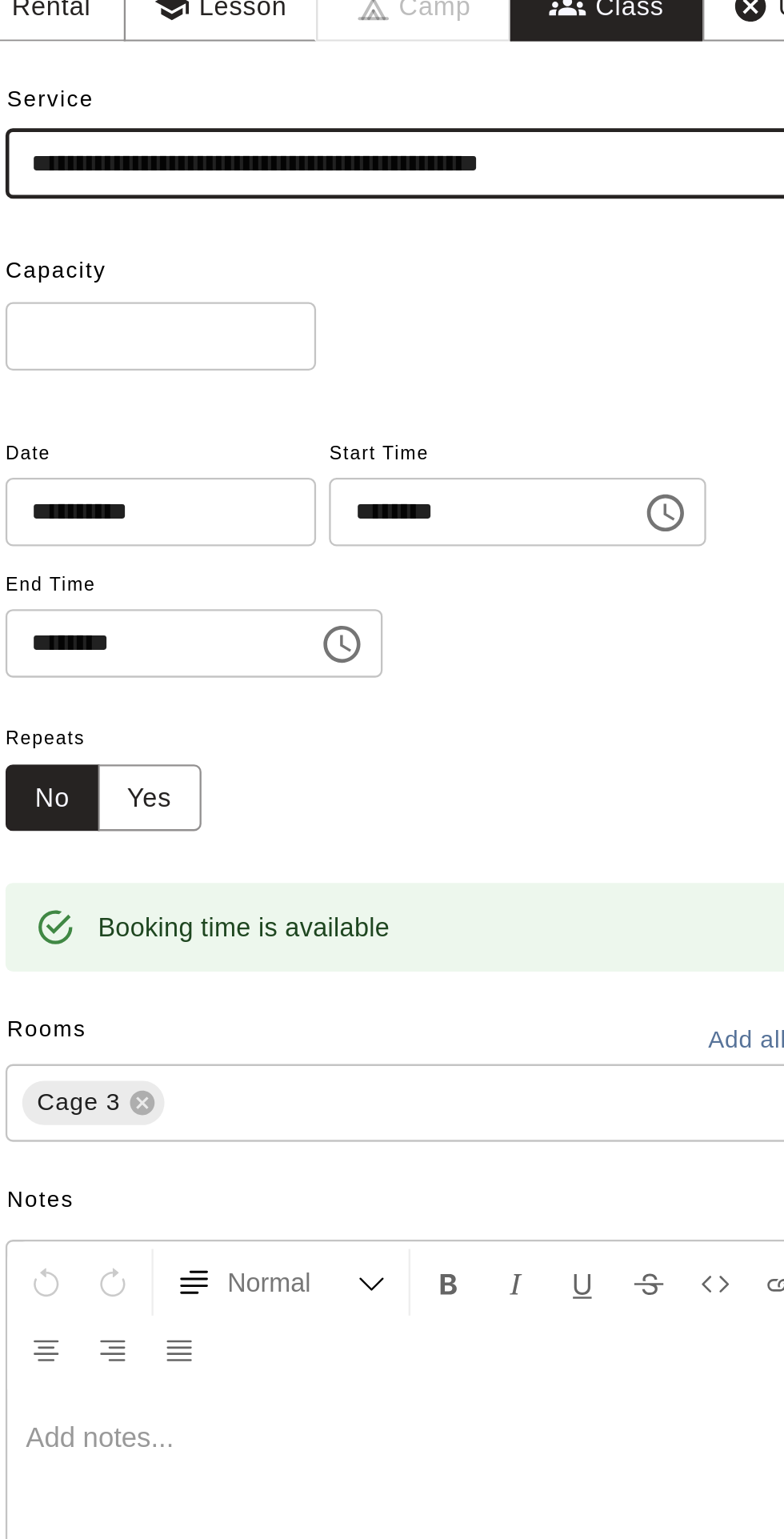
click at [301, 280] on input "*" at bounding box center [270, 265] width 135 height 30
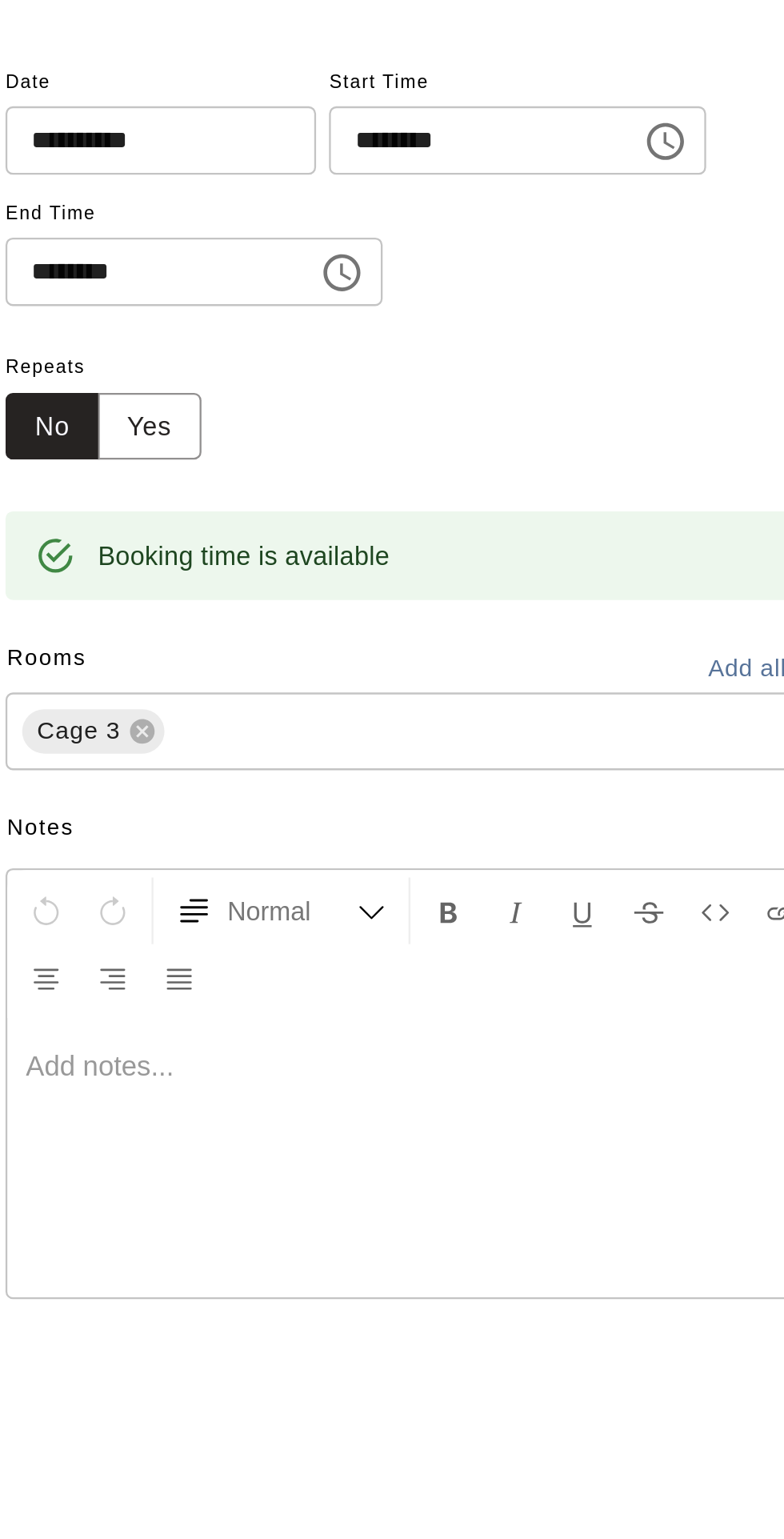
type input "*"
click at [446, 356] on input "********" at bounding box center [405, 341] width 123 height 30
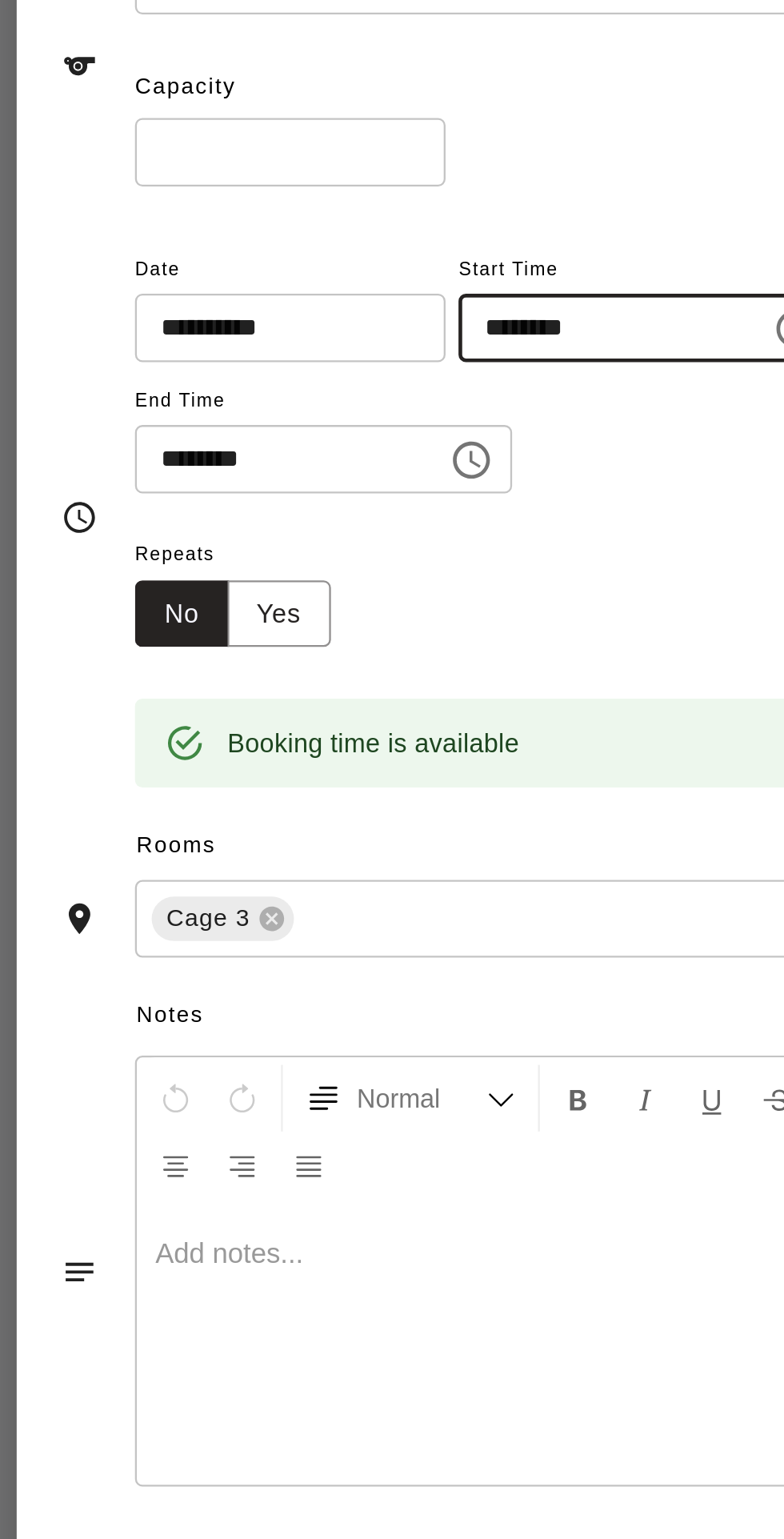
type input "********"
click at [246, 413] on input "********" at bounding box center [265, 398] width 123 height 30
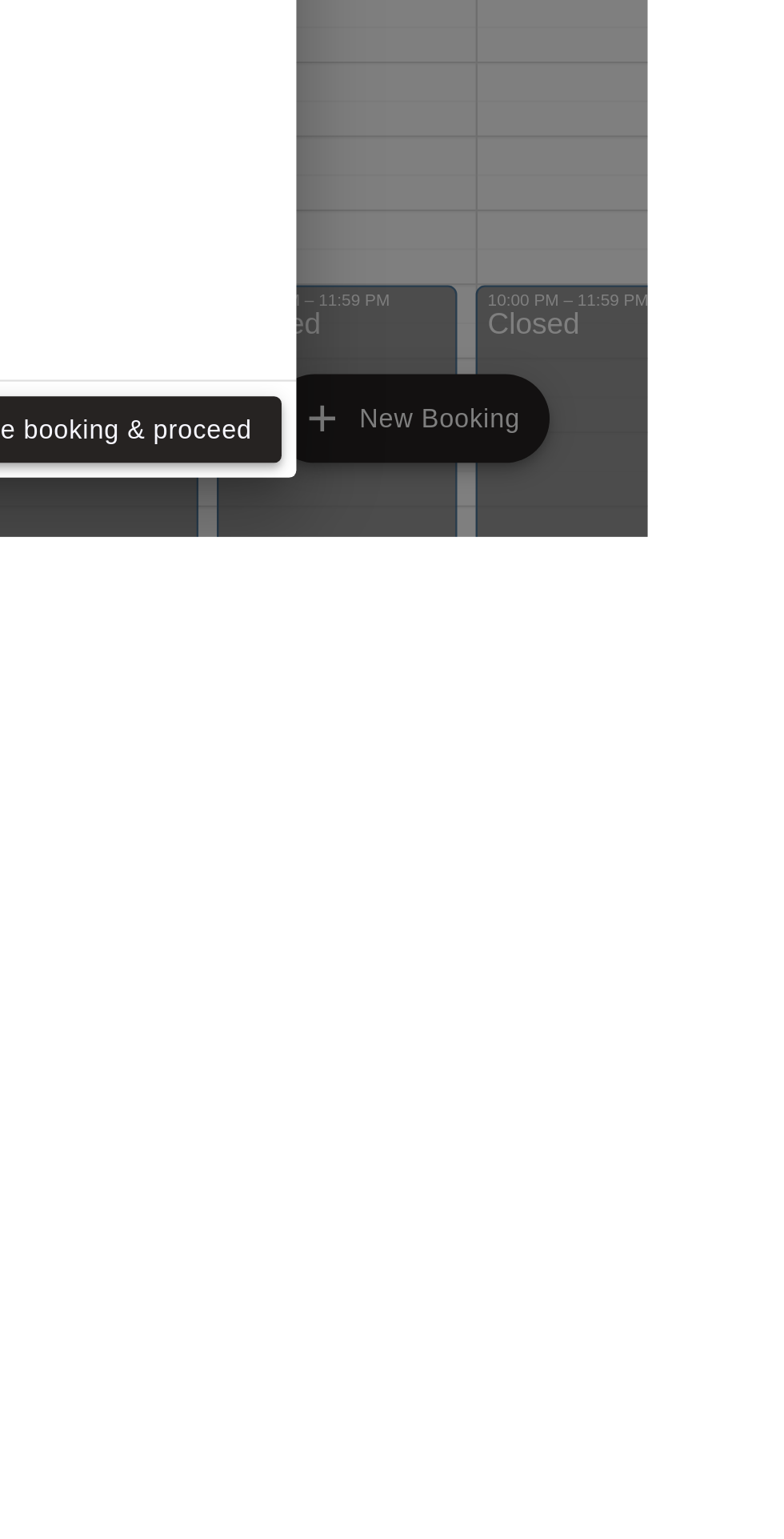
type input "********"
click at [604, 1508] on button "Create booking & proceed" at bounding box center [544, 1493] width 164 height 30
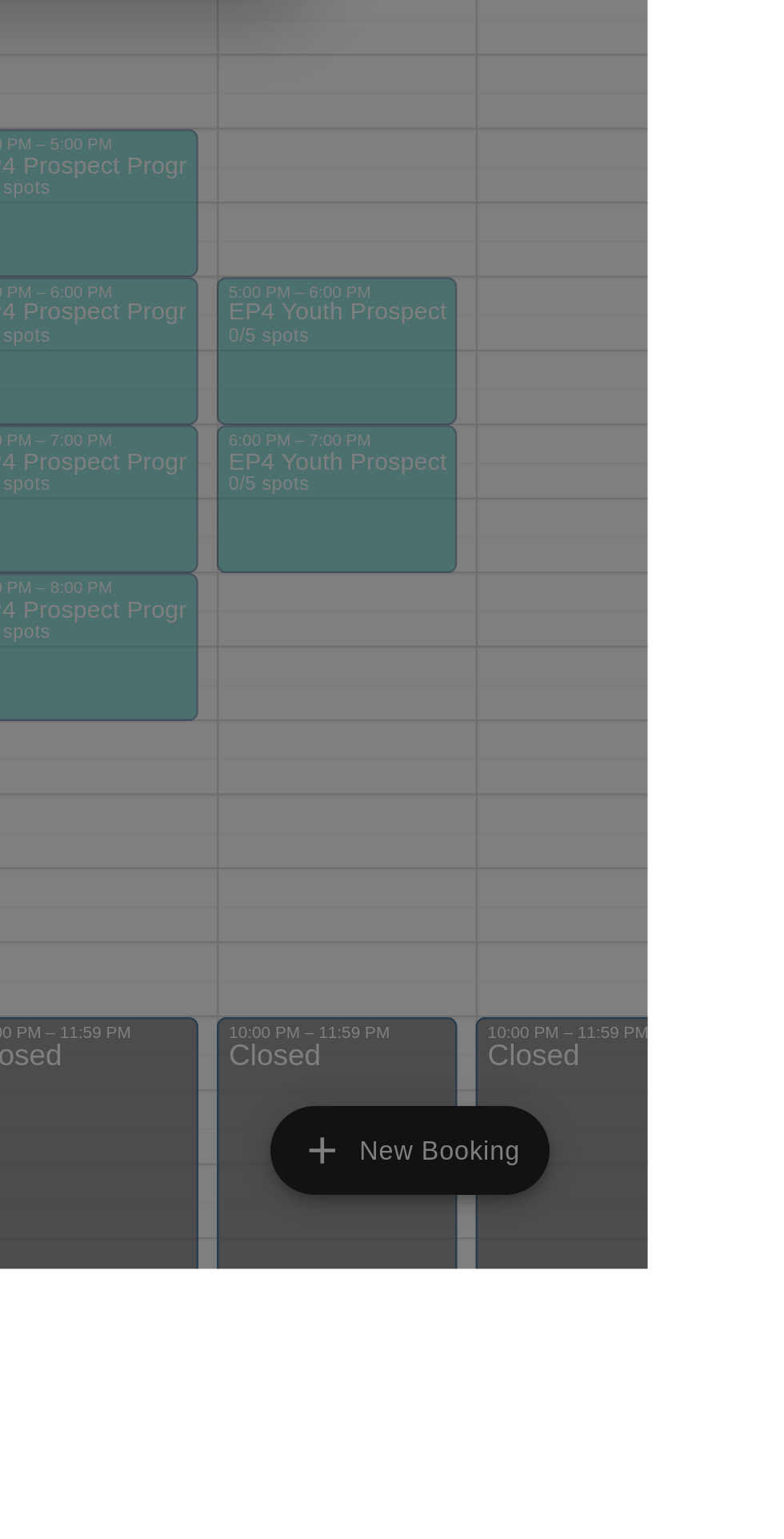
click at [626, 972] on button "Done" at bounding box center [599, 957] width 53 height 30
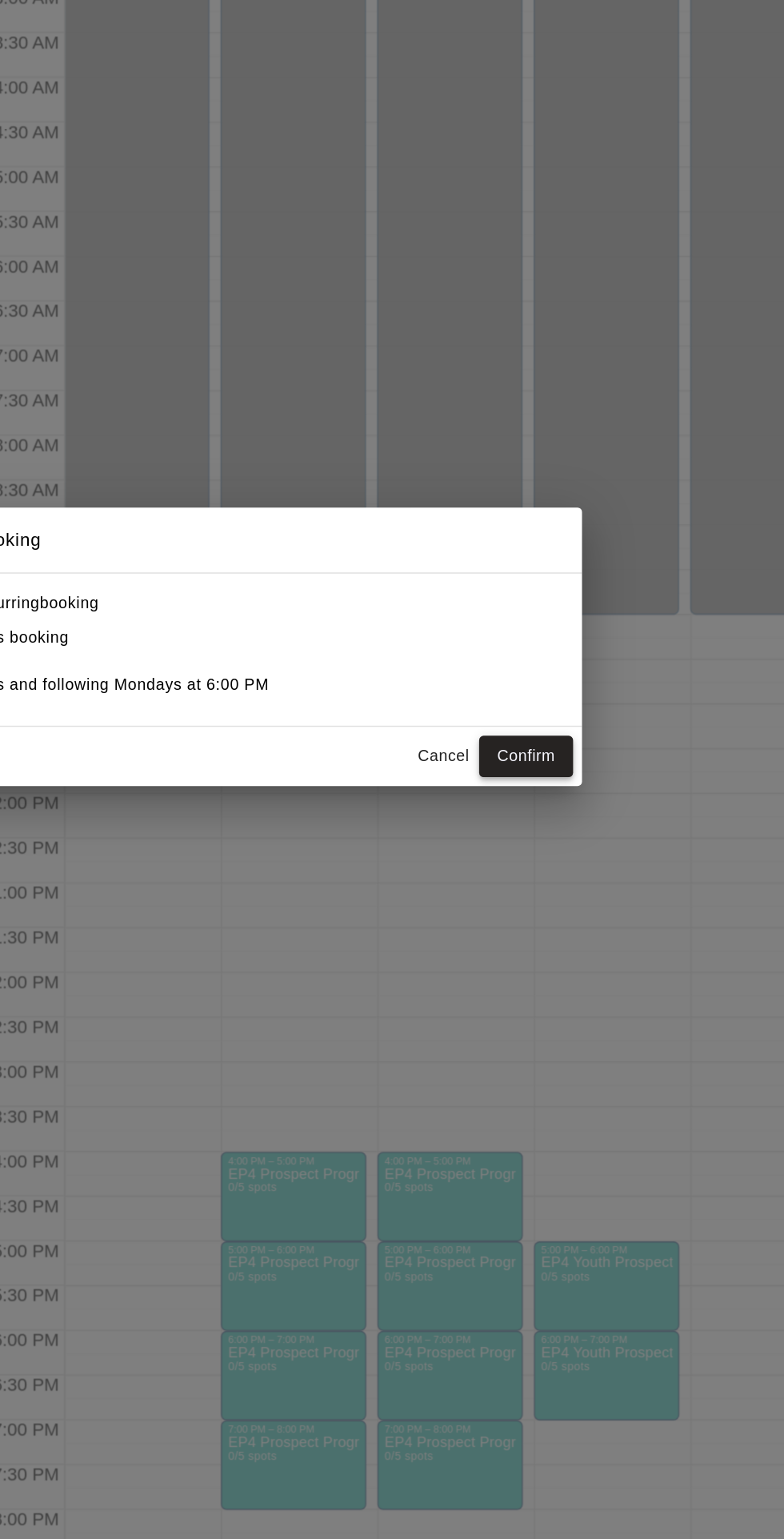
click at [626, 863] on button "Confirm" at bounding box center [592, 849] width 67 height 30
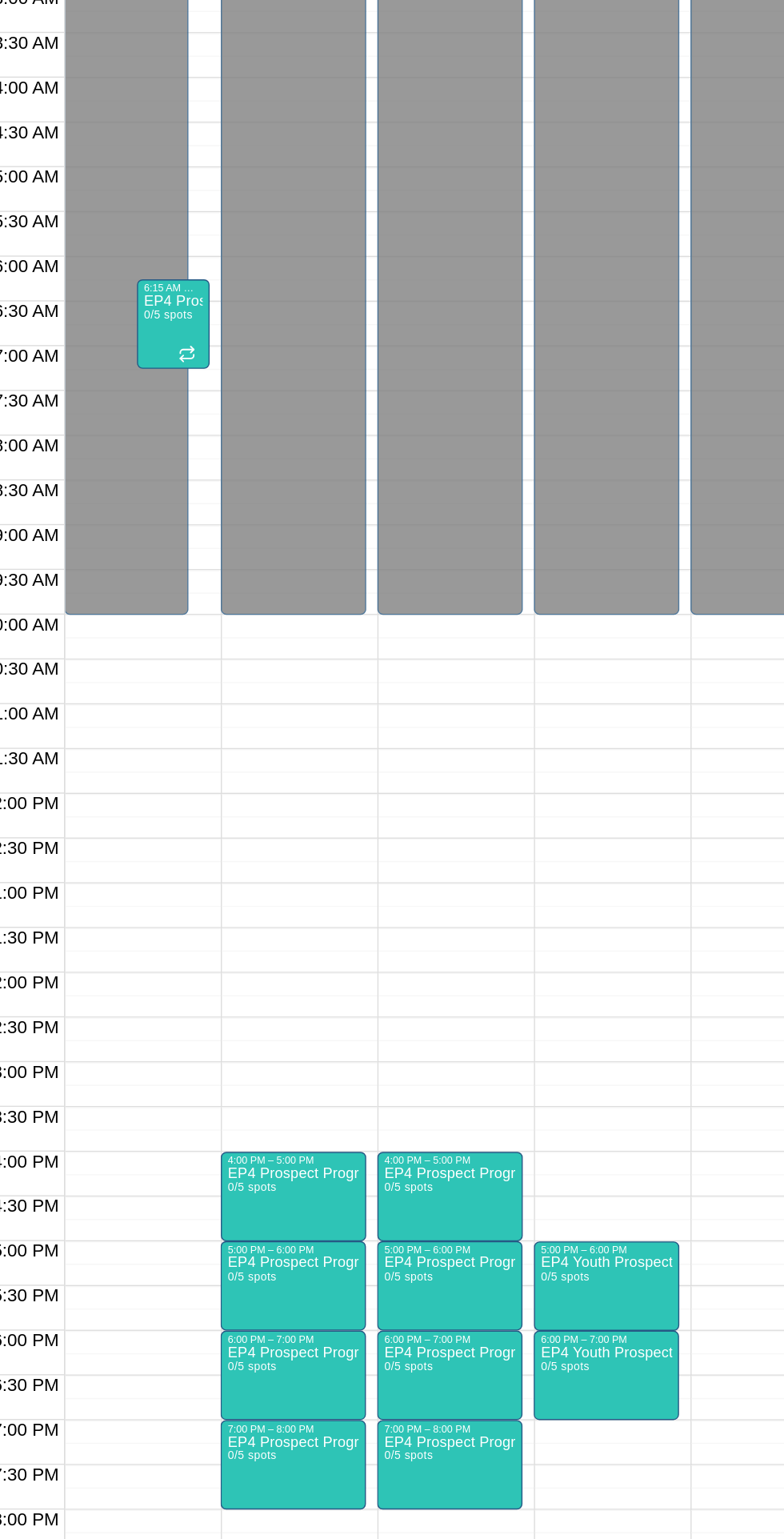
scroll to position [85, 0]
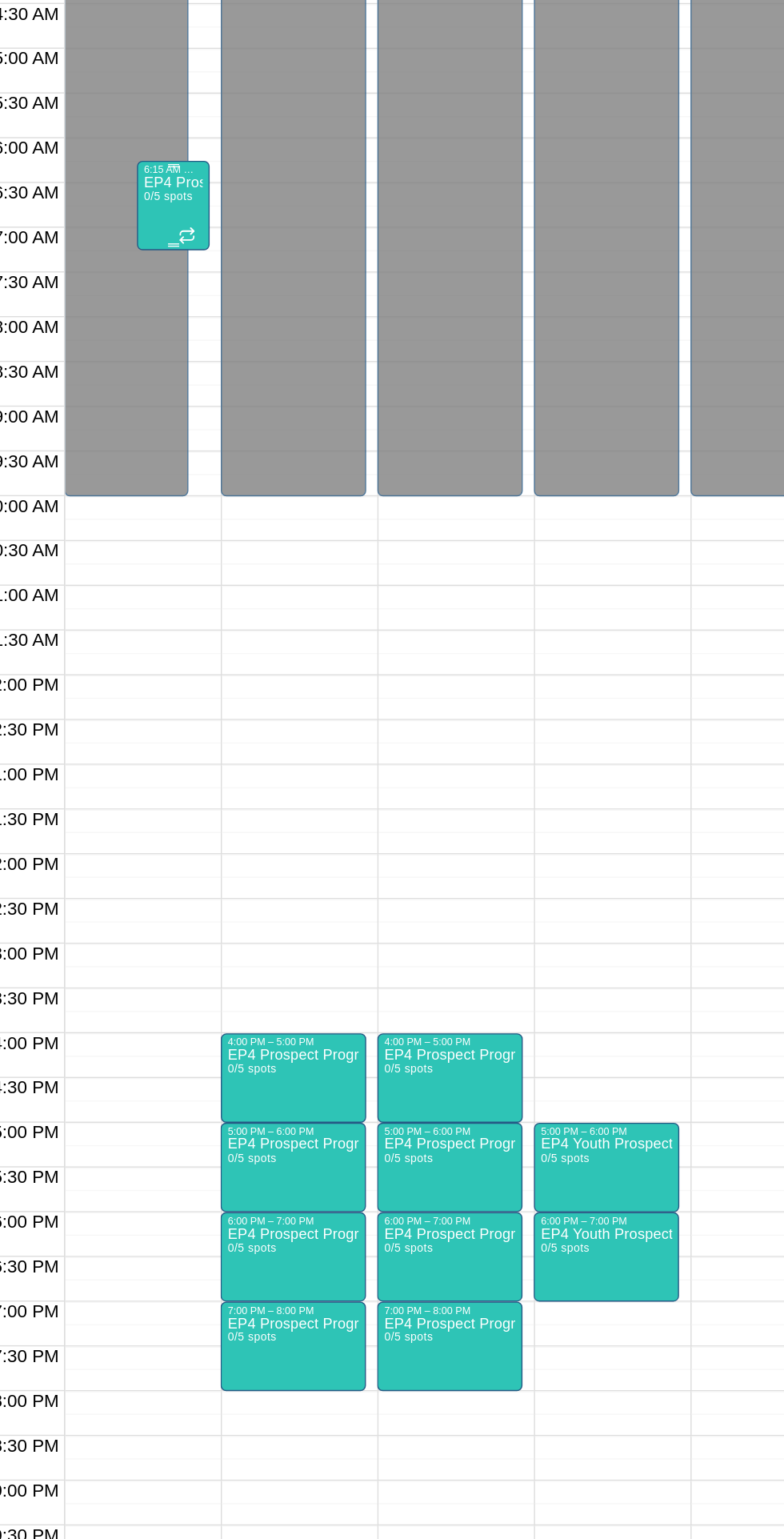
click at [344, 449] on span "0/5 spots" at bounding box center [337, 446] width 36 height 8
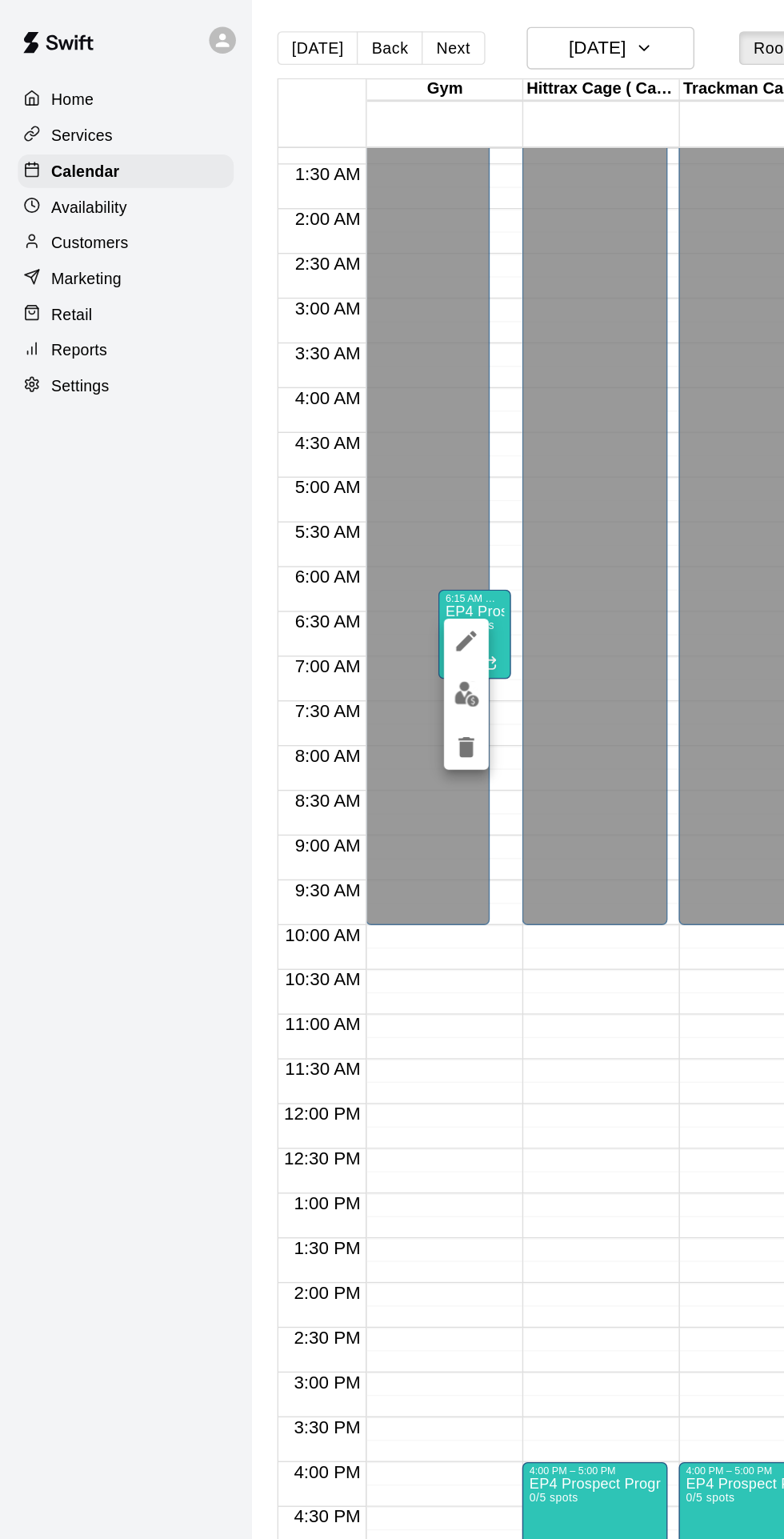
click at [333, 535] on icon "delete" at bounding box center [334, 534] width 11 height 14
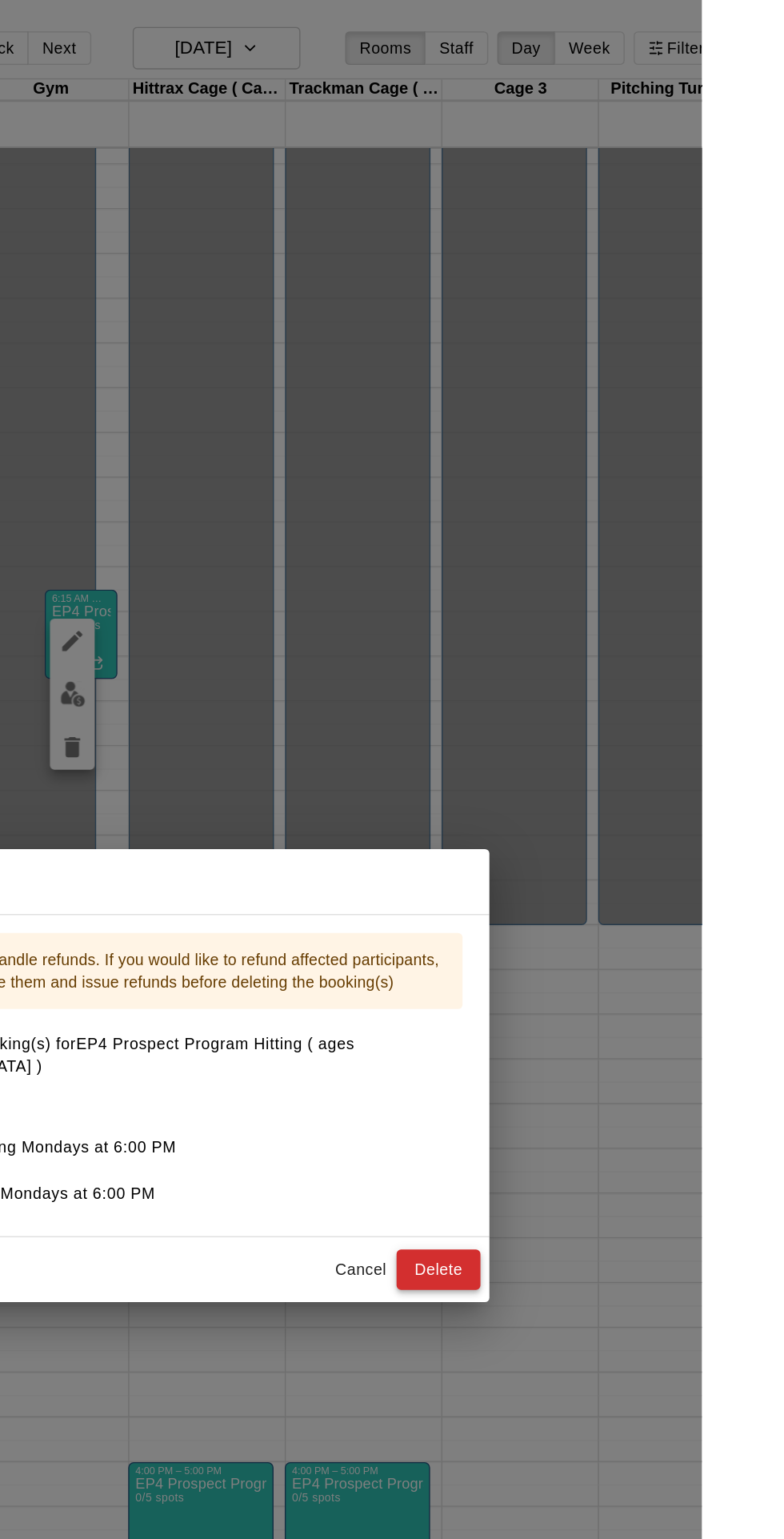
click at [626, 923] on button "Delete" at bounding box center [596, 909] width 60 height 30
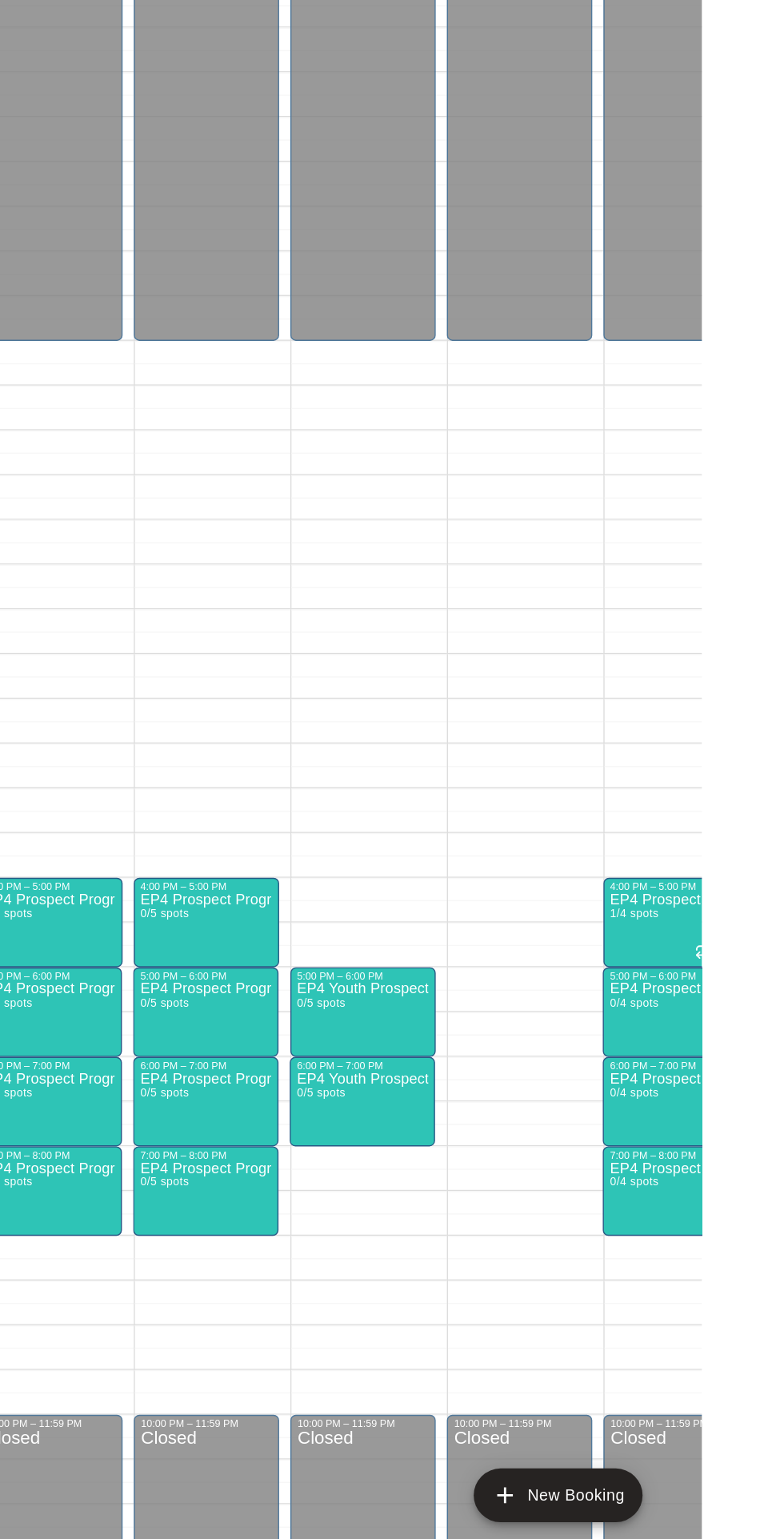
scroll to position [0, 109]
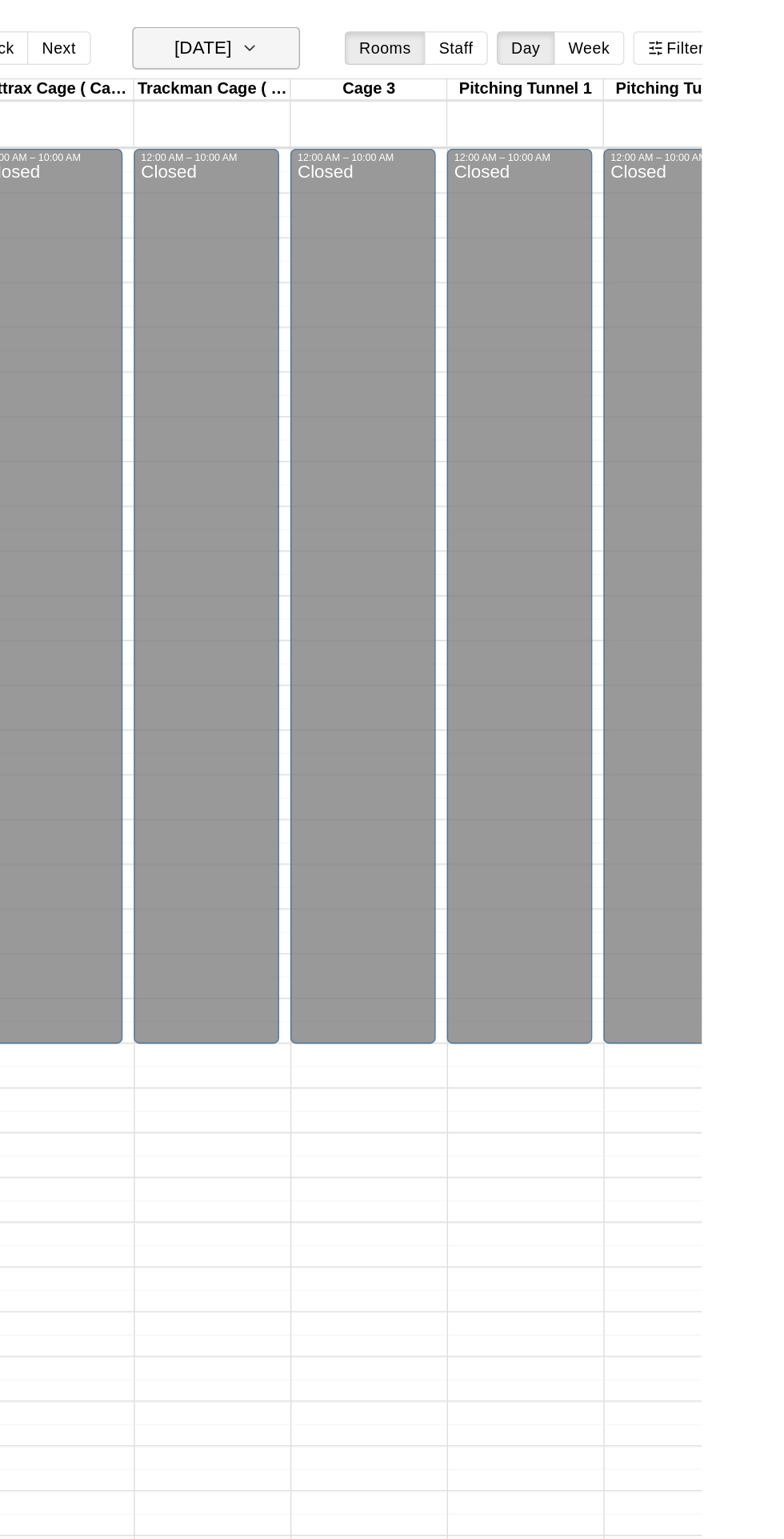
click at [468, 38] on icon "button" at bounding box center [461, 35] width 13 height 20
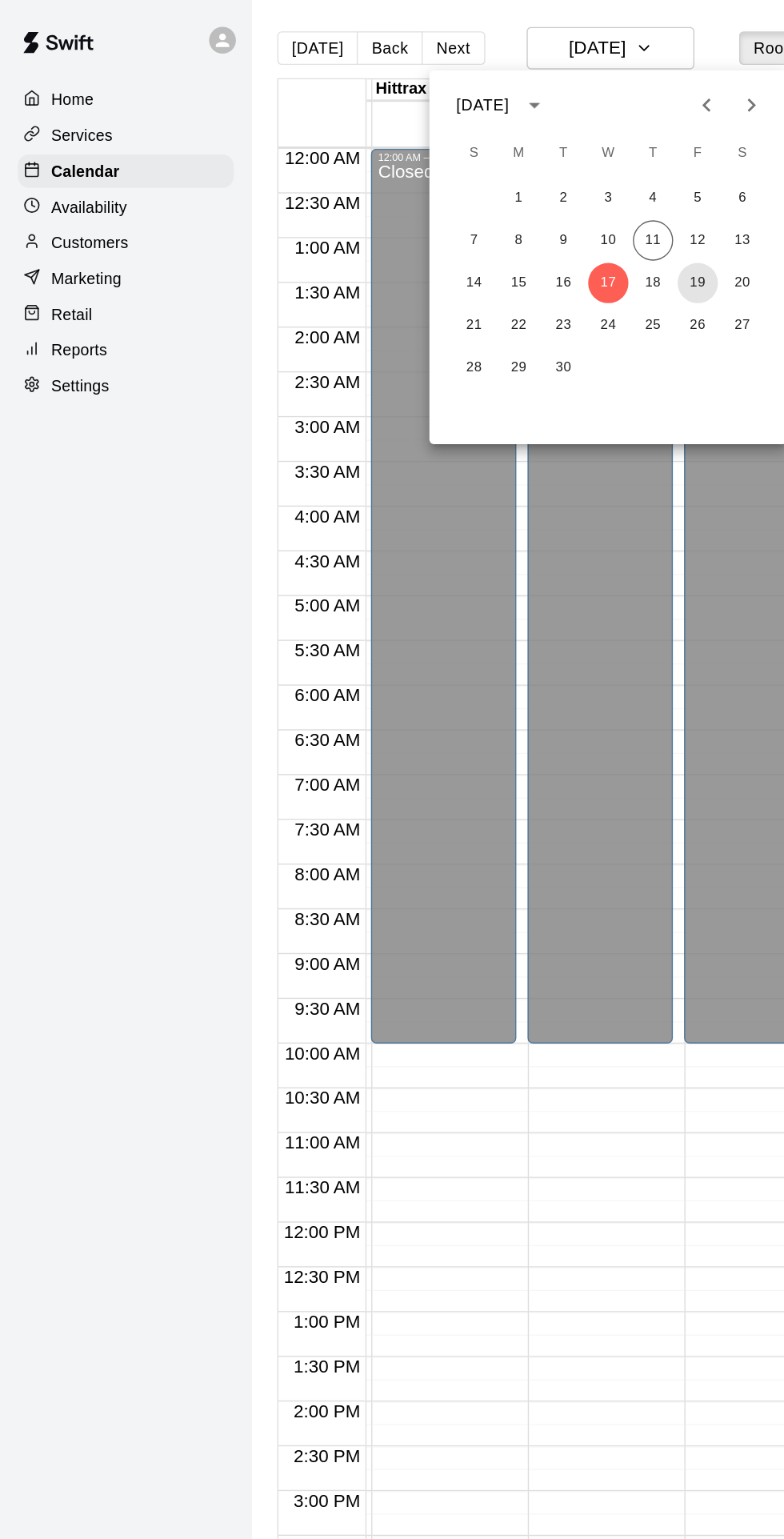
click at [501, 203] on button "19" at bounding box center [499, 202] width 29 height 29
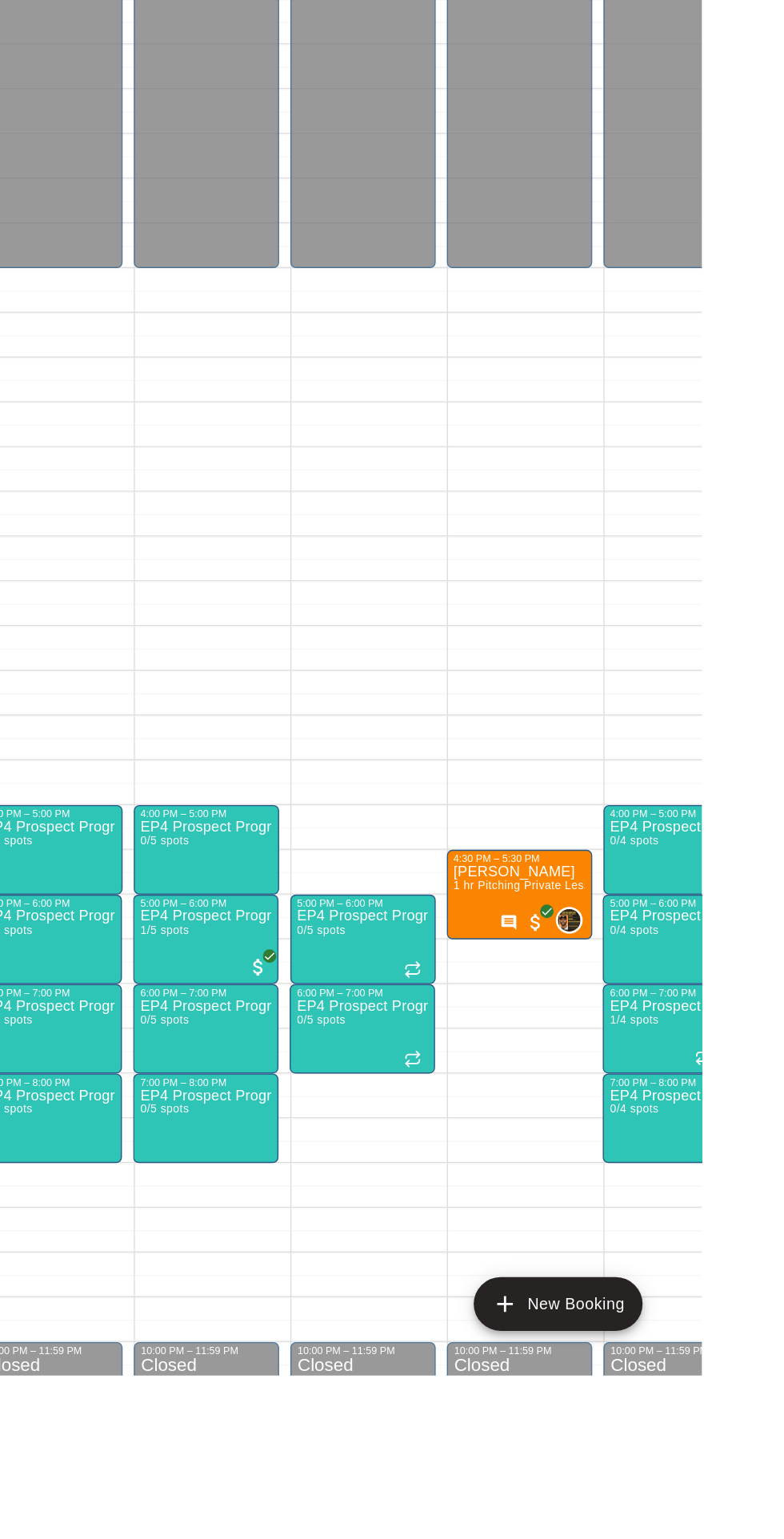
scroll to position [0, 0]
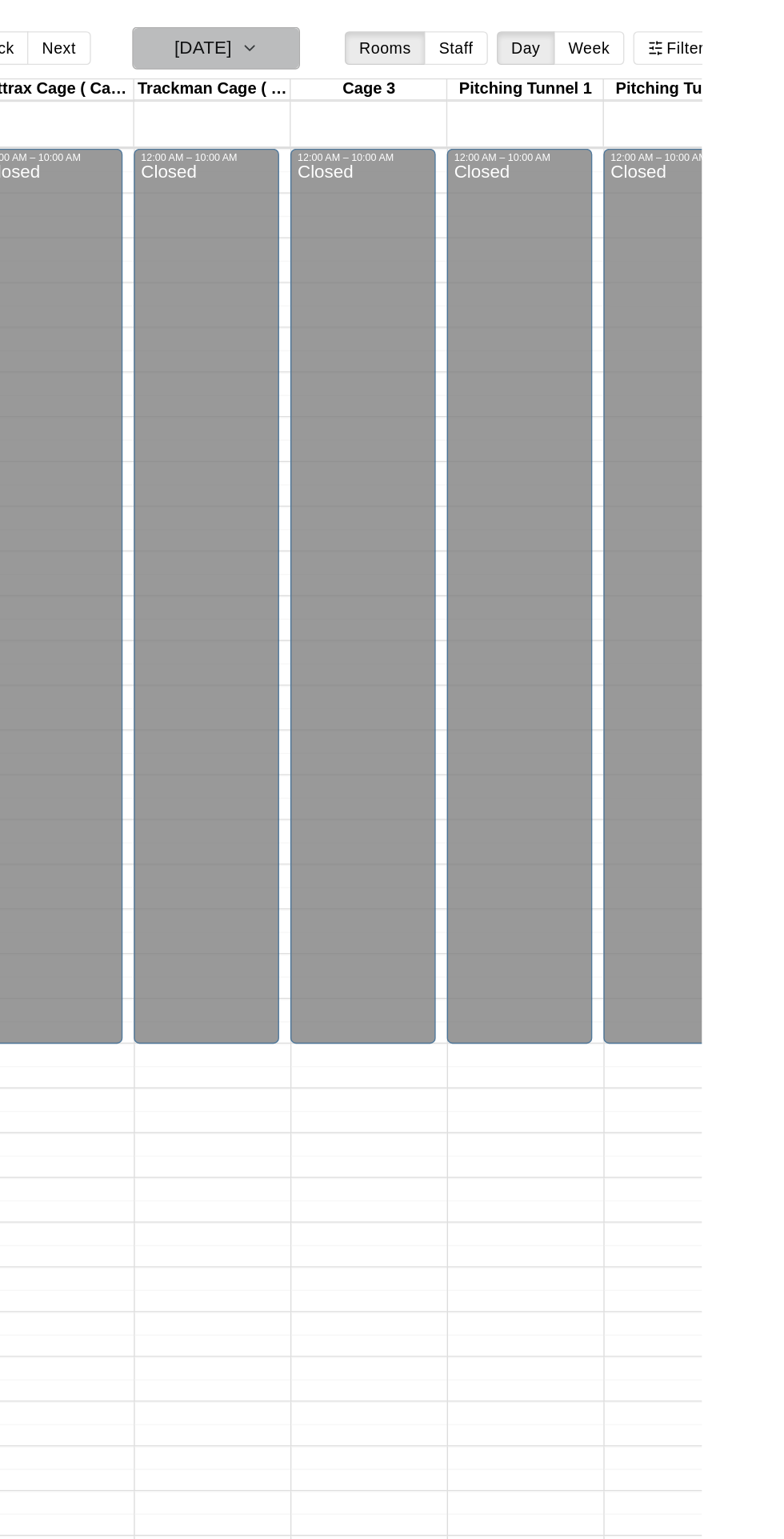
click at [468, 35] on icon "button" at bounding box center [461, 35] width 13 height 20
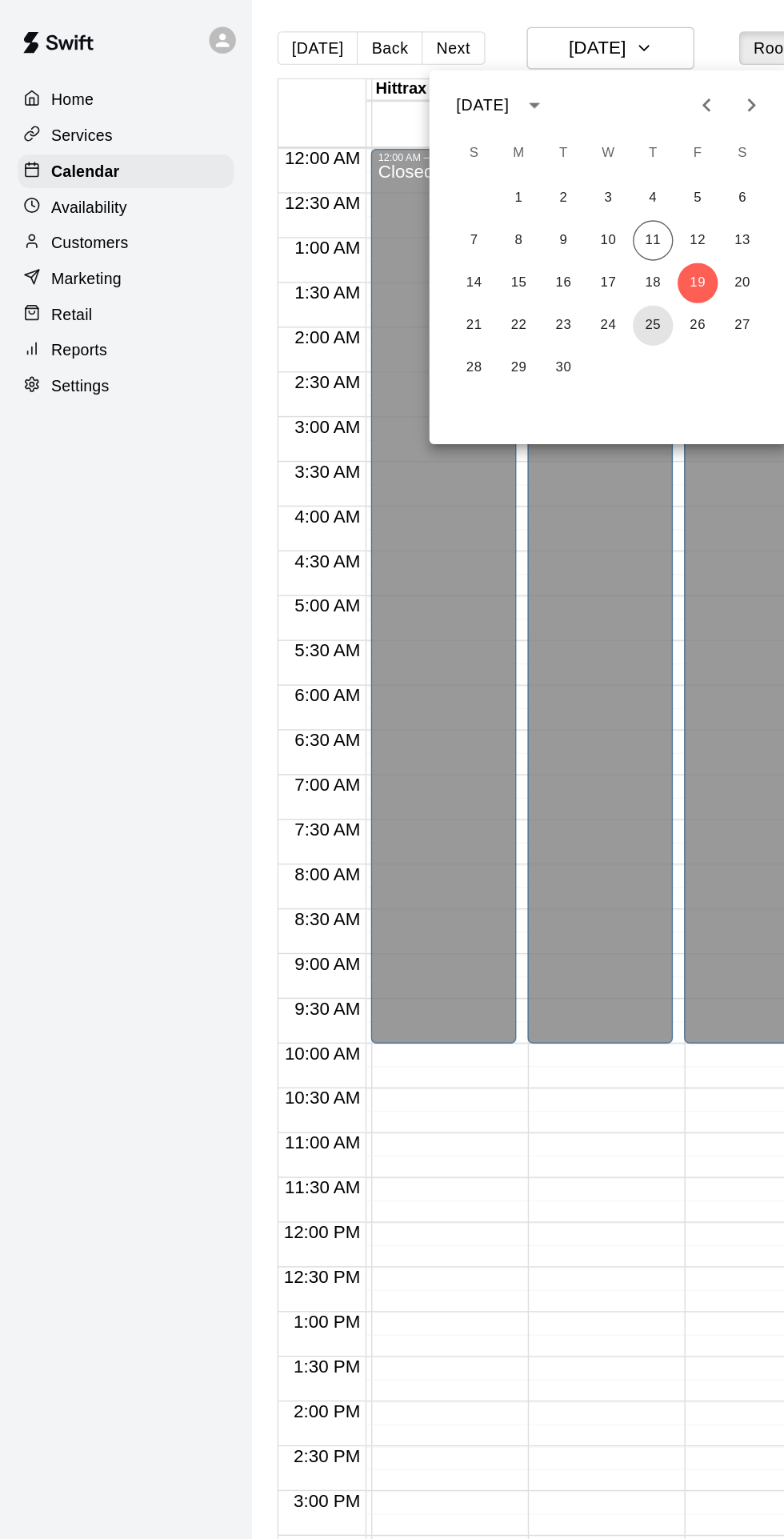
click at [467, 232] on button "25" at bounding box center [467, 233] width 29 height 29
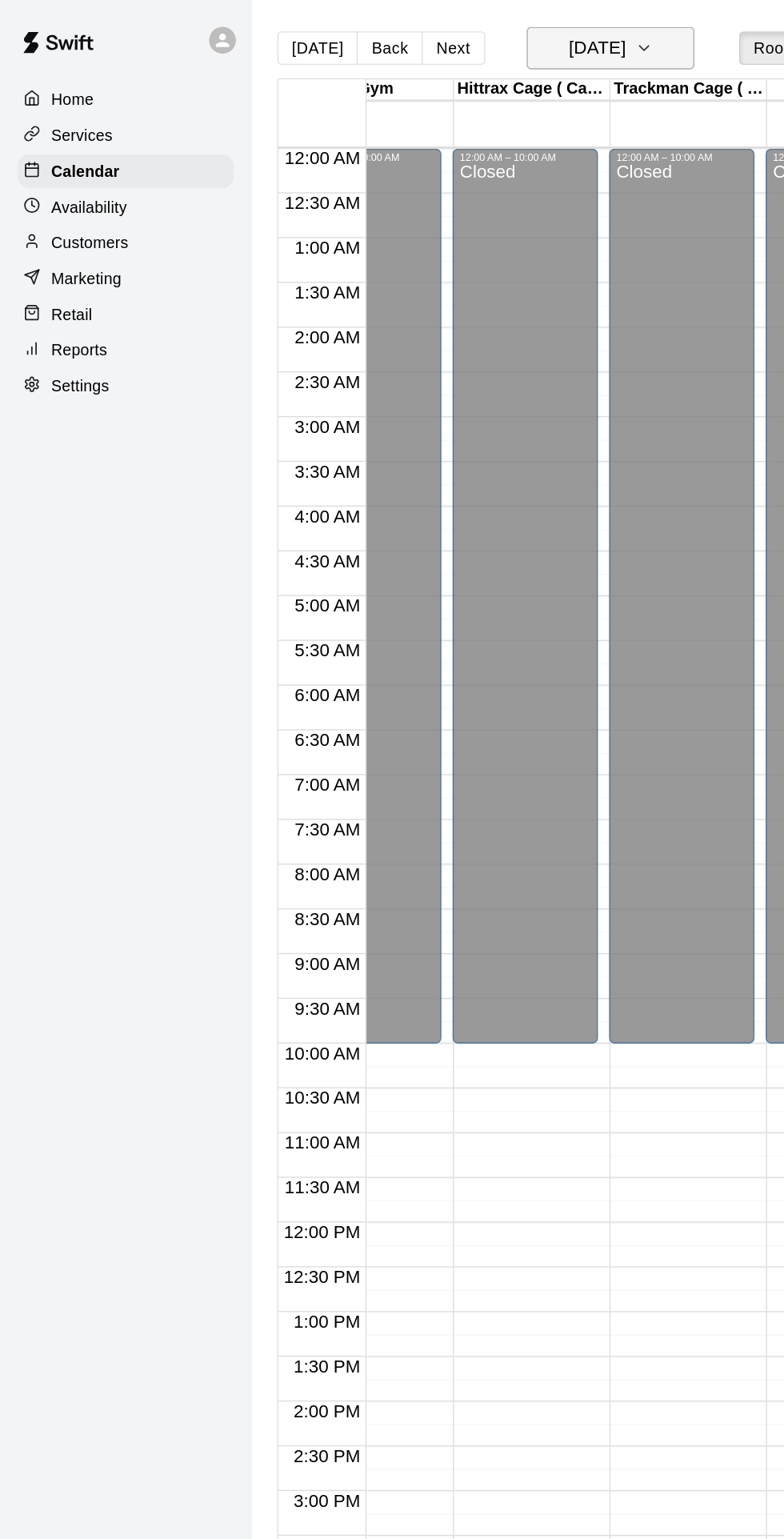
click at [448, 38] on h6 "[DATE]" at bounding box center [428, 35] width 41 height 22
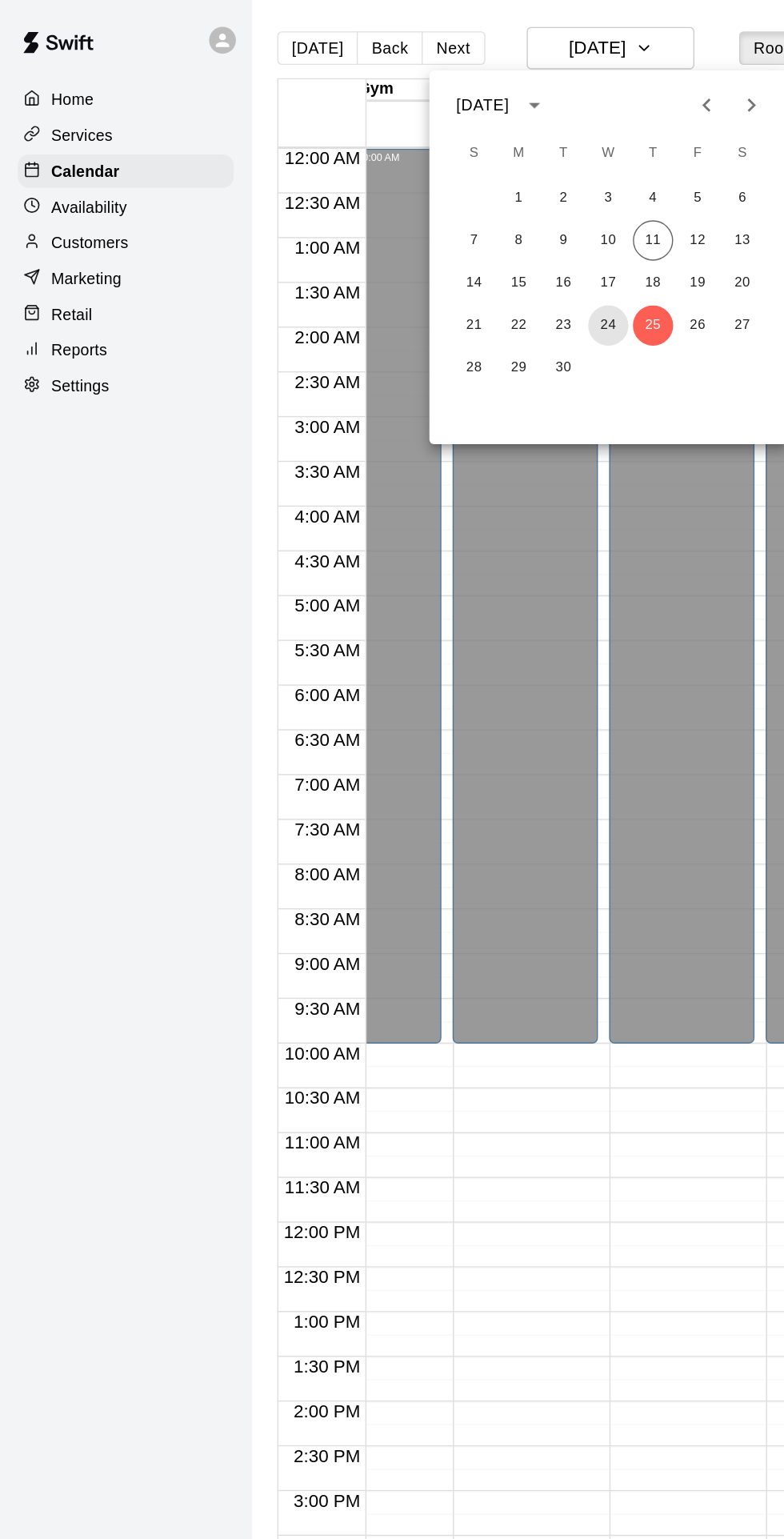
click at [433, 232] on button "24" at bounding box center [435, 233] width 29 height 29
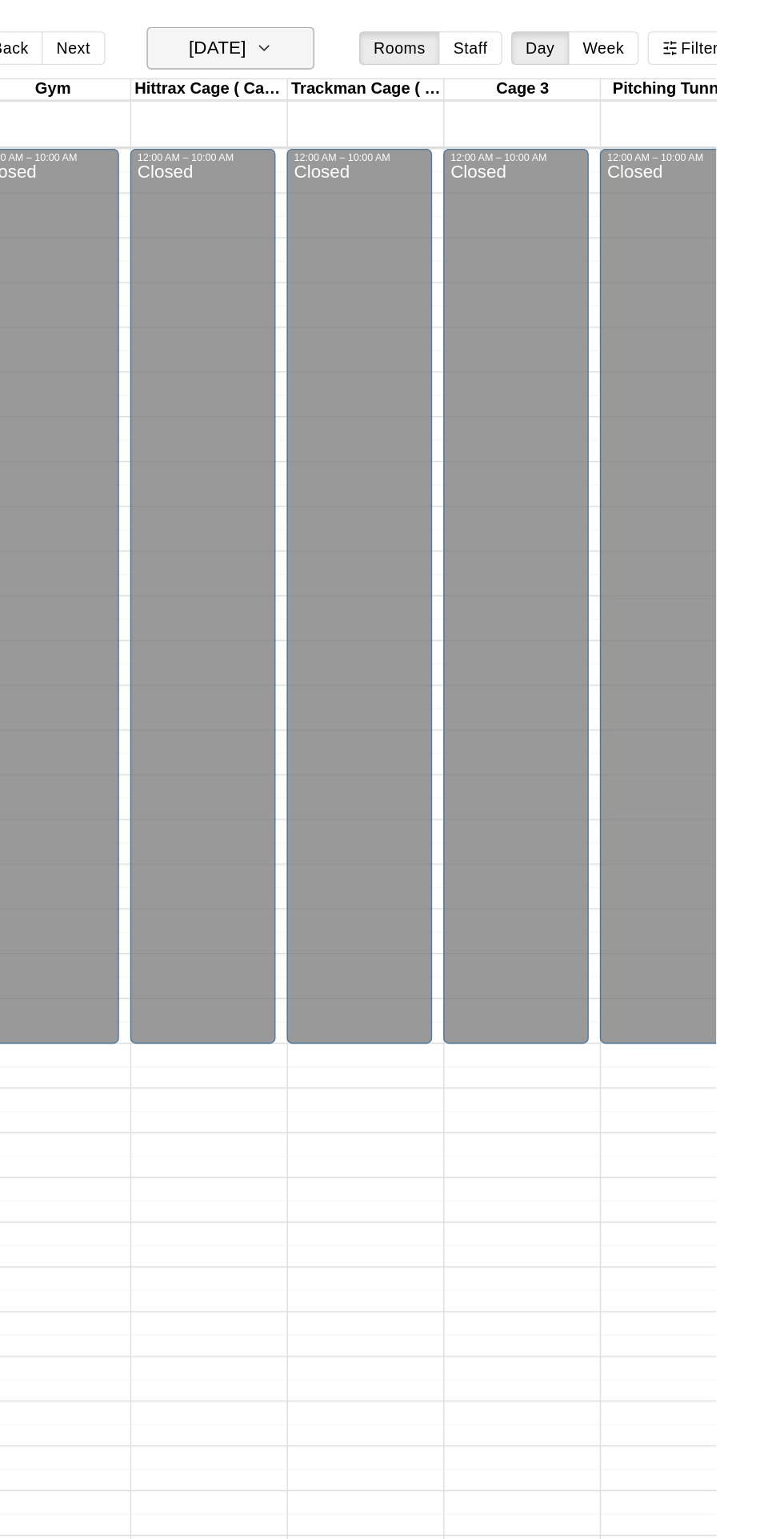
click at [468, 31] on icon "button" at bounding box center [461, 35] width 13 height 20
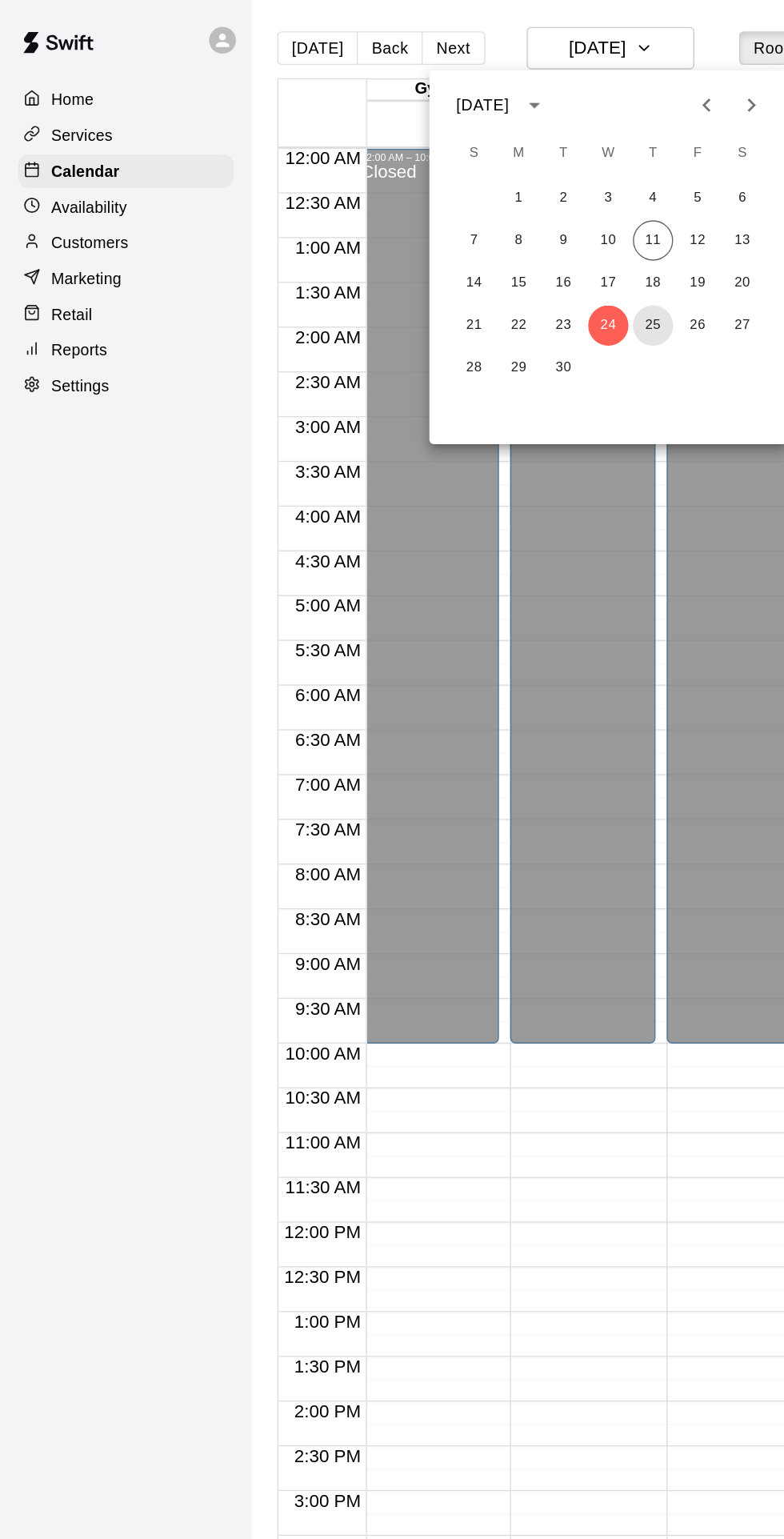
click at [469, 238] on button "25" at bounding box center [467, 233] width 29 height 29
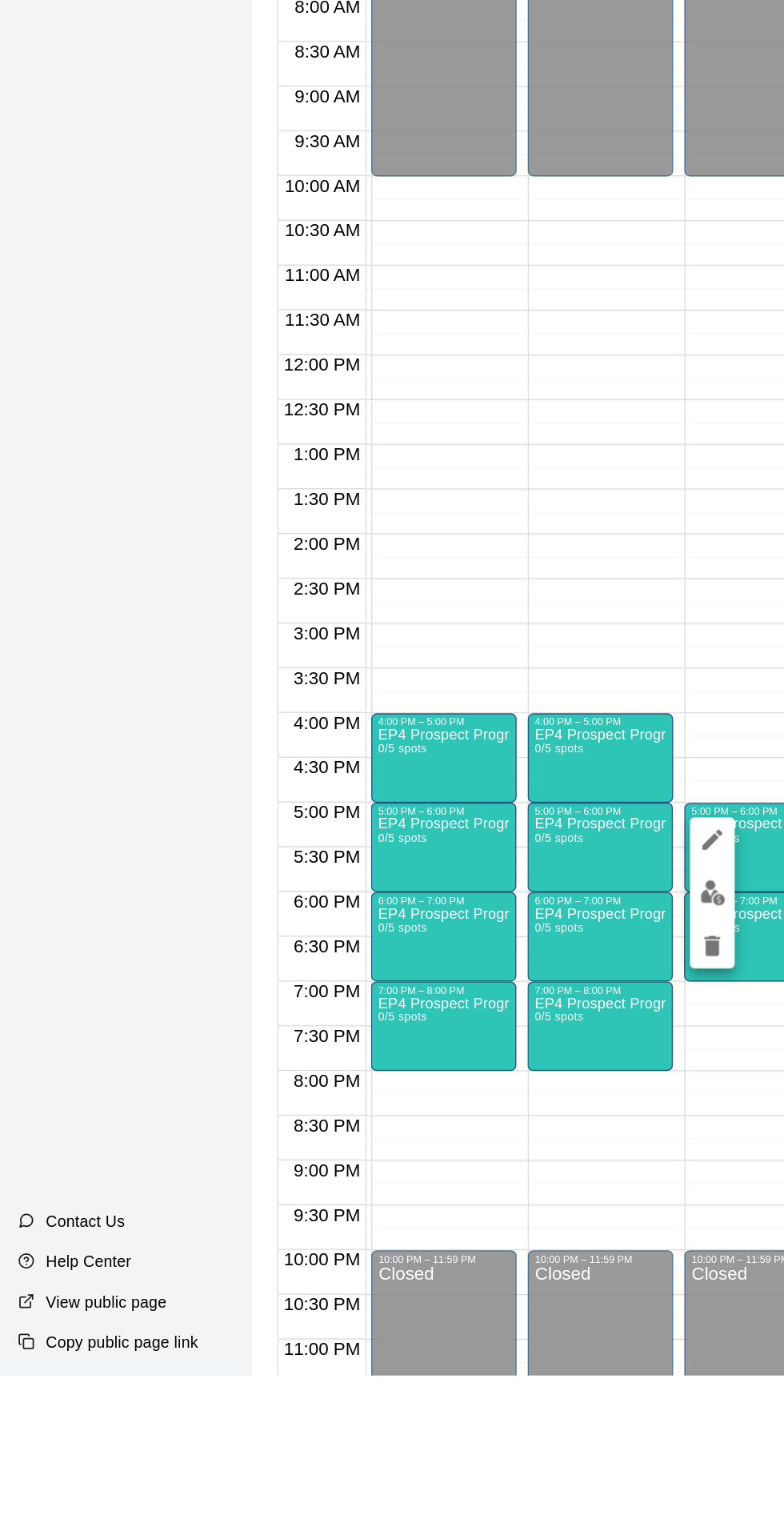
click at [513, 1151] on icon "edit" at bounding box center [509, 1155] width 14 height 14
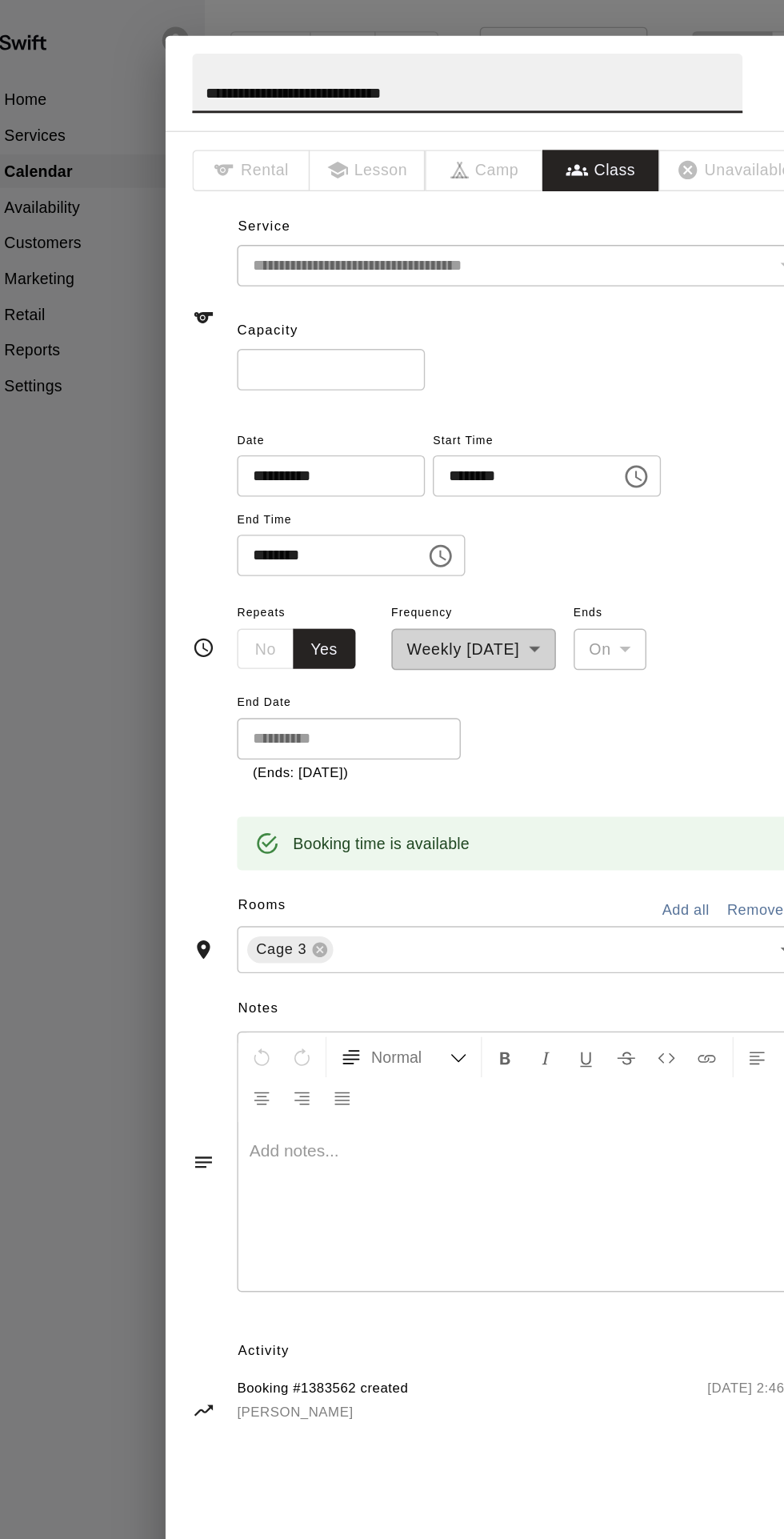
click at [327, 356] on input "**********" at bounding box center [265, 341] width 123 height 30
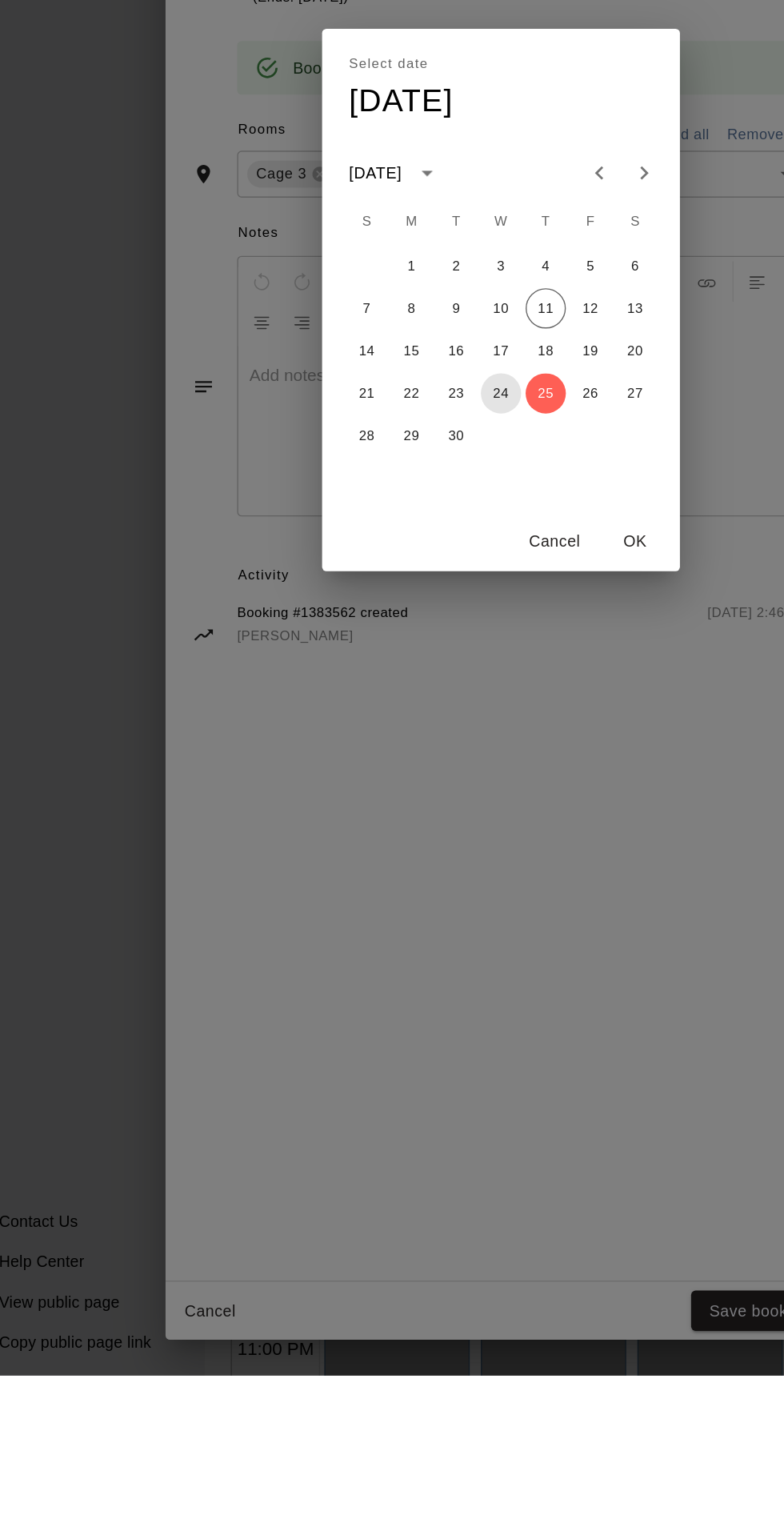
click at [407, 851] on button "24" at bounding box center [392, 836] width 29 height 29
type input "**********"
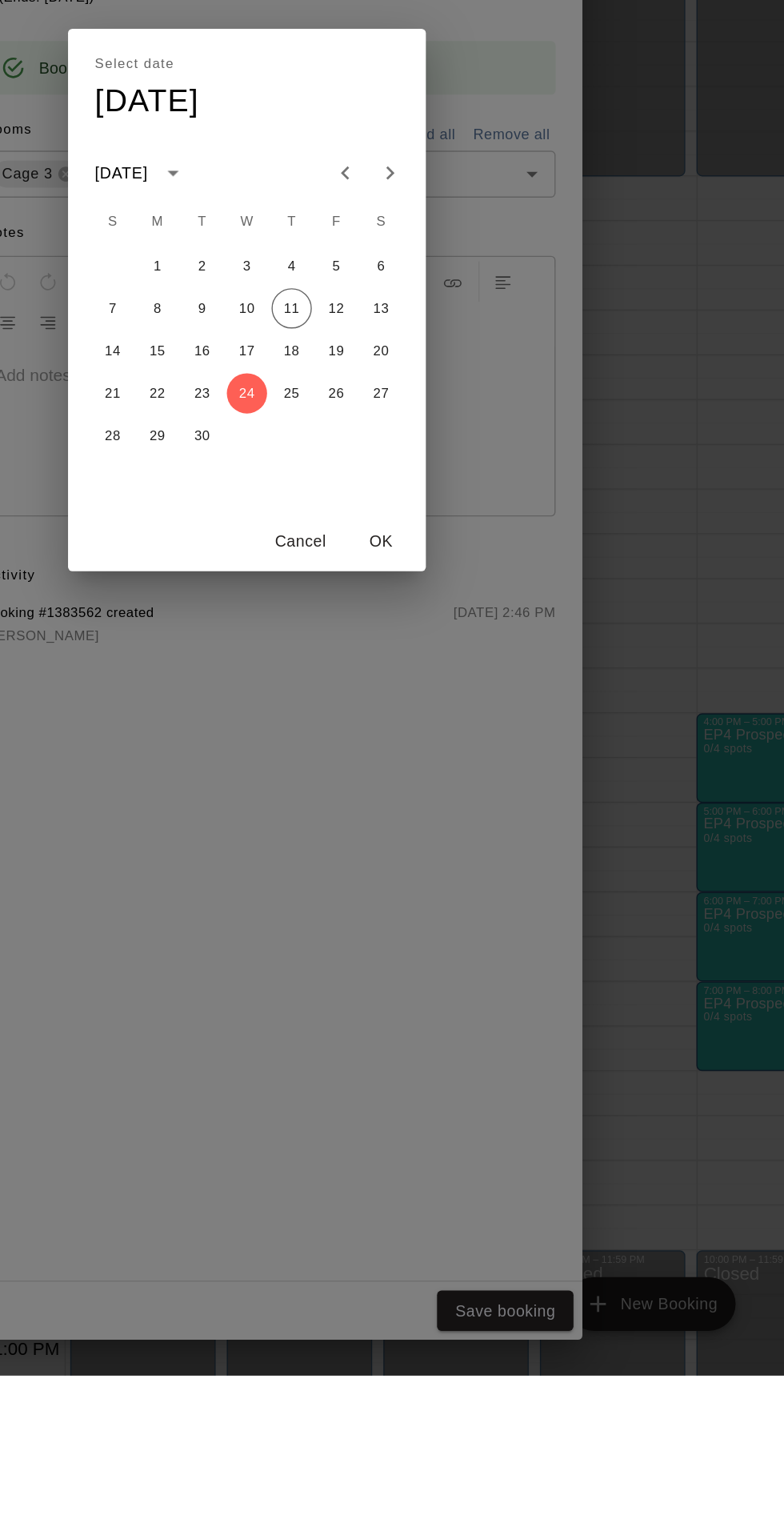
click at [636, 1538] on div "Select date Wed, Sep 24 September 2025 S M T W T F S 1 2 3 4 5 6 7 8 9 10 11 12…" at bounding box center [392, 769] width 784 height 1539
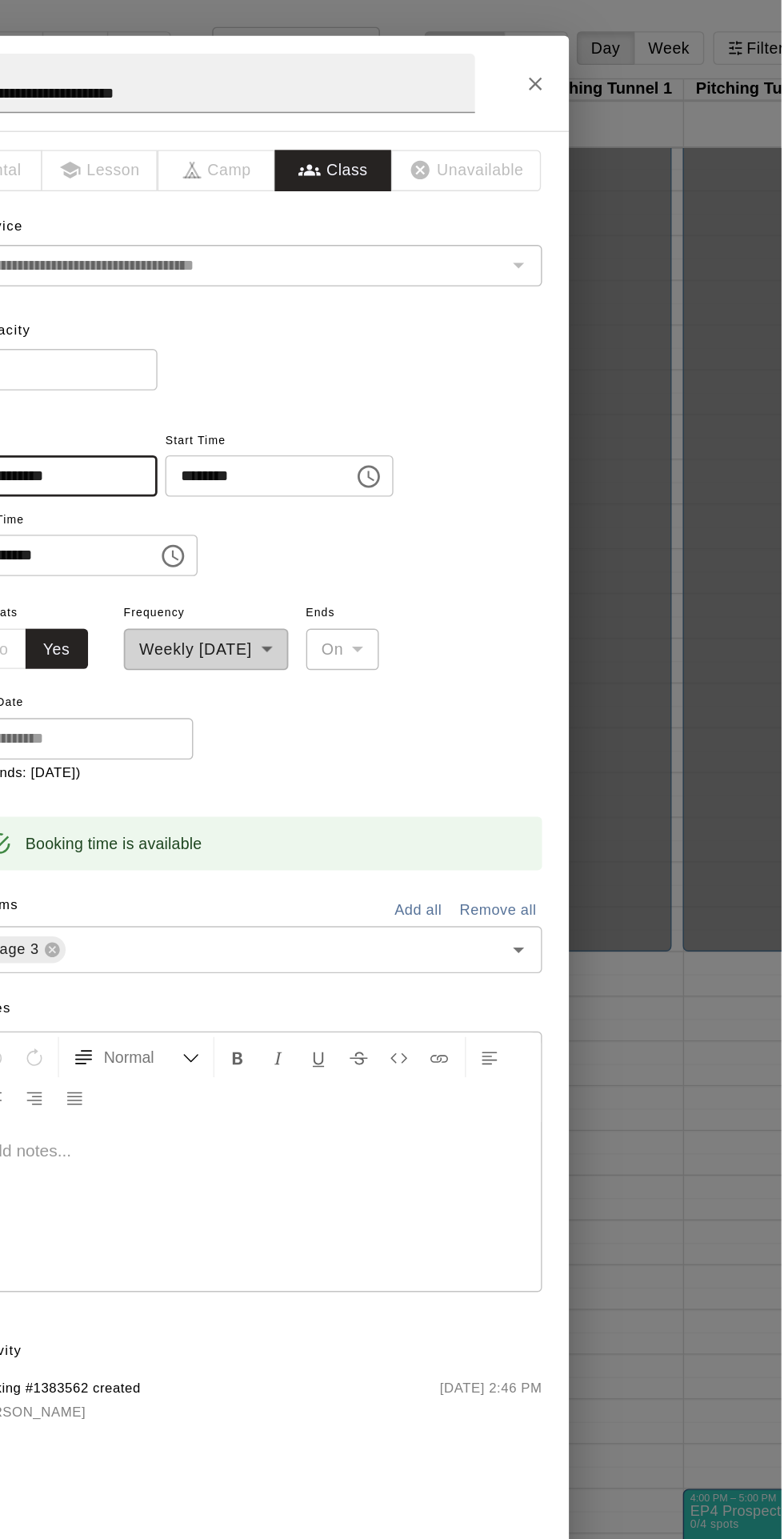
click at [617, 68] on icon "Close" at bounding box center [608, 60] width 16 height 16
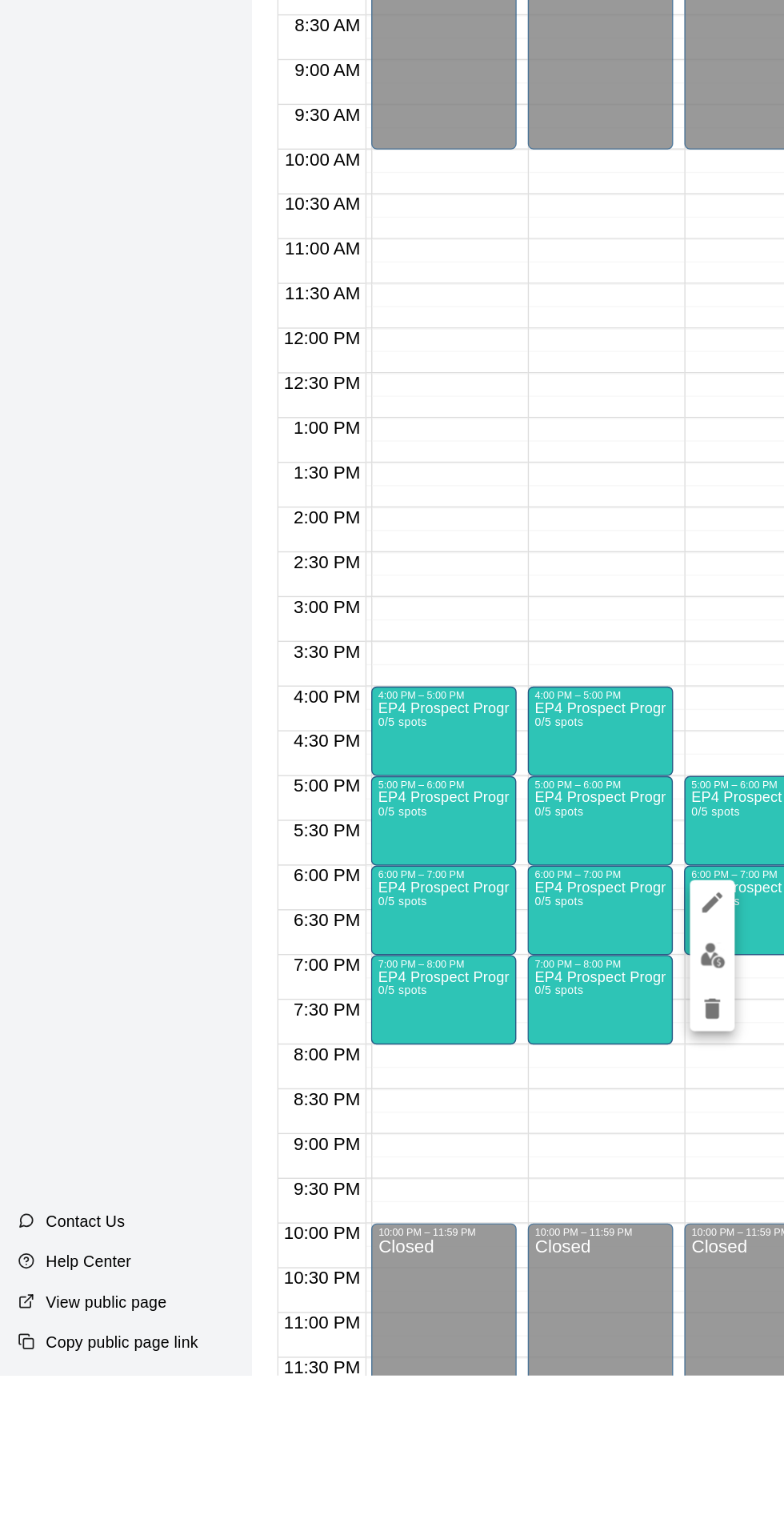
click at [516, 1244] on img "edit" at bounding box center [511, 1239] width 19 height 19
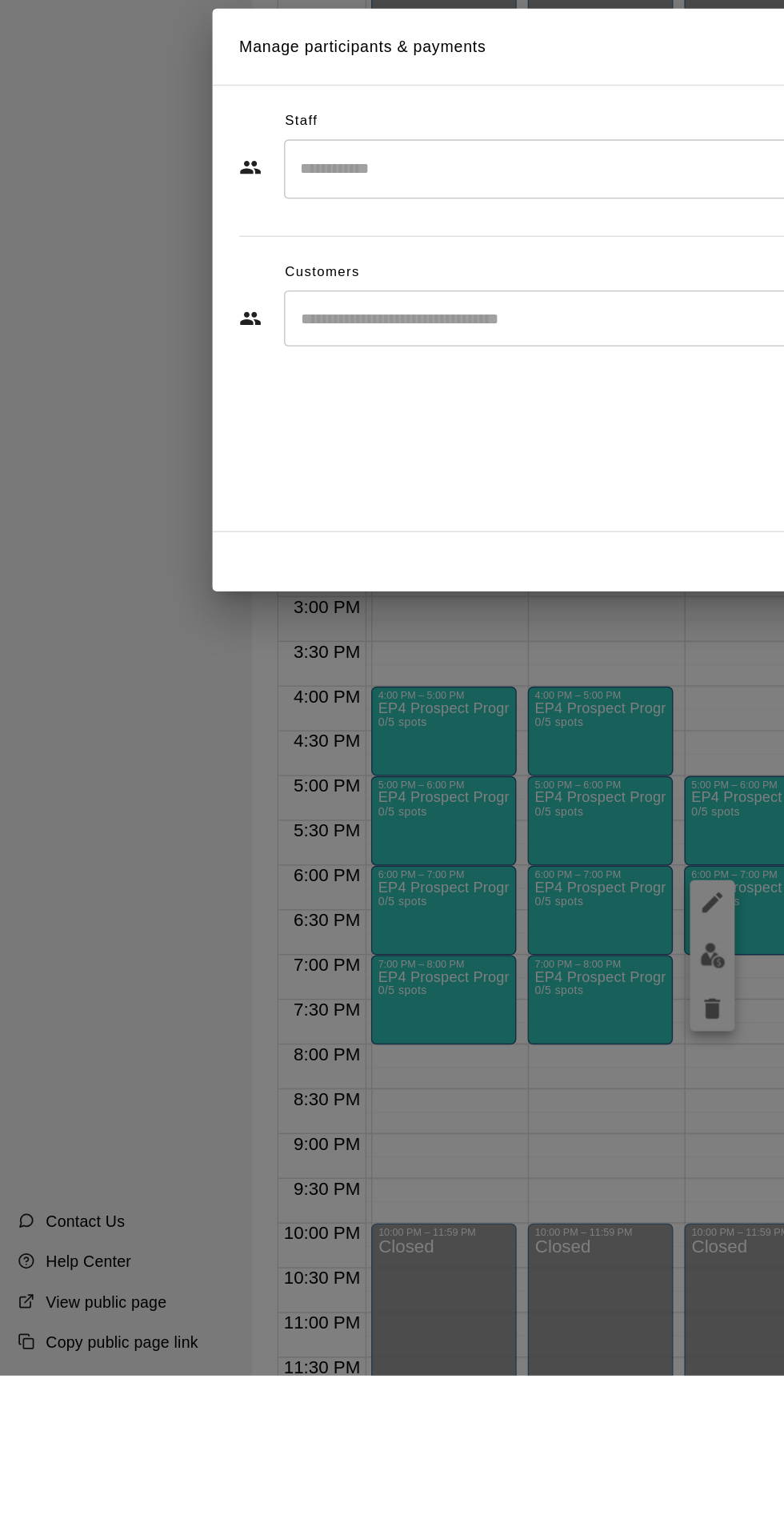
click at [518, 1396] on div "Manage participants & payments Staff ​ Customers Add new ​ Done" at bounding box center [392, 769] width 784 height 1539
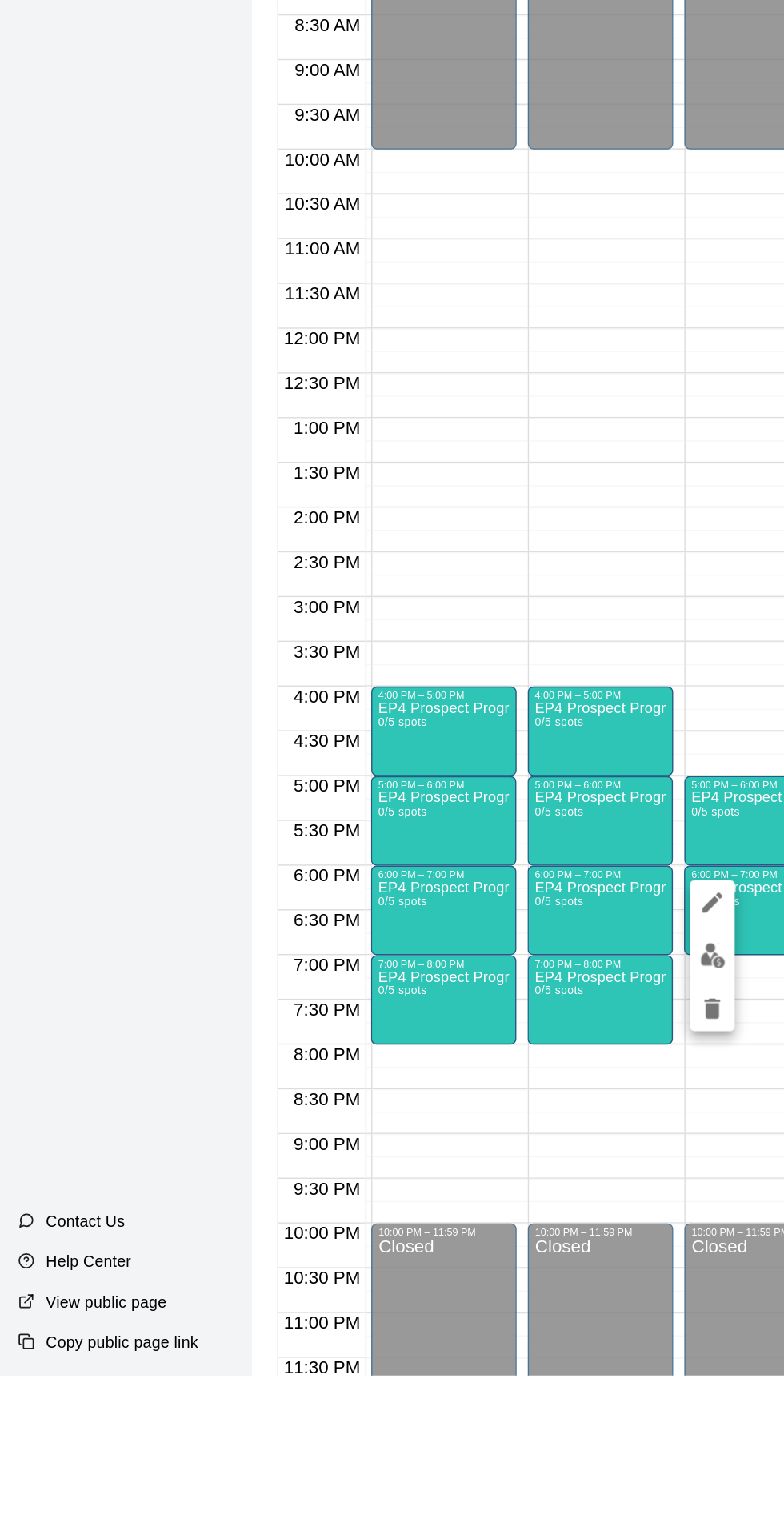
click at [515, 1199] on icon "edit" at bounding box center [510, 1200] width 20 height 20
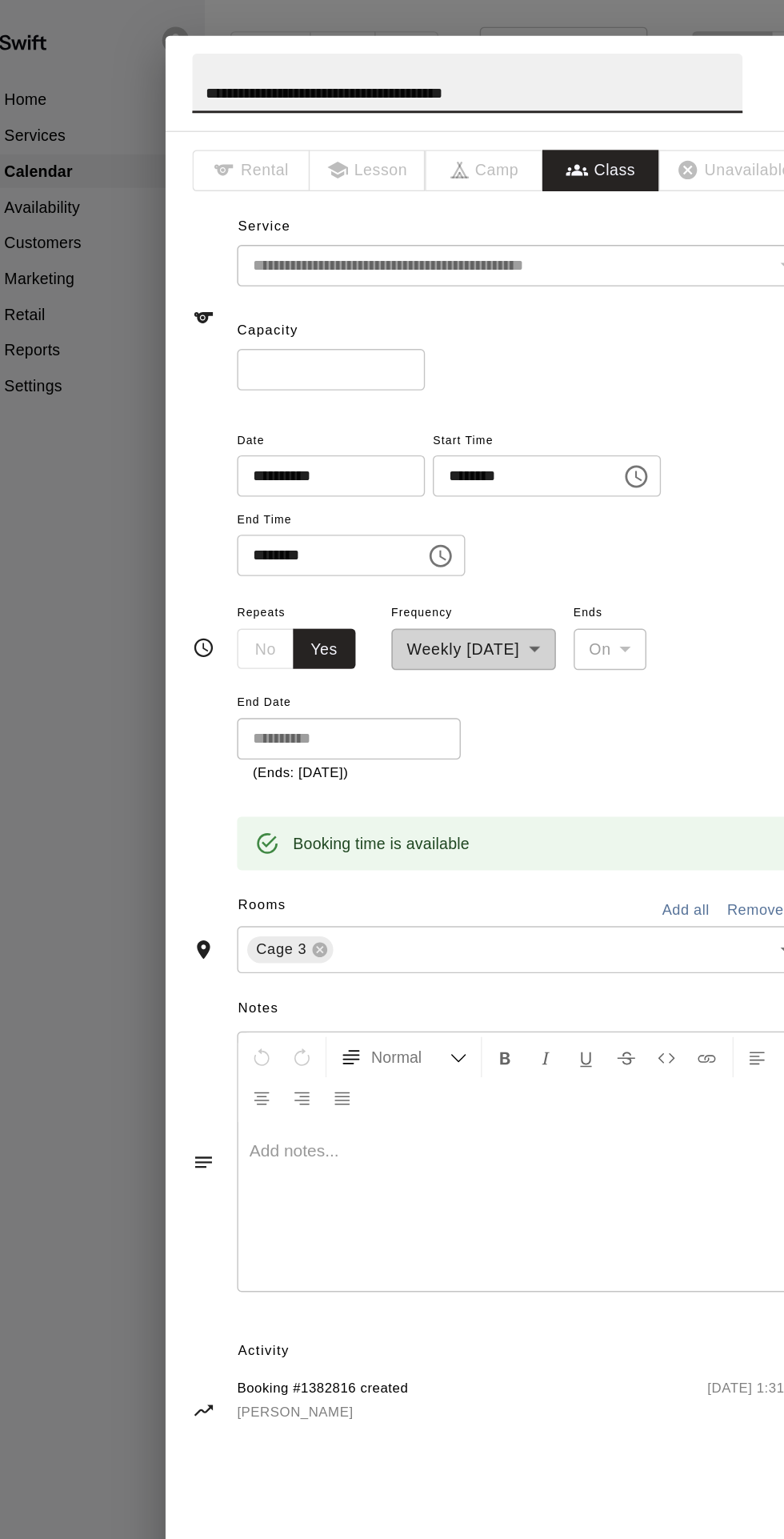
click at [327, 356] on input "**********" at bounding box center [265, 341] width 123 height 30
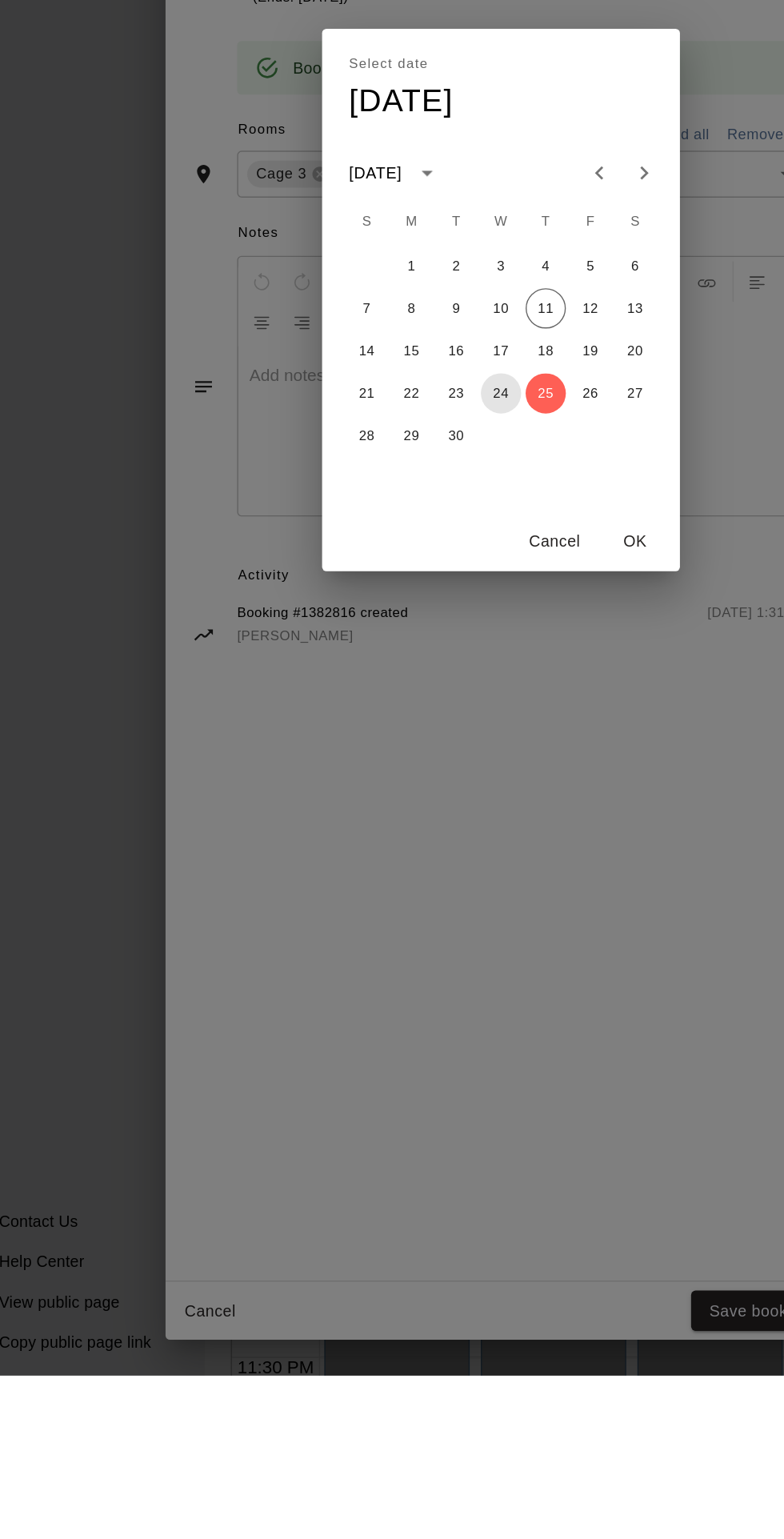
click at [407, 851] on button "24" at bounding box center [392, 836] width 29 height 29
type input "**********"
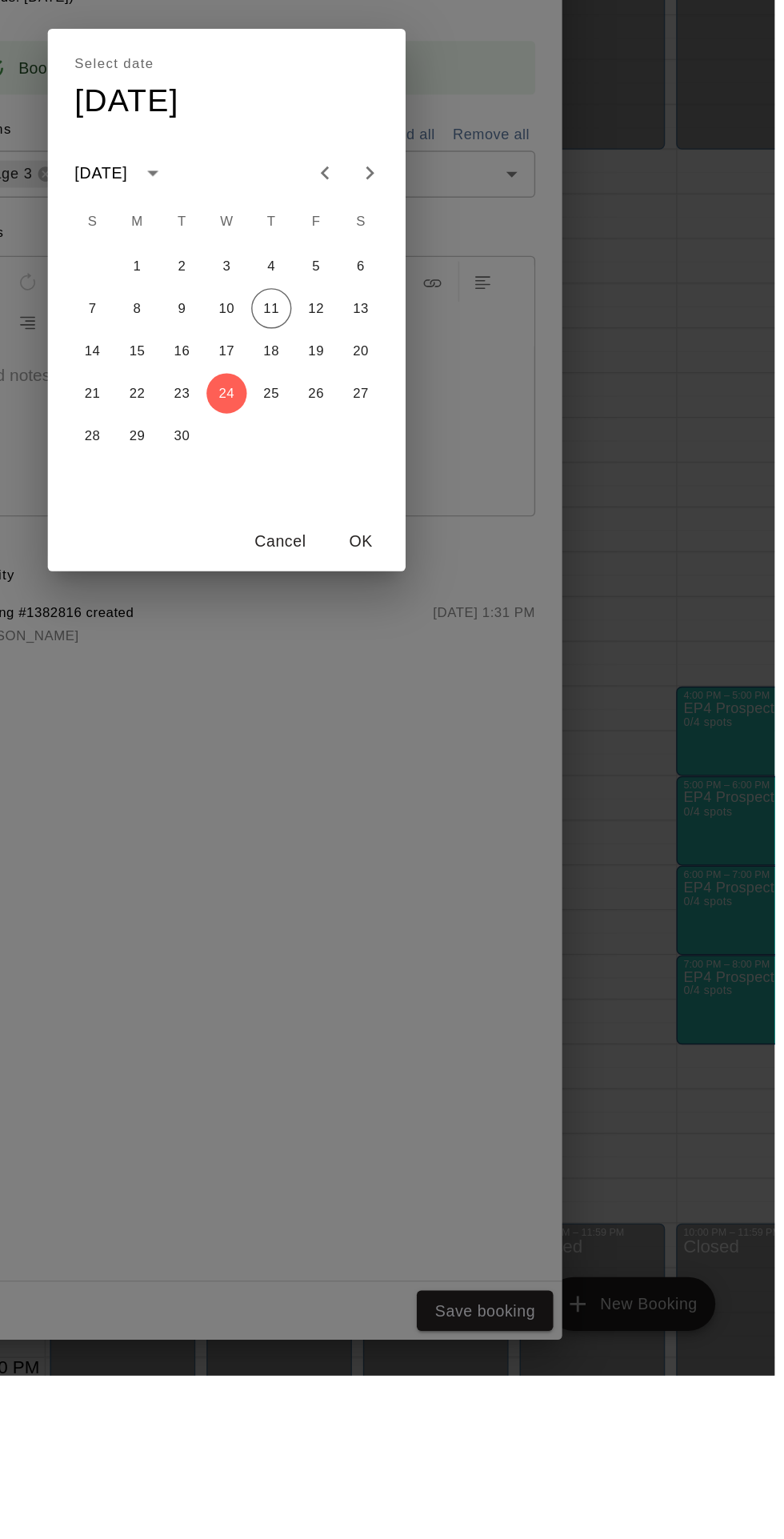
click at [632, 1538] on div "Select date Wed, Sep 24 September 2025 S M T W T F S 1 2 3 4 5 6 7 8 9 10 11 12…" at bounding box center [392, 769] width 784 height 1539
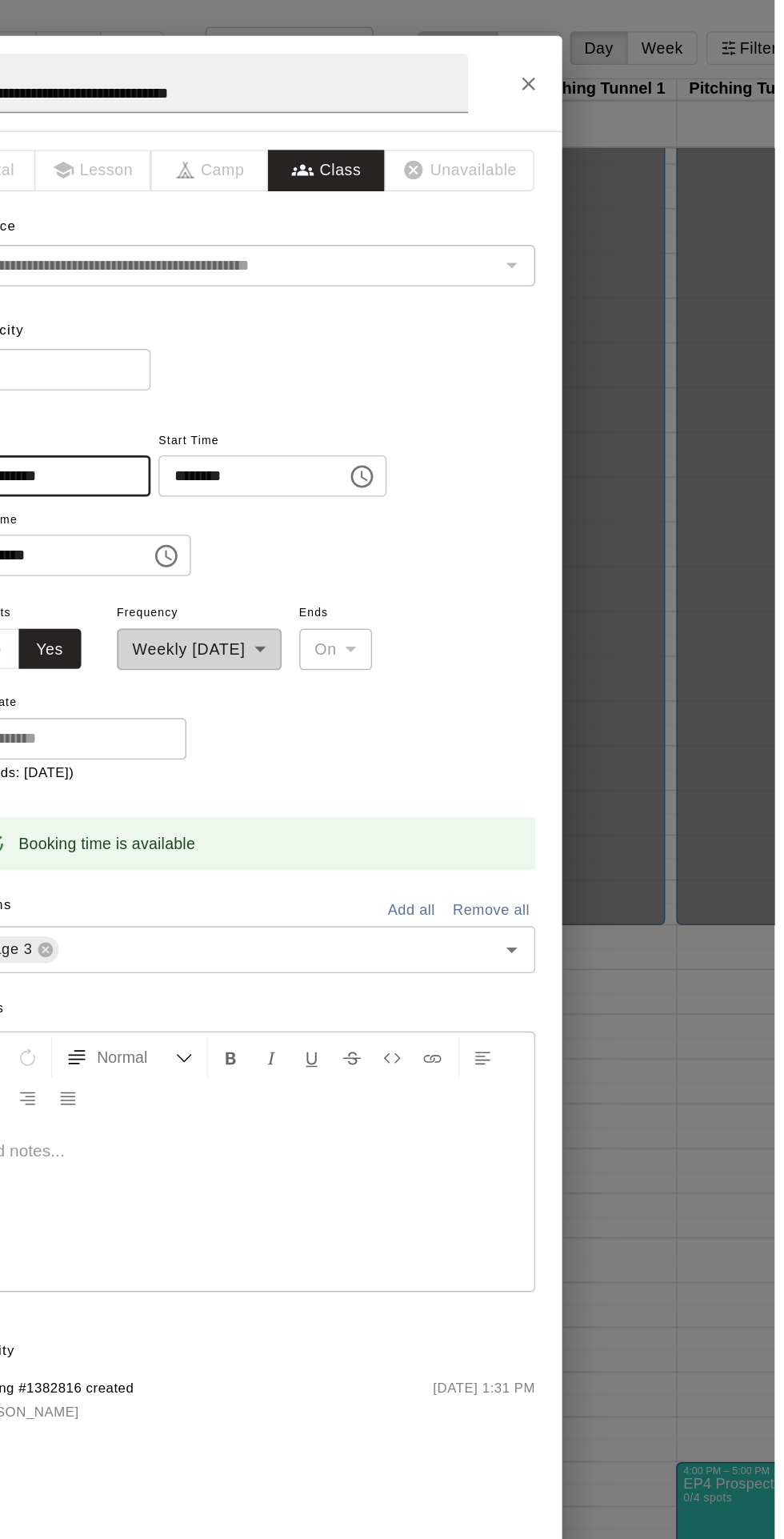
click at [613, 65] on icon "Close" at bounding box center [608, 60] width 9 height 9
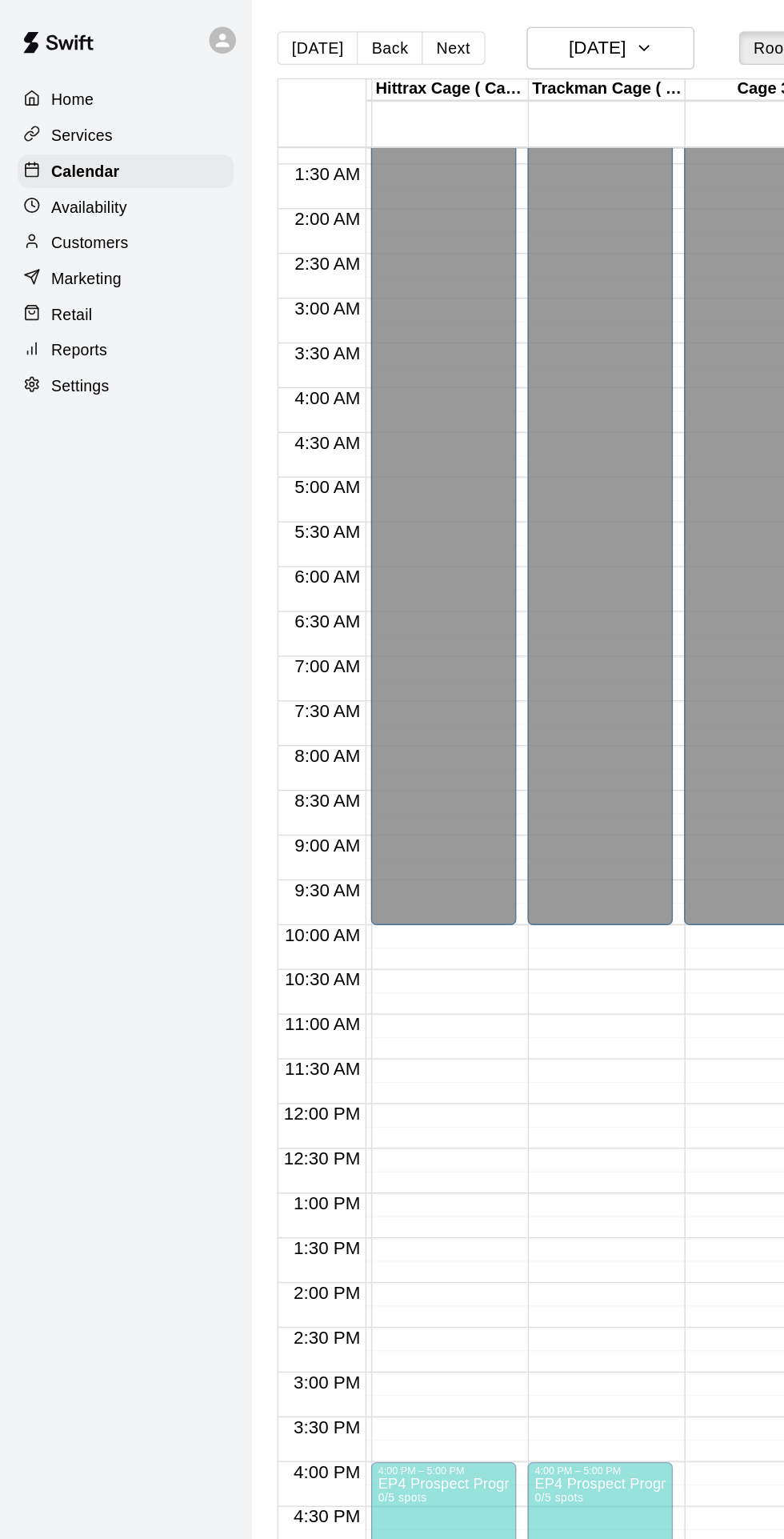
click at [482, 32] on div at bounding box center [392, 769] width 784 height 1539
click at [468, 35] on icon "button" at bounding box center [461, 35] width 13 height 20
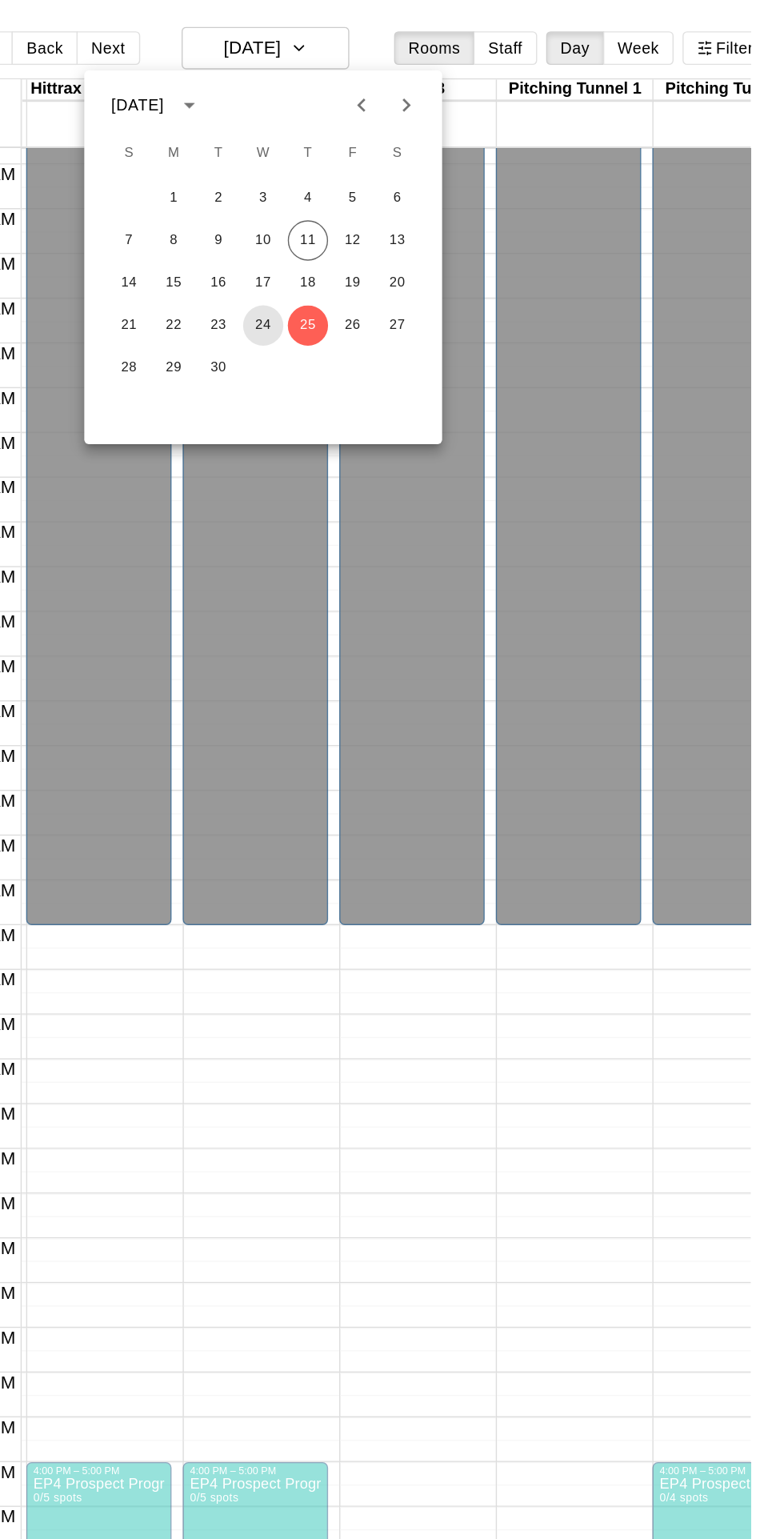
click at [435, 232] on button "24" at bounding box center [435, 233] width 29 height 29
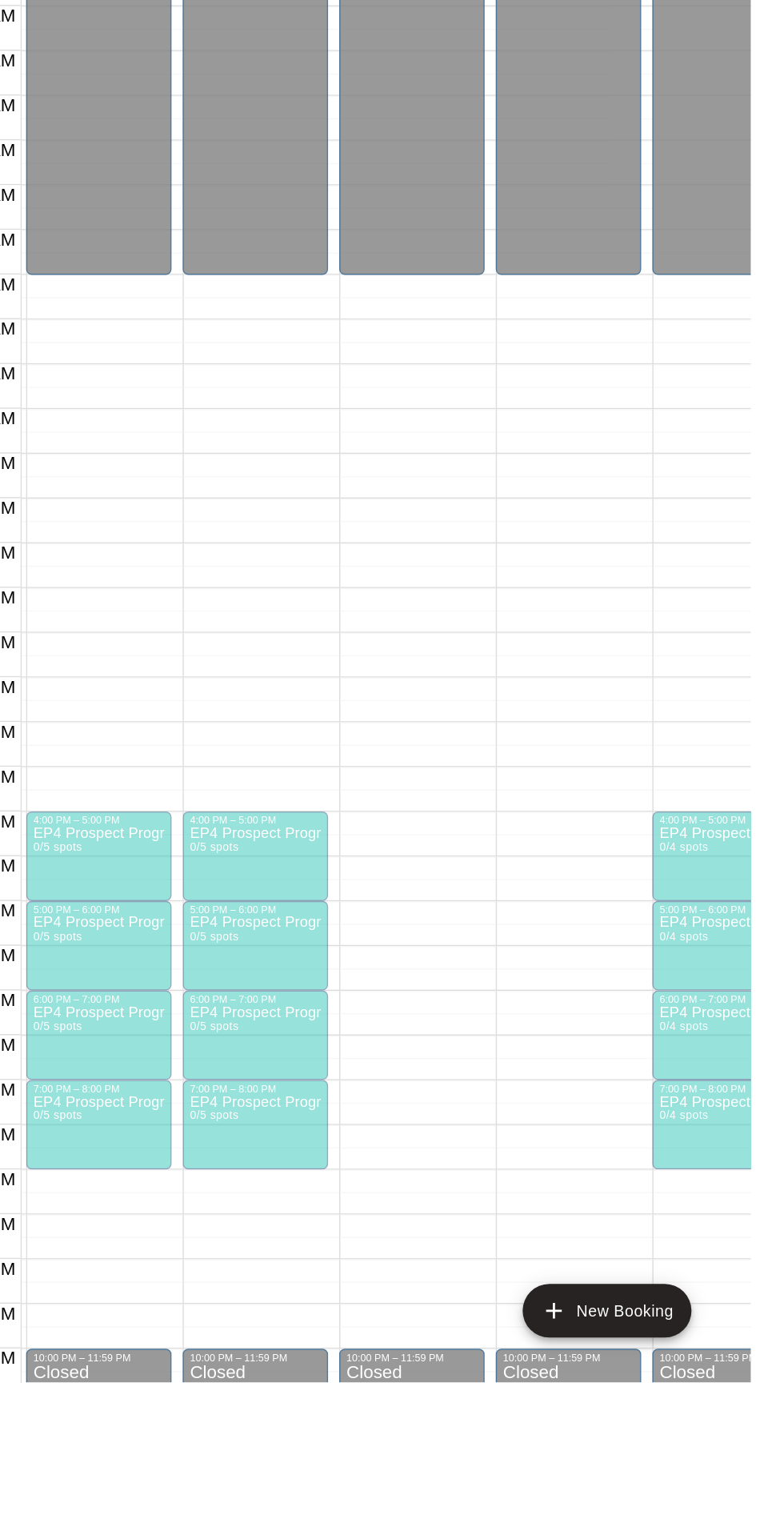
scroll to position [0, 109]
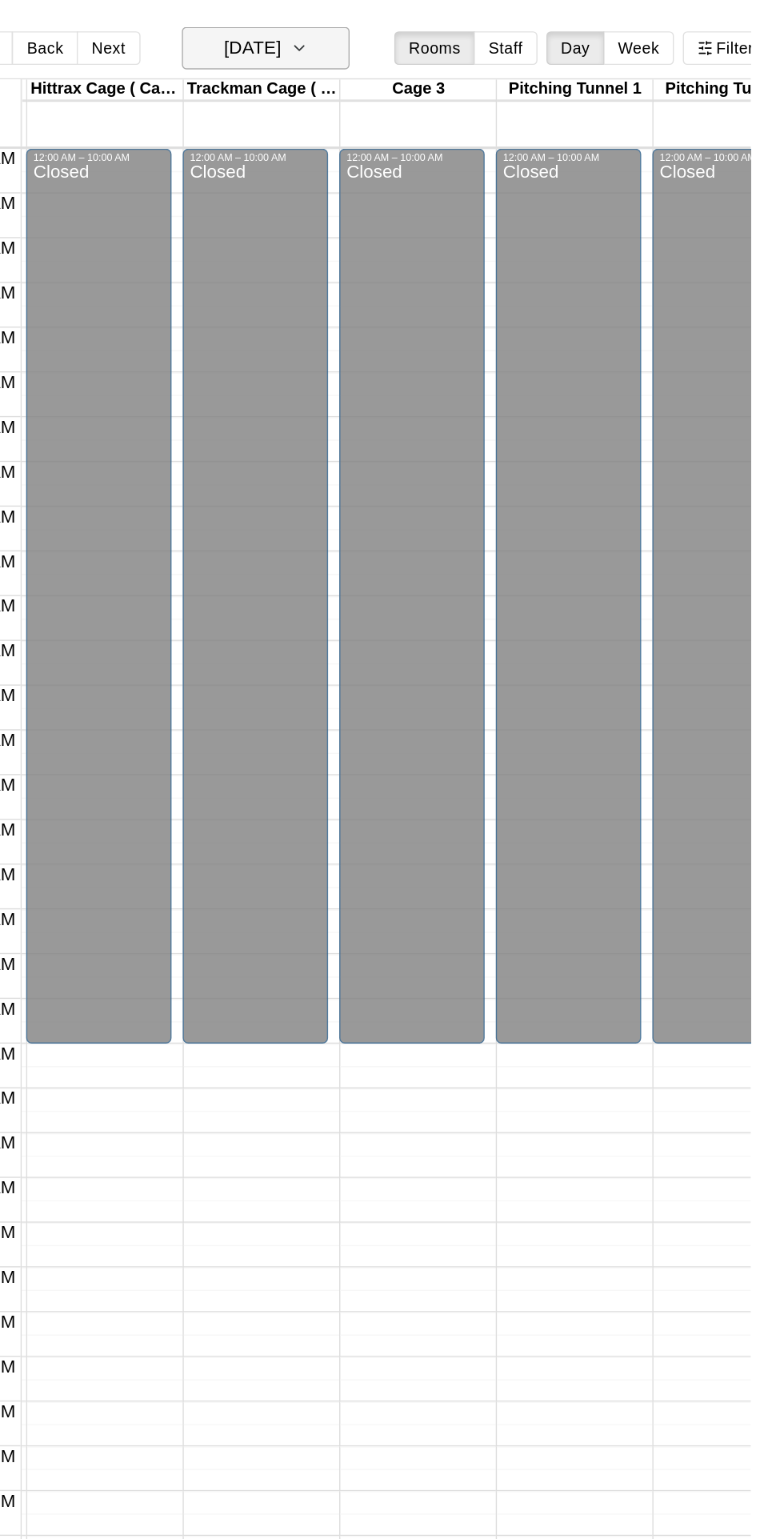
click at [468, 35] on icon "button" at bounding box center [461, 35] width 13 height 20
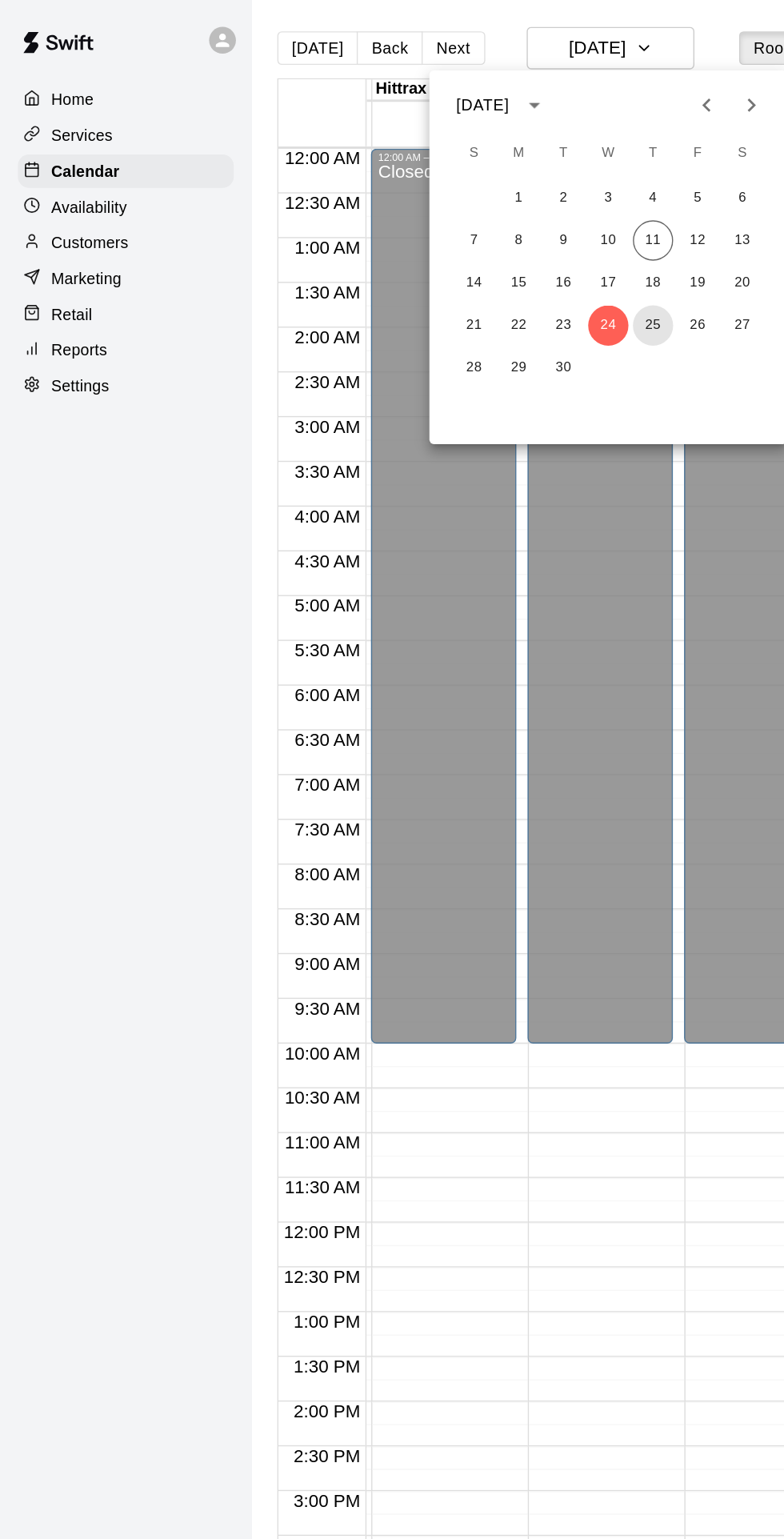
click at [467, 232] on button "25" at bounding box center [467, 233] width 29 height 29
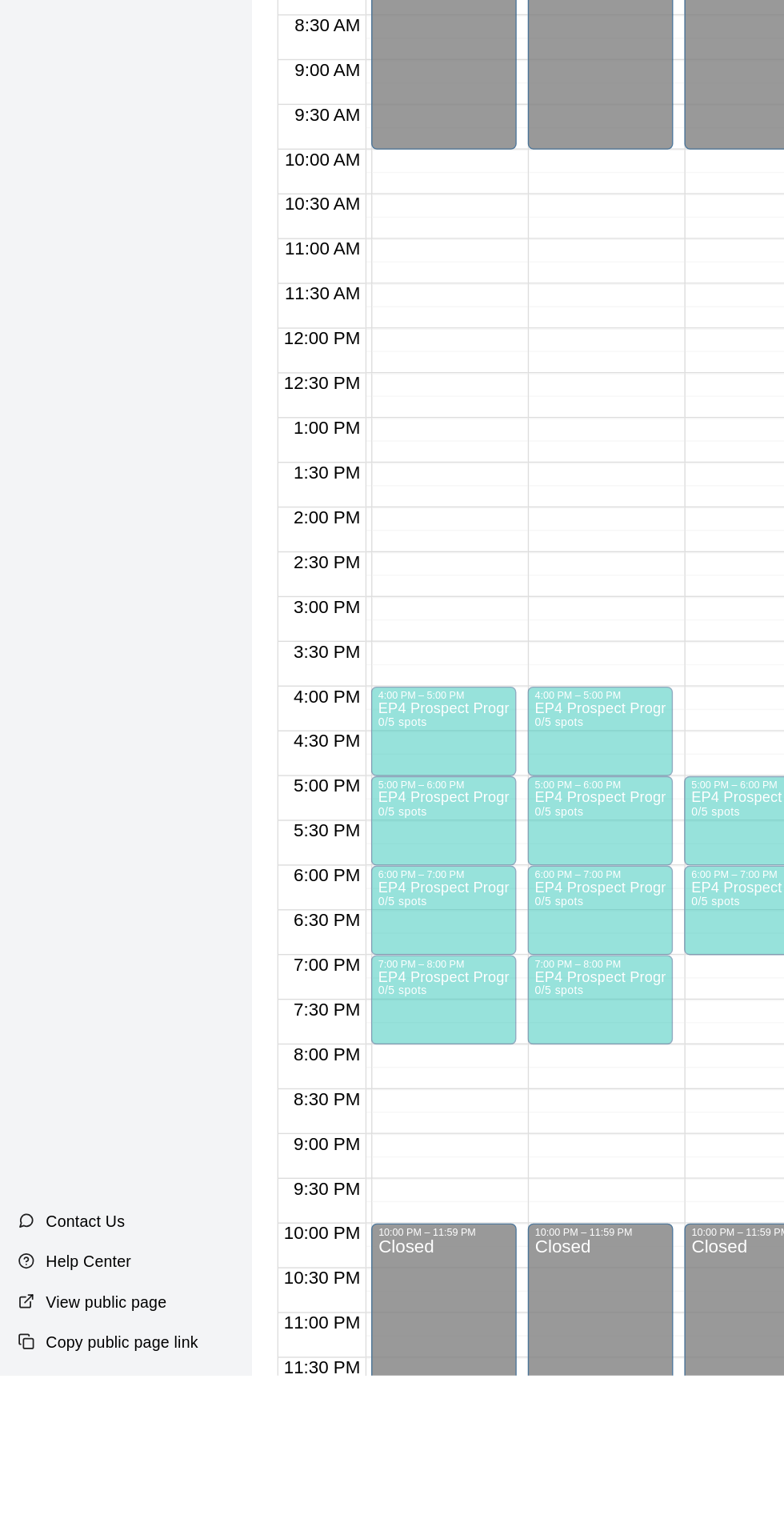
scroll to position [0, 0]
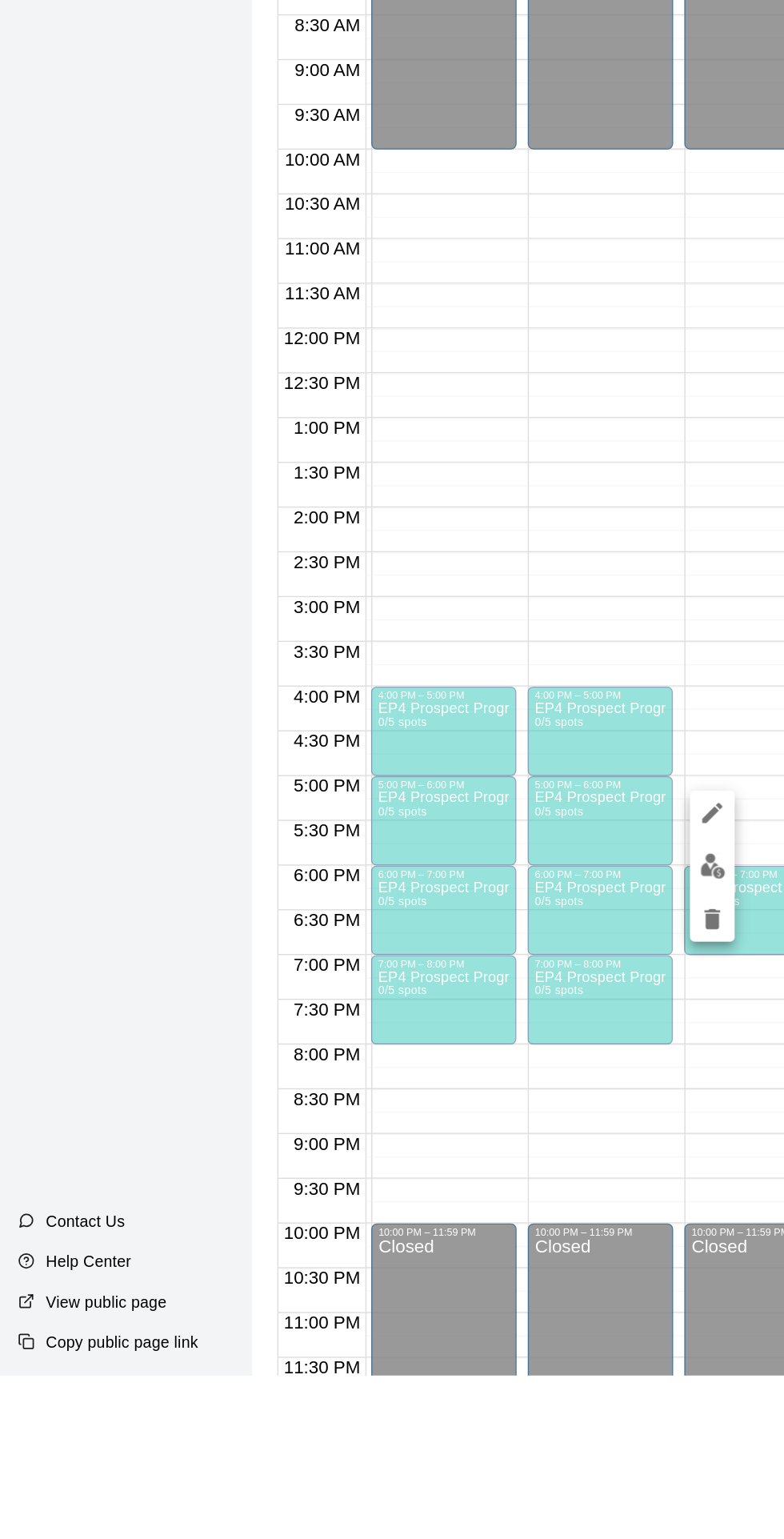
click at [523, 1140] on button "edit" at bounding box center [510, 1137] width 32 height 32
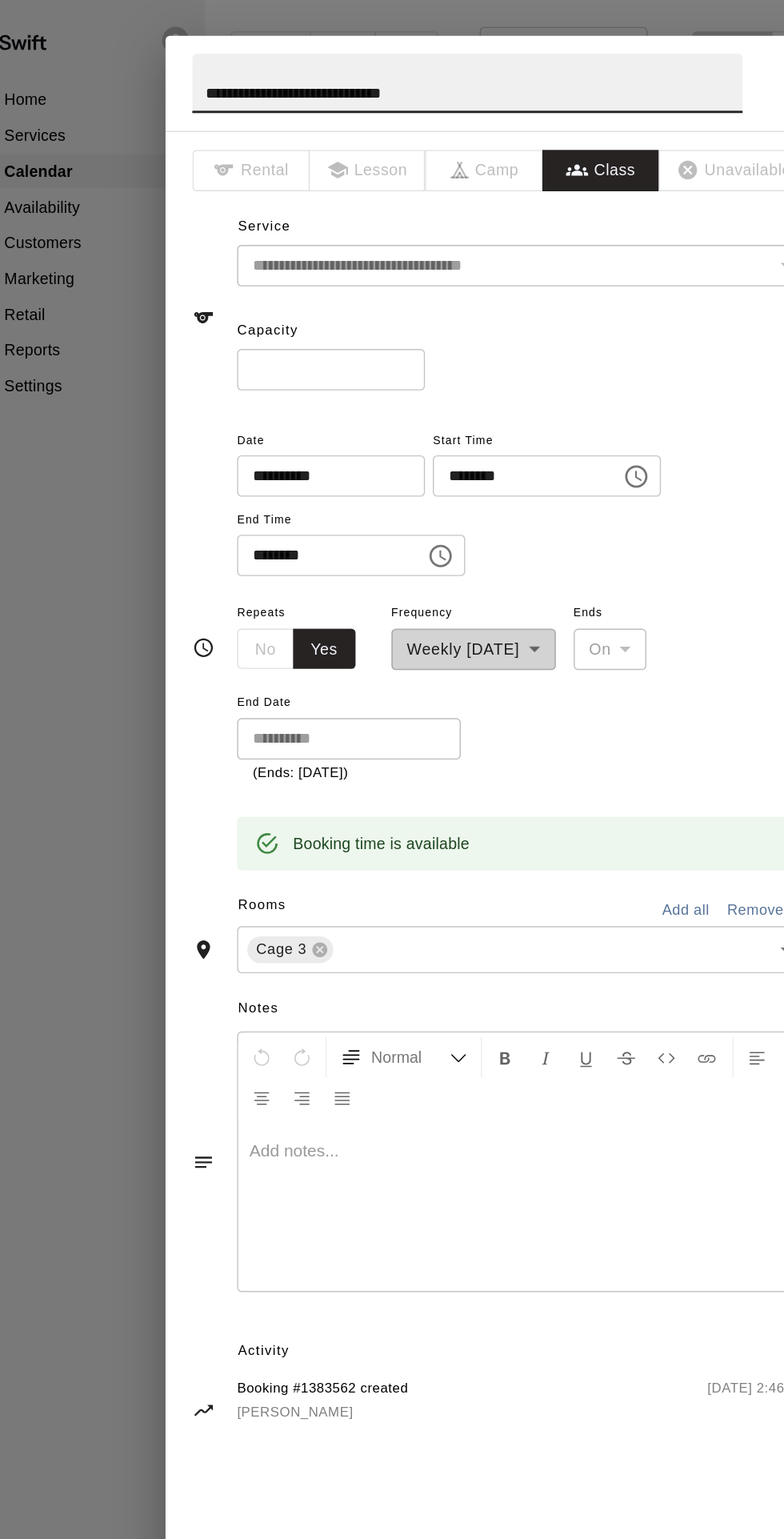
click at [327, 356] on input "**********" at bounding box center [265, 341] width 123 height 30
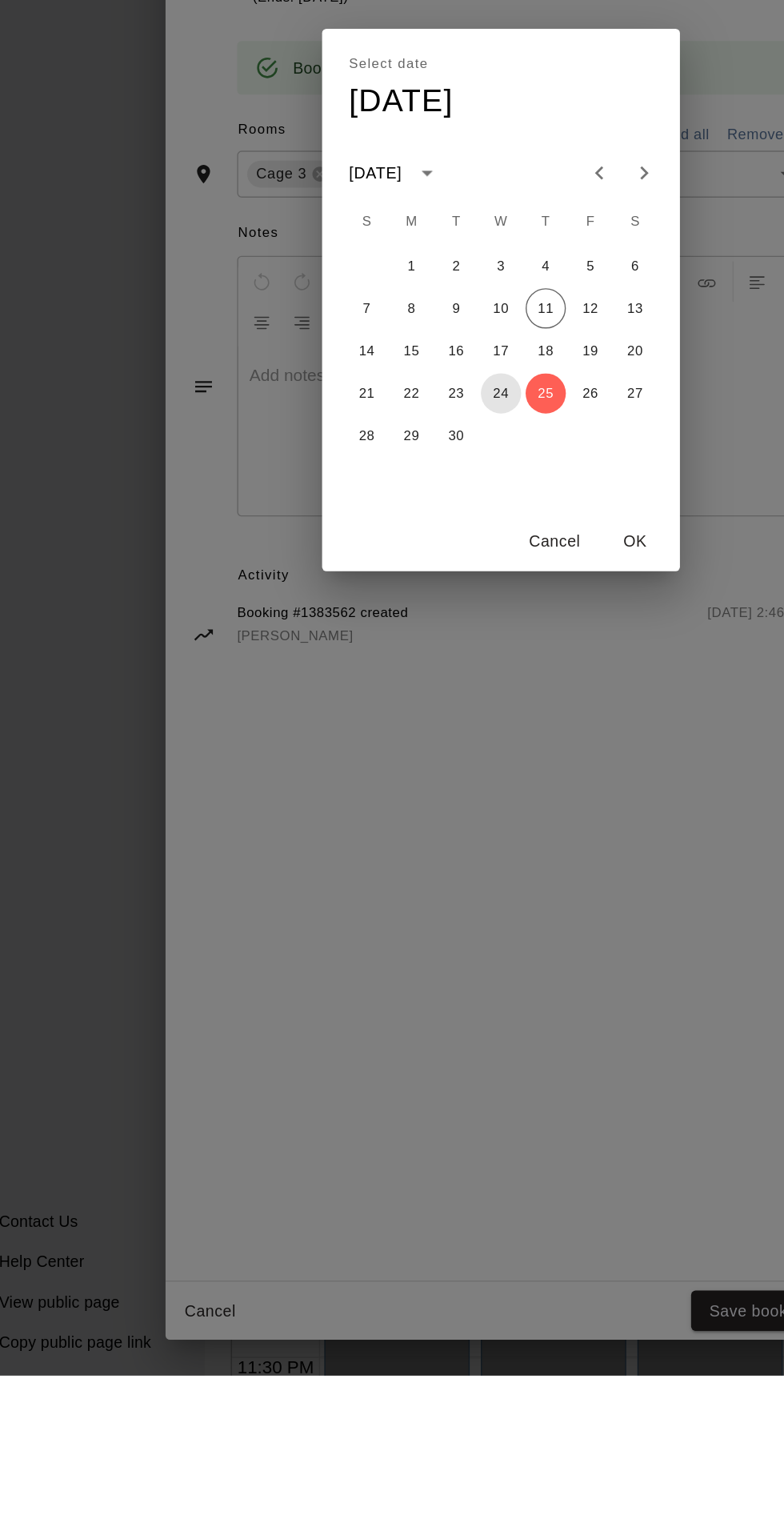
click at [407, 851] on button "24" at bounding box center [392, 836] width 29 height 29
type input "**********"
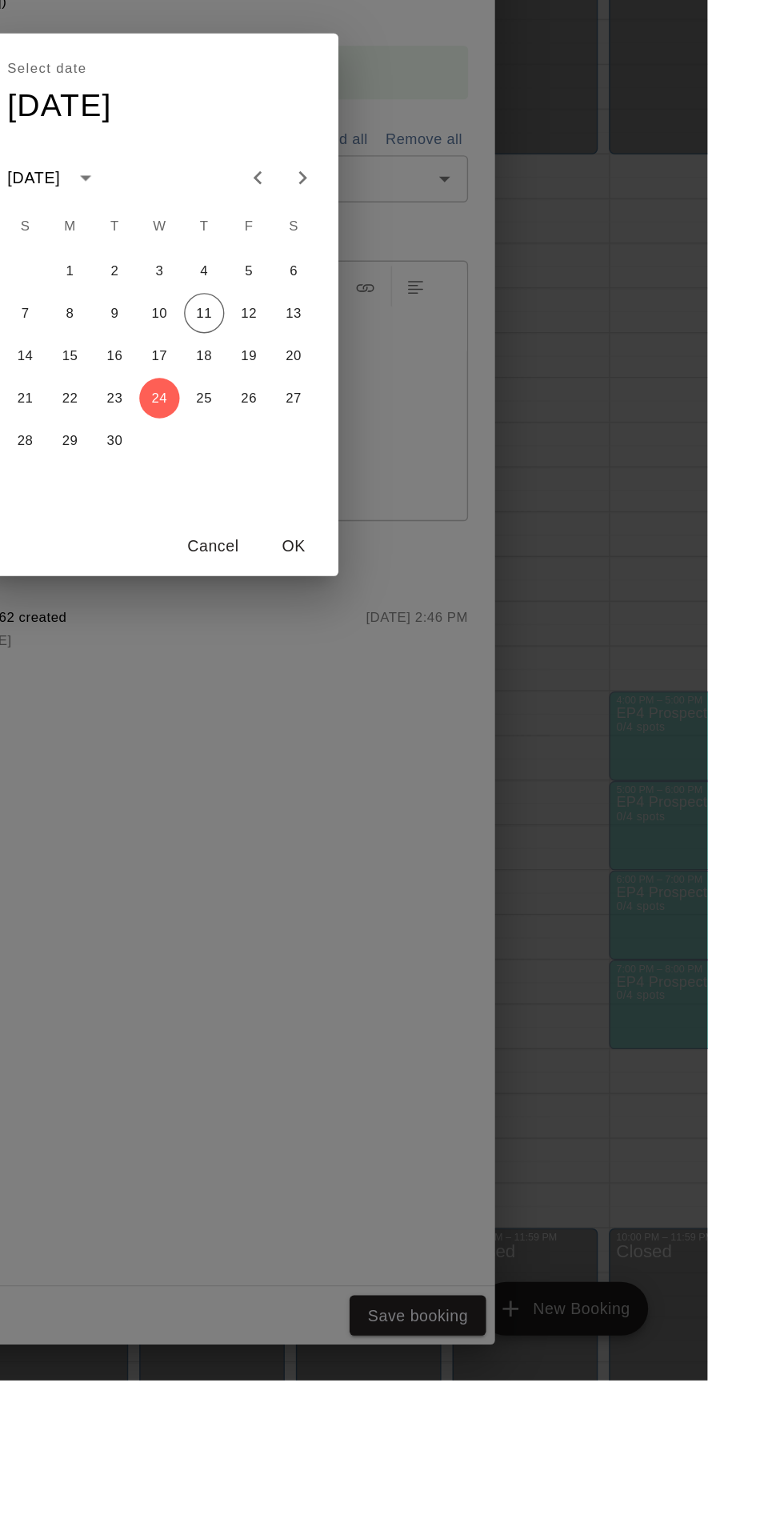
click at [514, 957] on button "OK" at bounding box center [488, 943] width 51 height 30
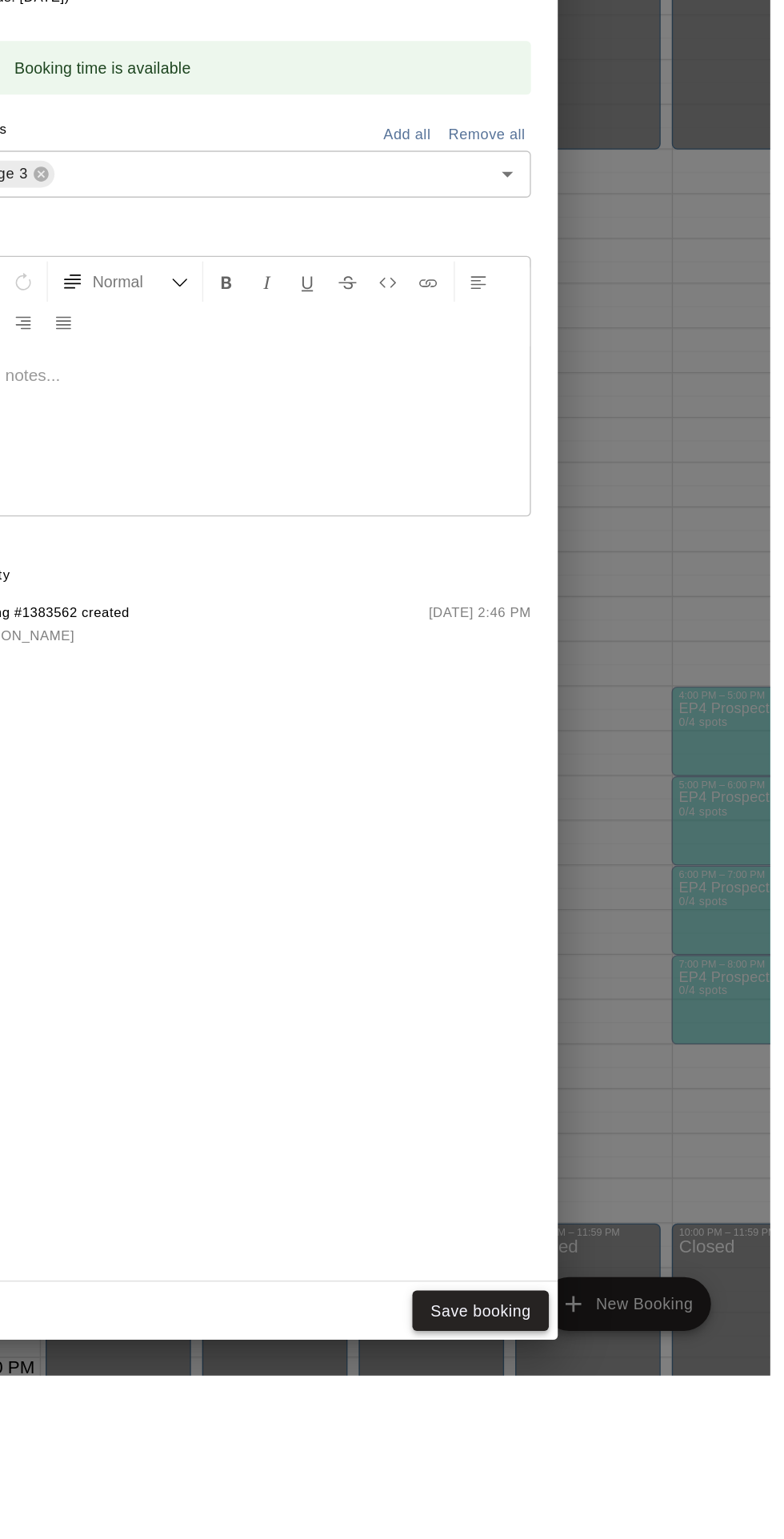
click at [626, 1508] on button "Save booking" at bounding box center [577, 1493] width 97 height 30
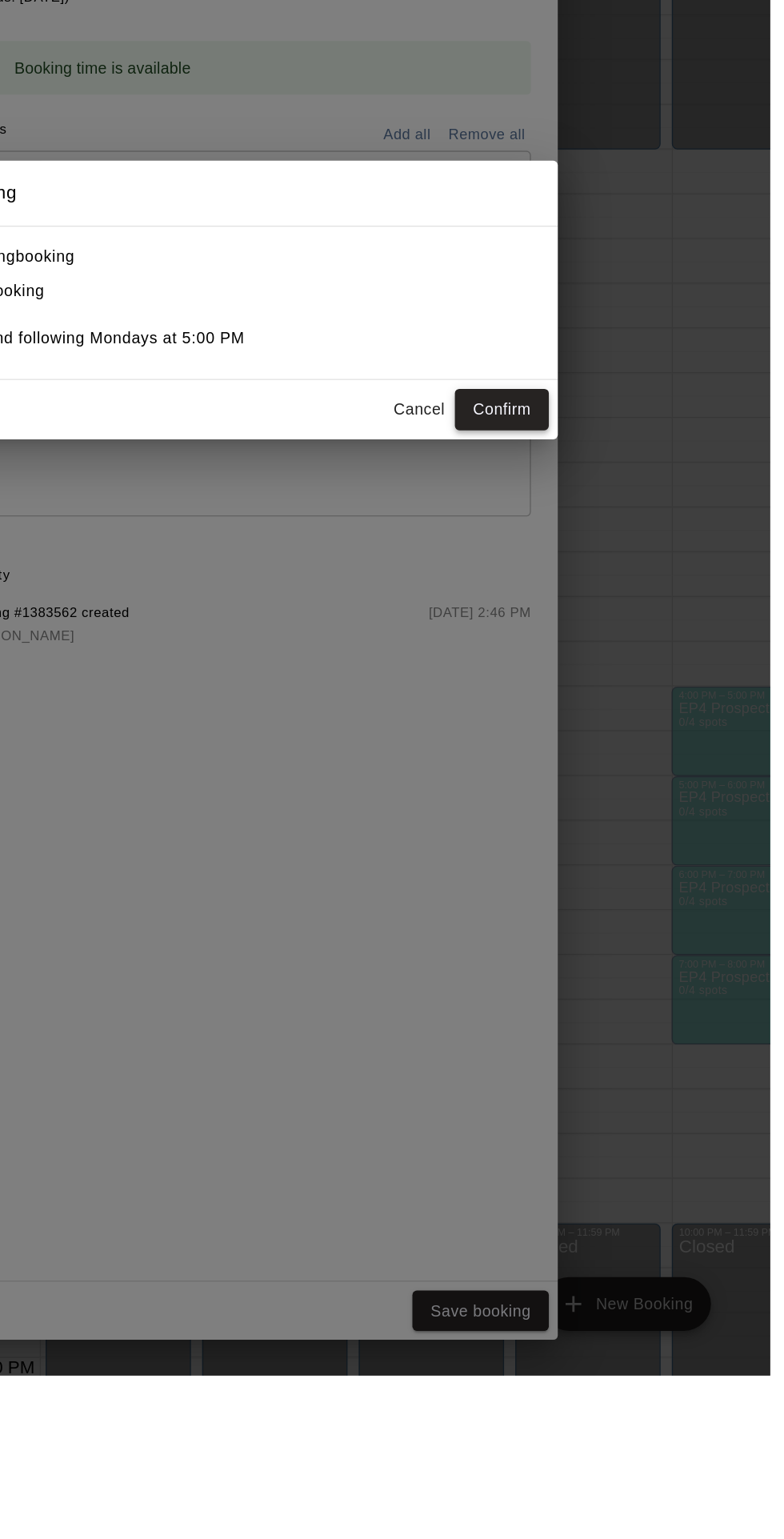
click at [626, 863] on button "Confirm" at bounding box center [592, 849] width 67 height 30
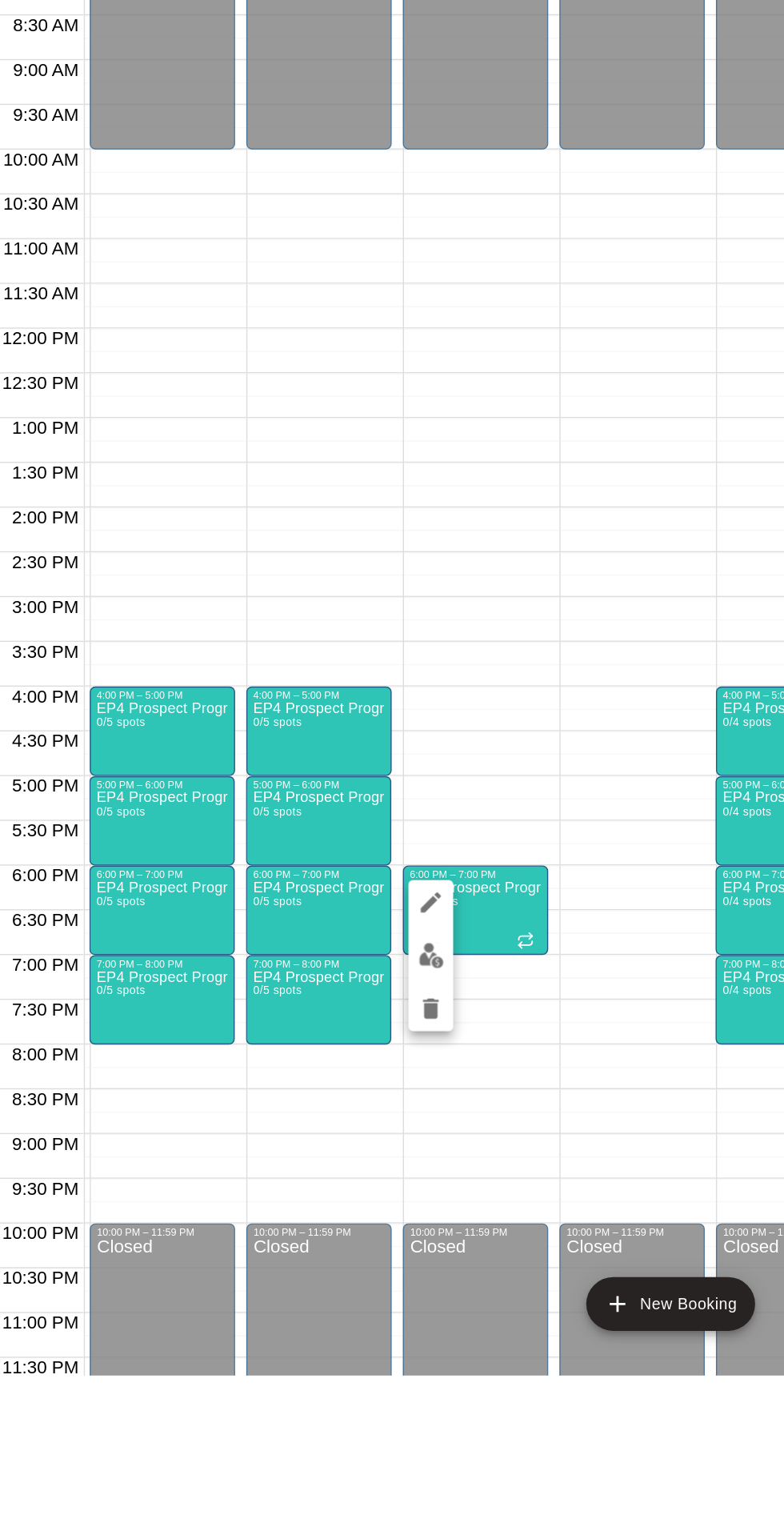
click at [518, 1200] on icon "edit" at bounding box center [510, 1200] width 20 height 20
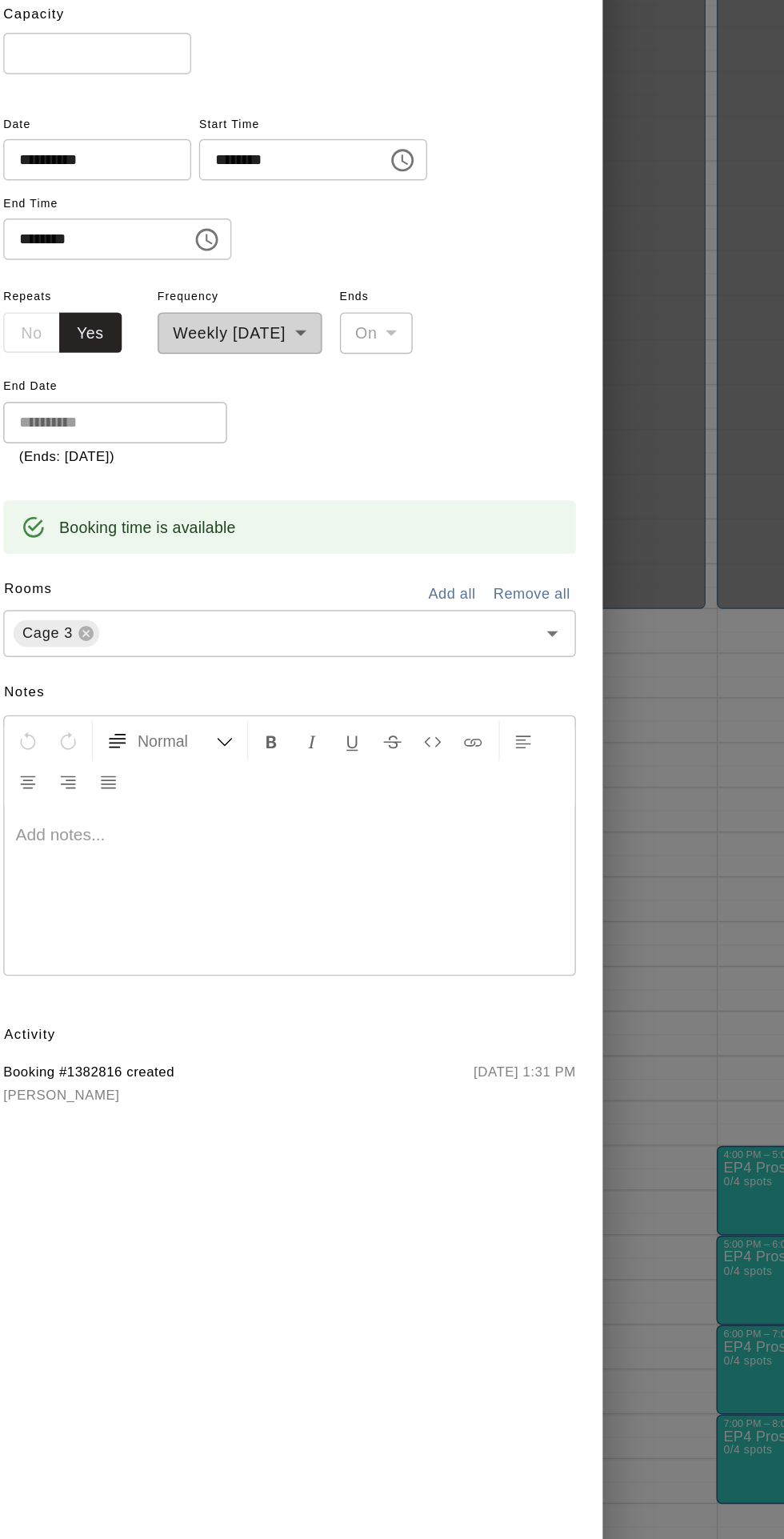
click at [327, 356] on input "**********" at bounding box center [265, 341] width 123 height 30
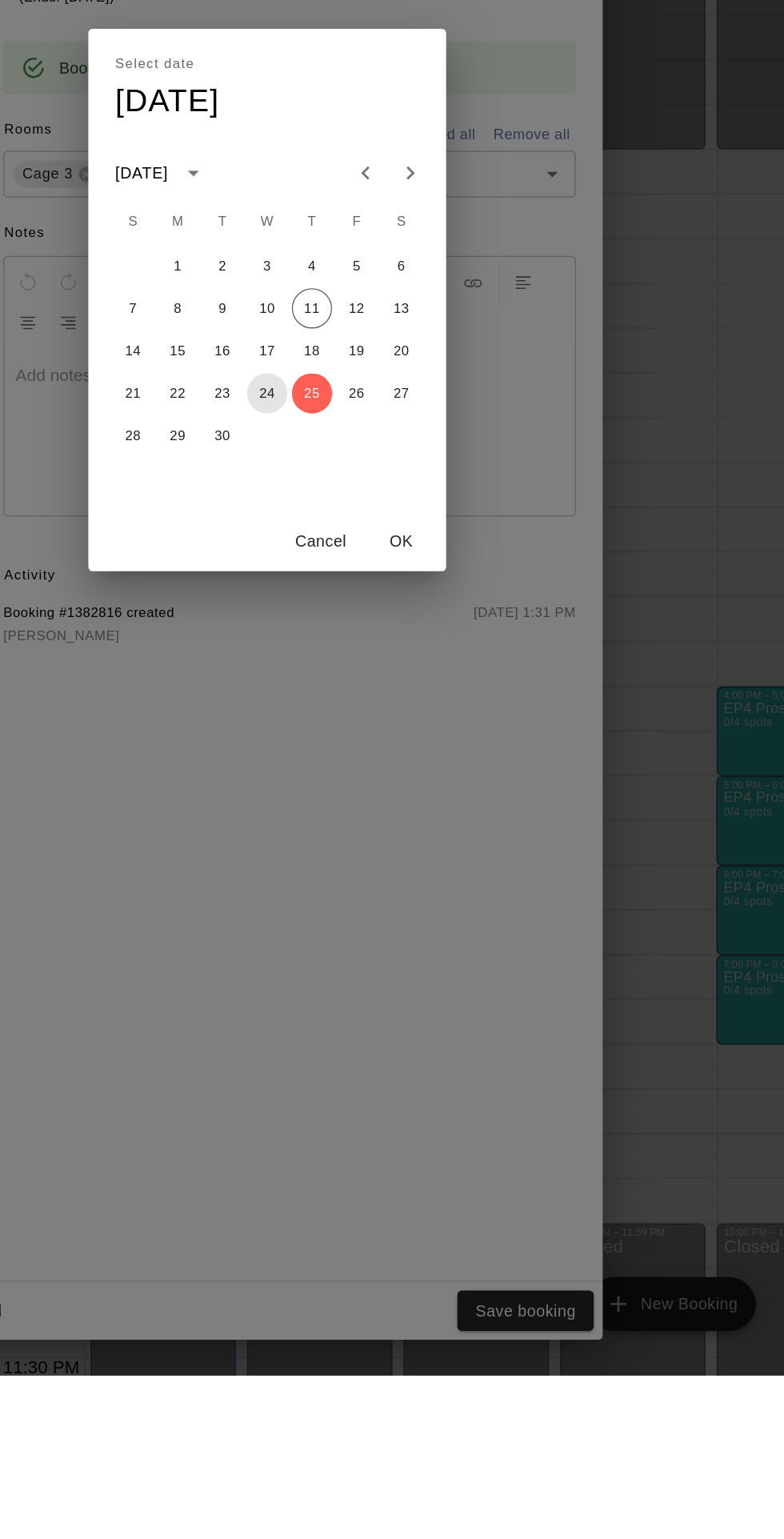
click at [407, 851] on button "24" at bounding box center [392, 836] width 29 height 29
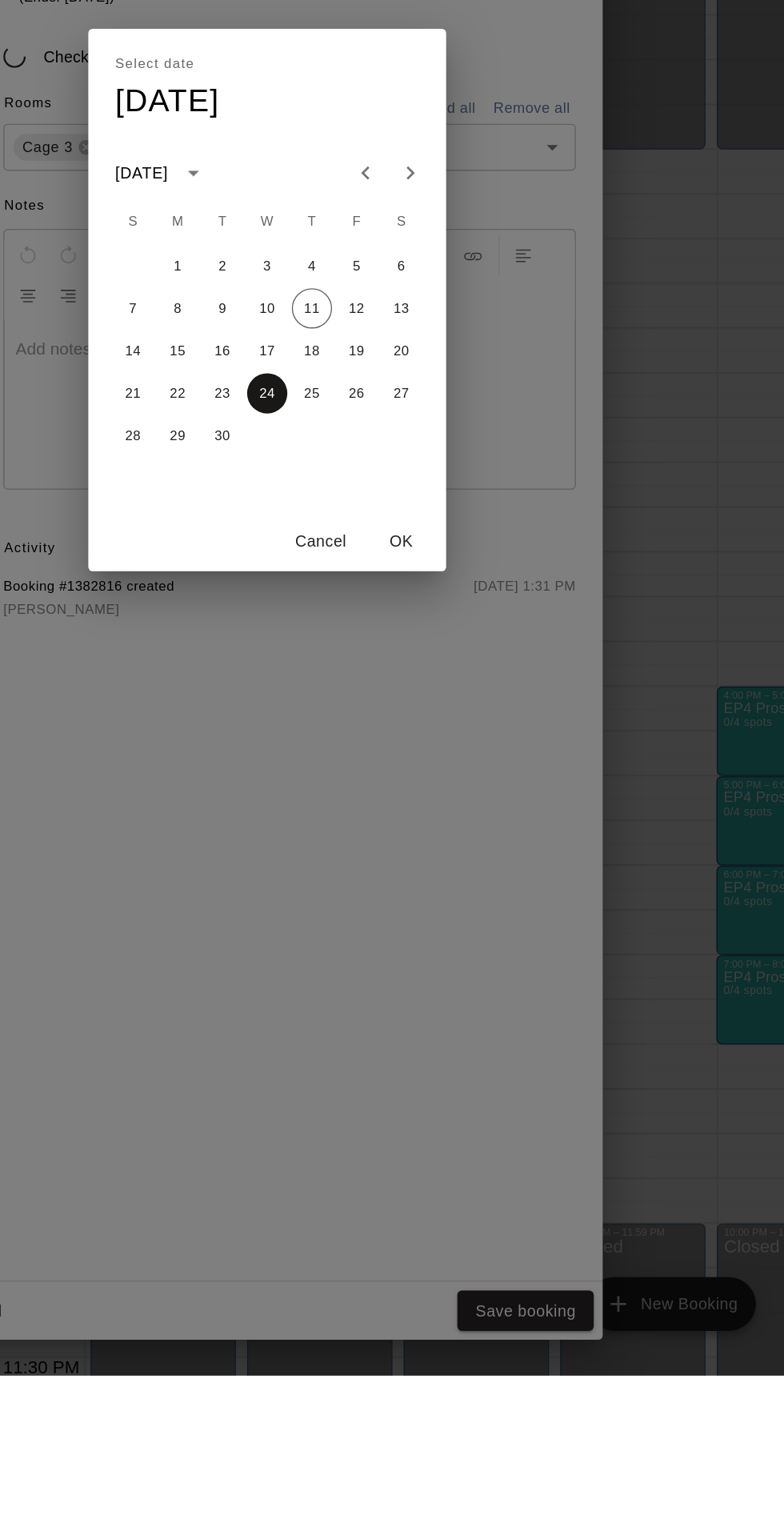
type input "**********"
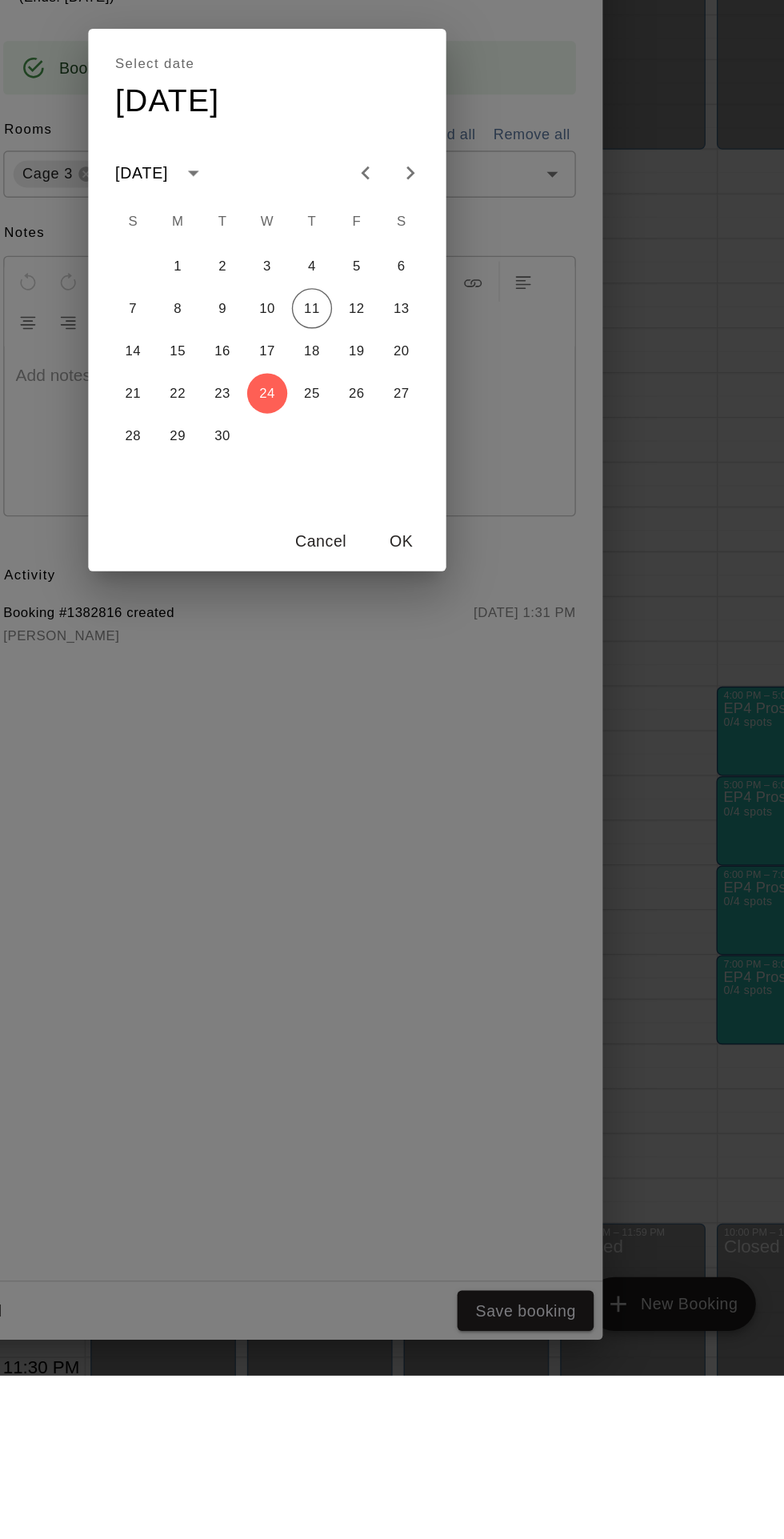
click at [624, 1538] on div "Select date Wed, Sep 24 September 2025 S M T W T F S 1 2 3 4 5 6 7 8 9 10 11 12…" at bounding box center [392, 769] width 784 height 1539
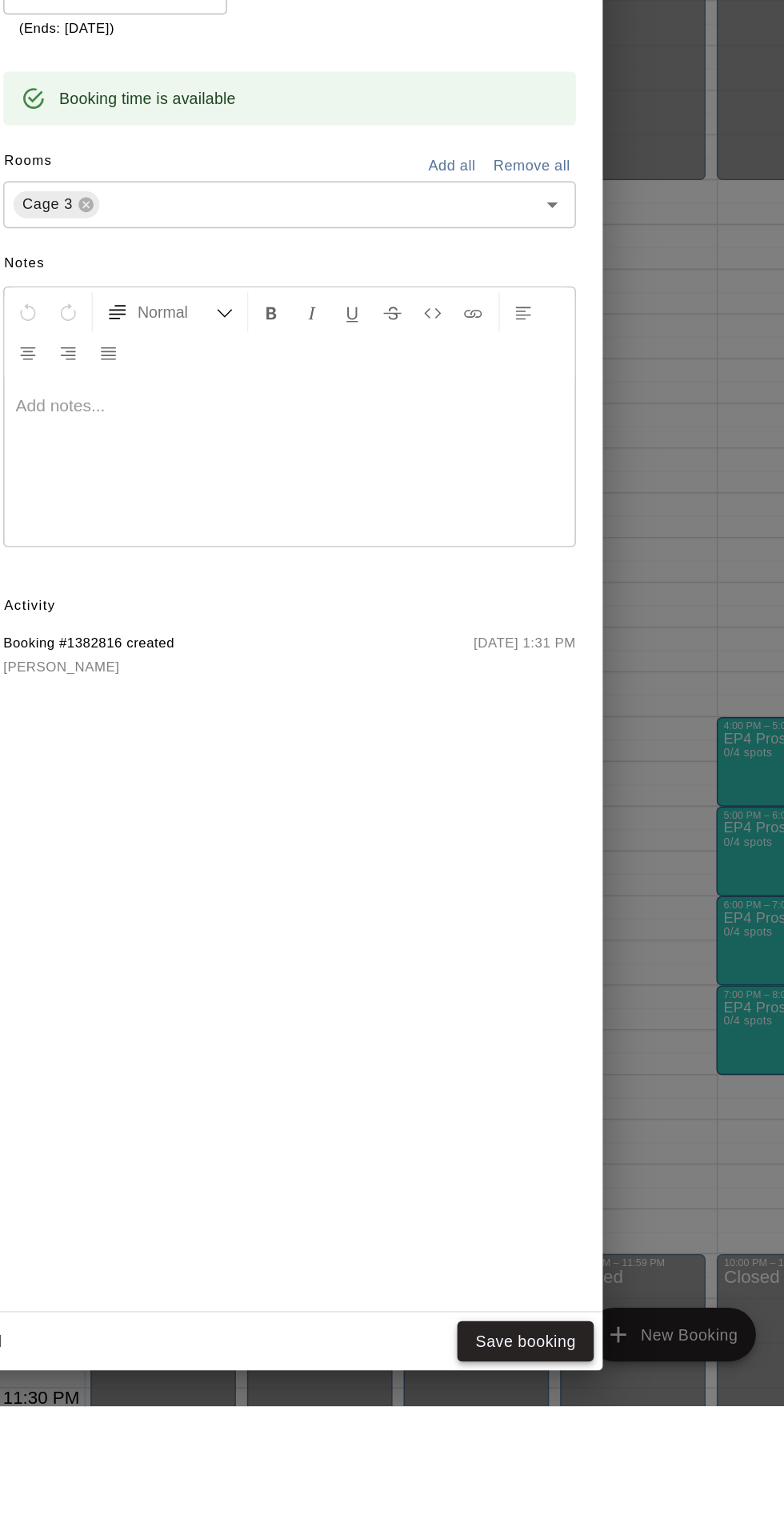
click at [626, 1508] on button "Save booking" at bounding box center [577, 1493] width 97 height 30
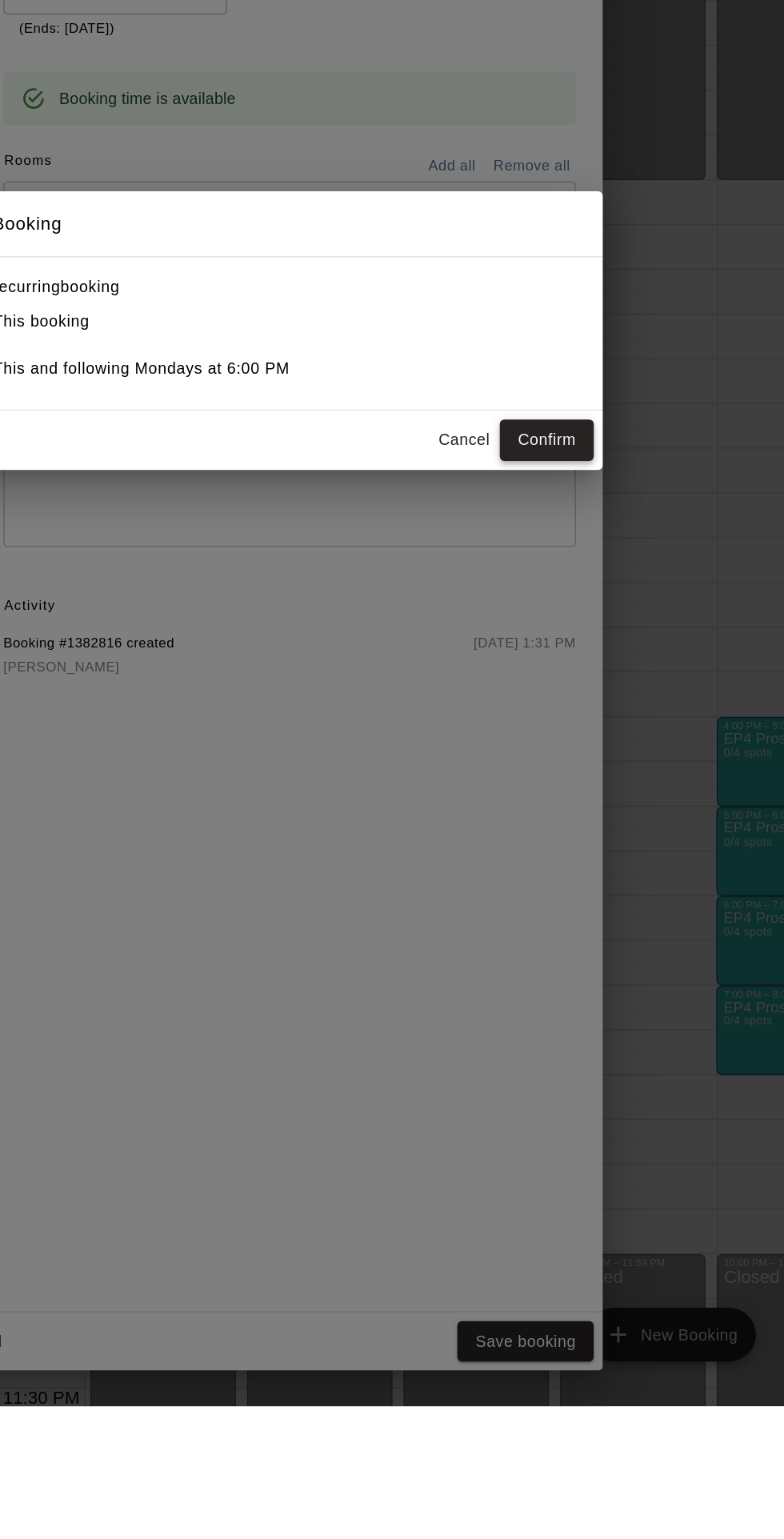
click at [626, 863] on button "Confirm" at bounding box center [592, 849] width 67 height 30
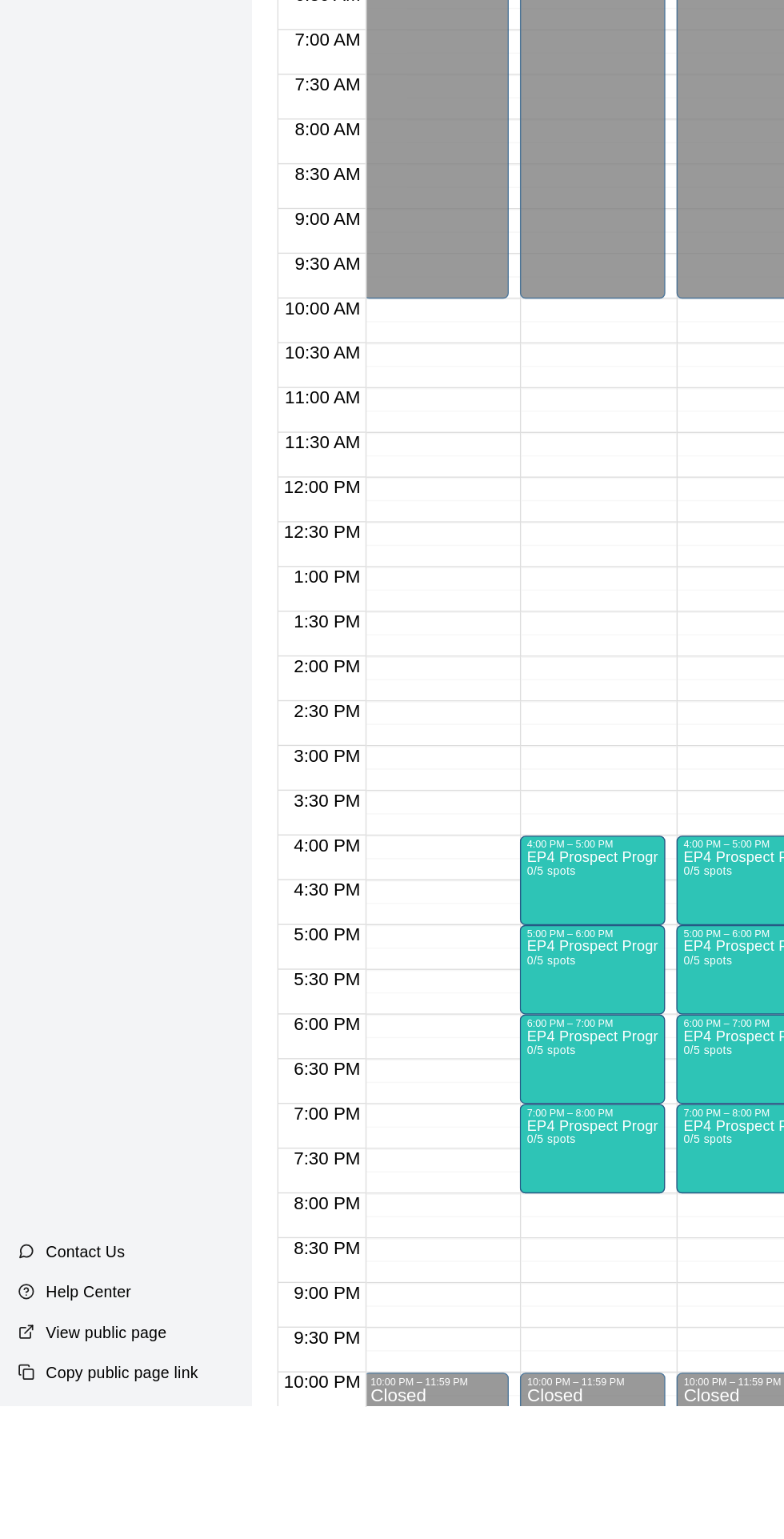
scroll to position [0, 3]
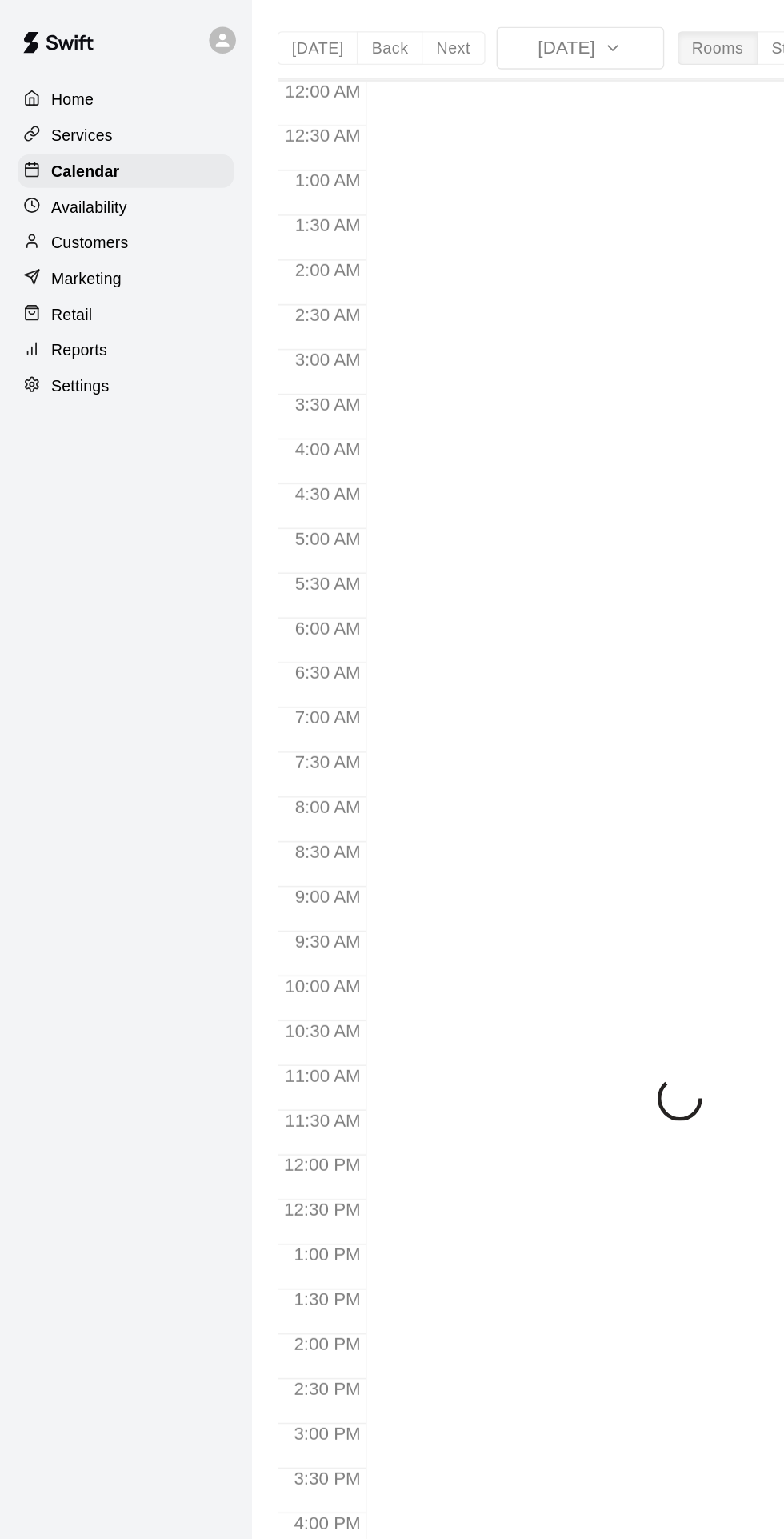
scroll to position [36, 0]
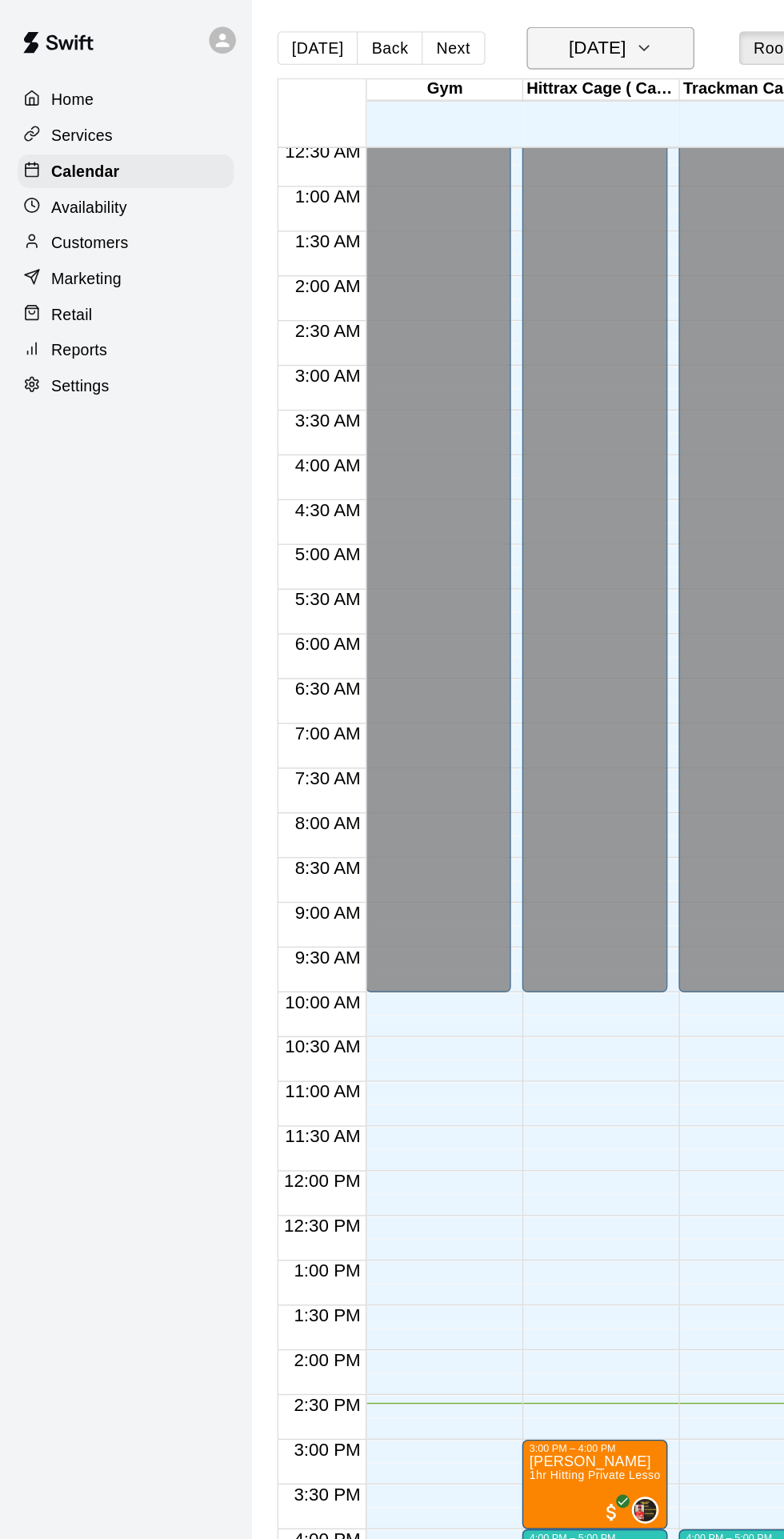
click at [468, 38] on icon "button" at bounding box center [461, 35] width 13 height 20
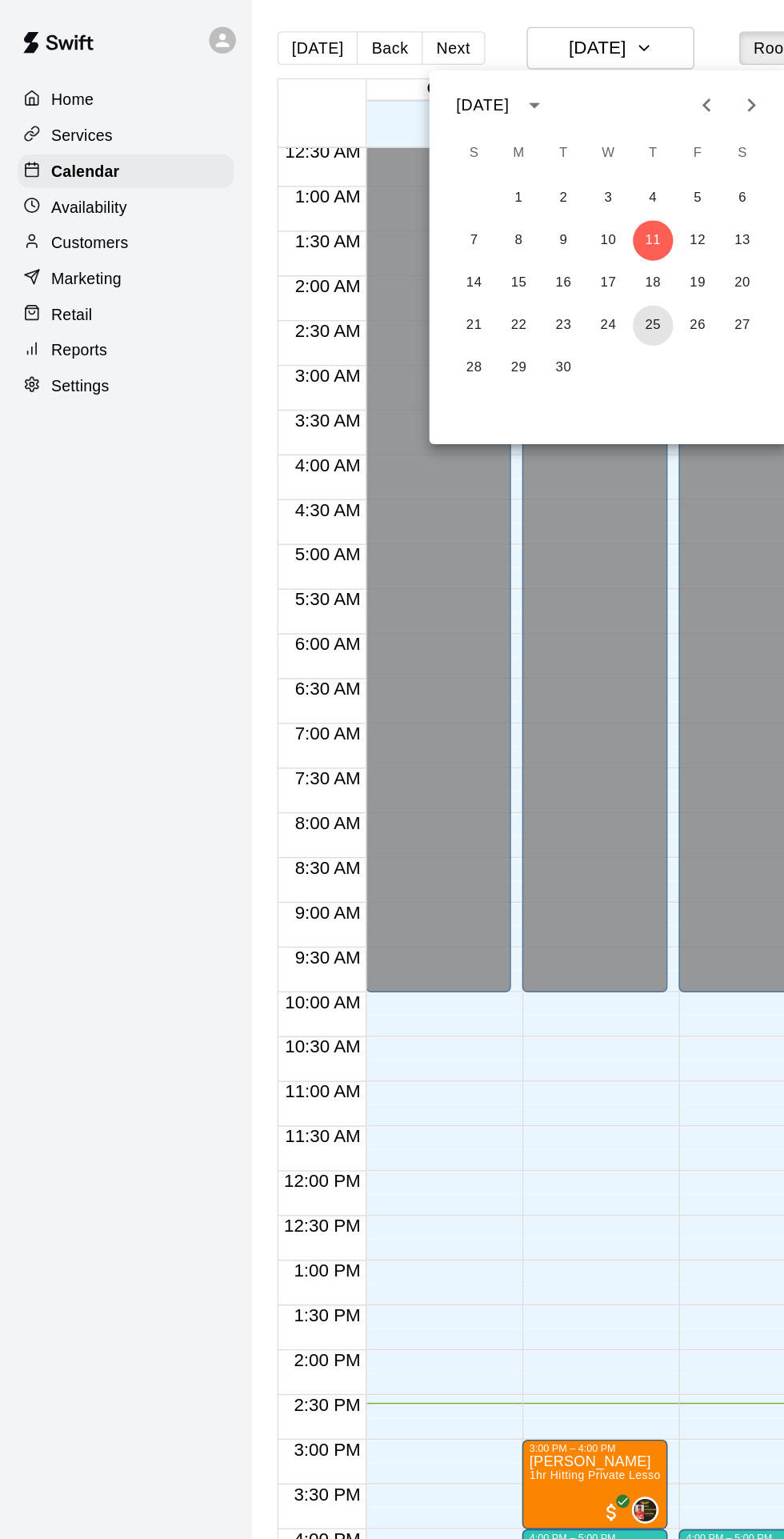
click at [467, 232] on button "25" at bounding box center [467, 233] width 29 height 29
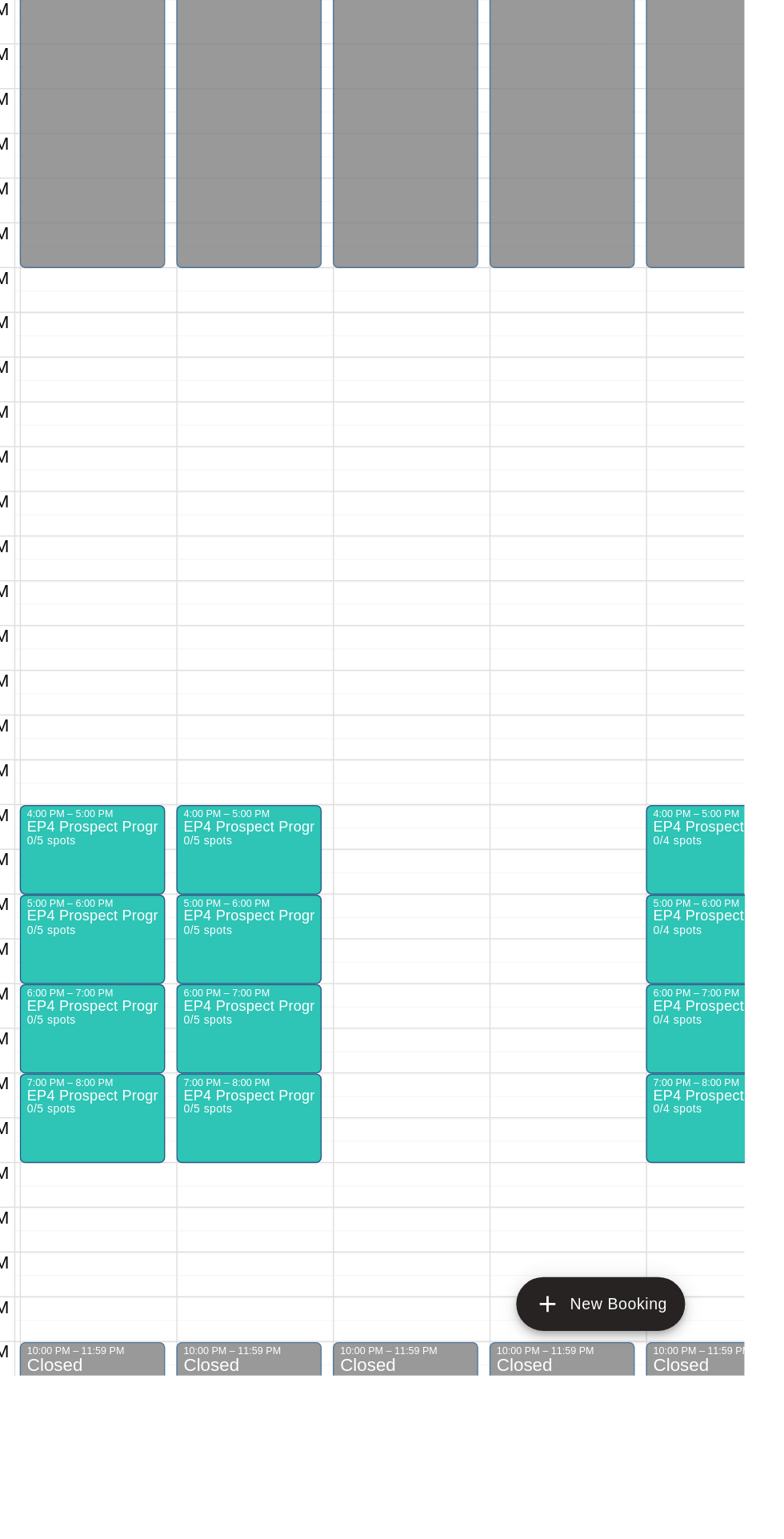
scroll to position [0, 0]
